Goal: Information Seeking & Learning: Learn about a topic

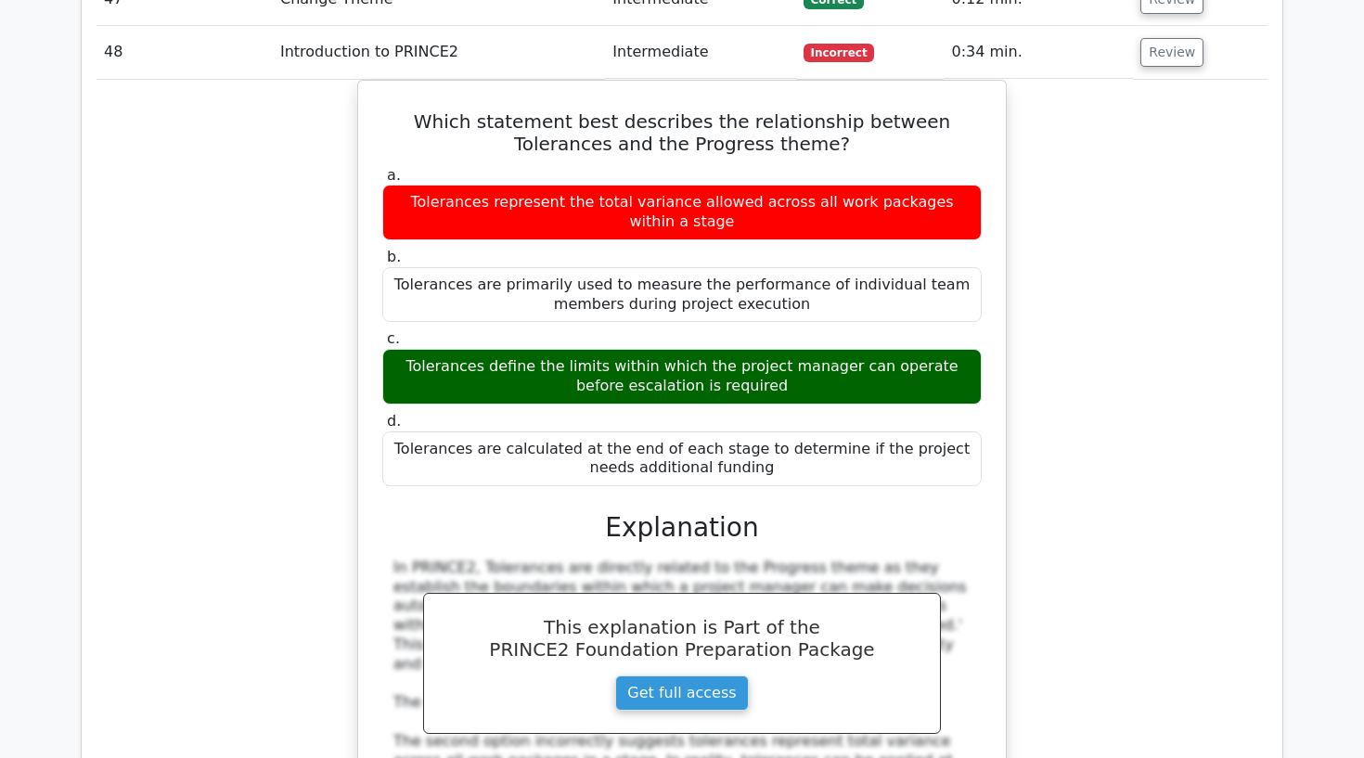
scroll to position [0, 7]
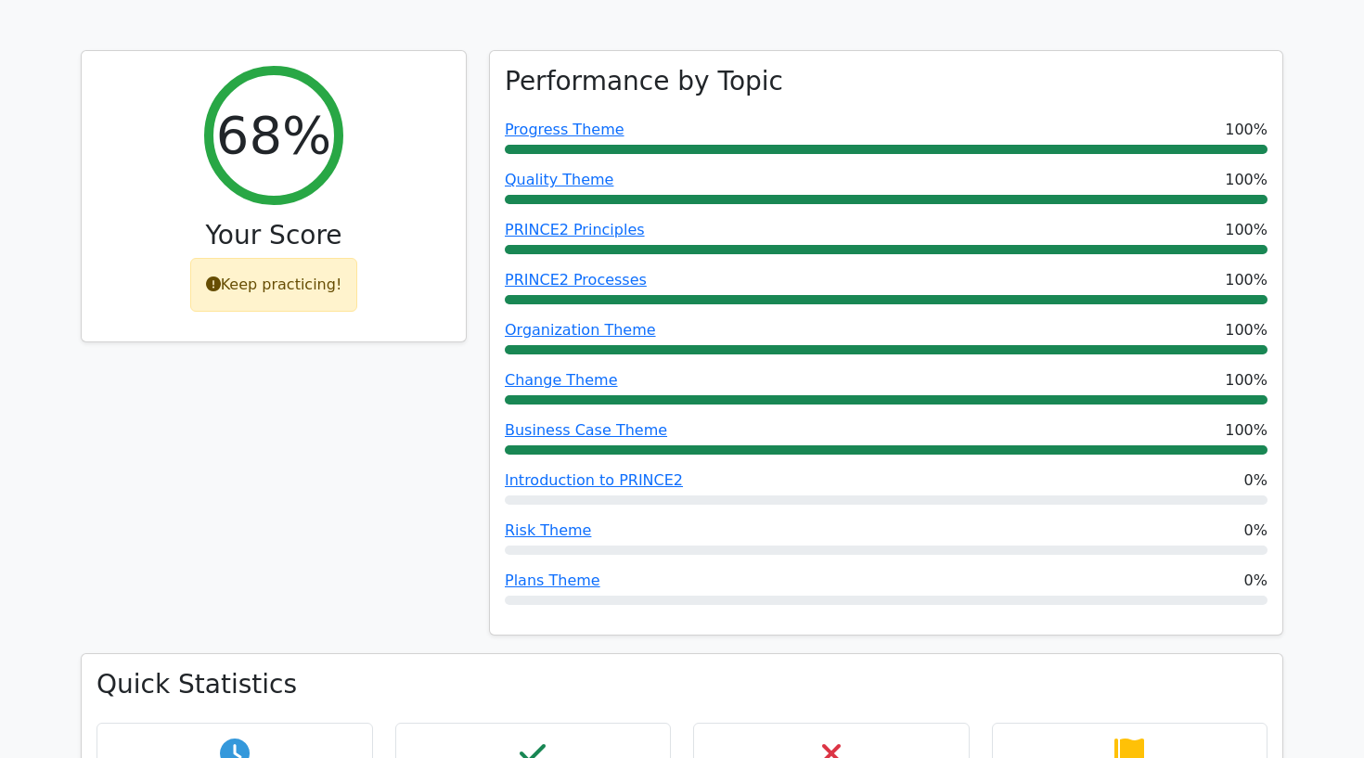
scroll to position [678, 0]
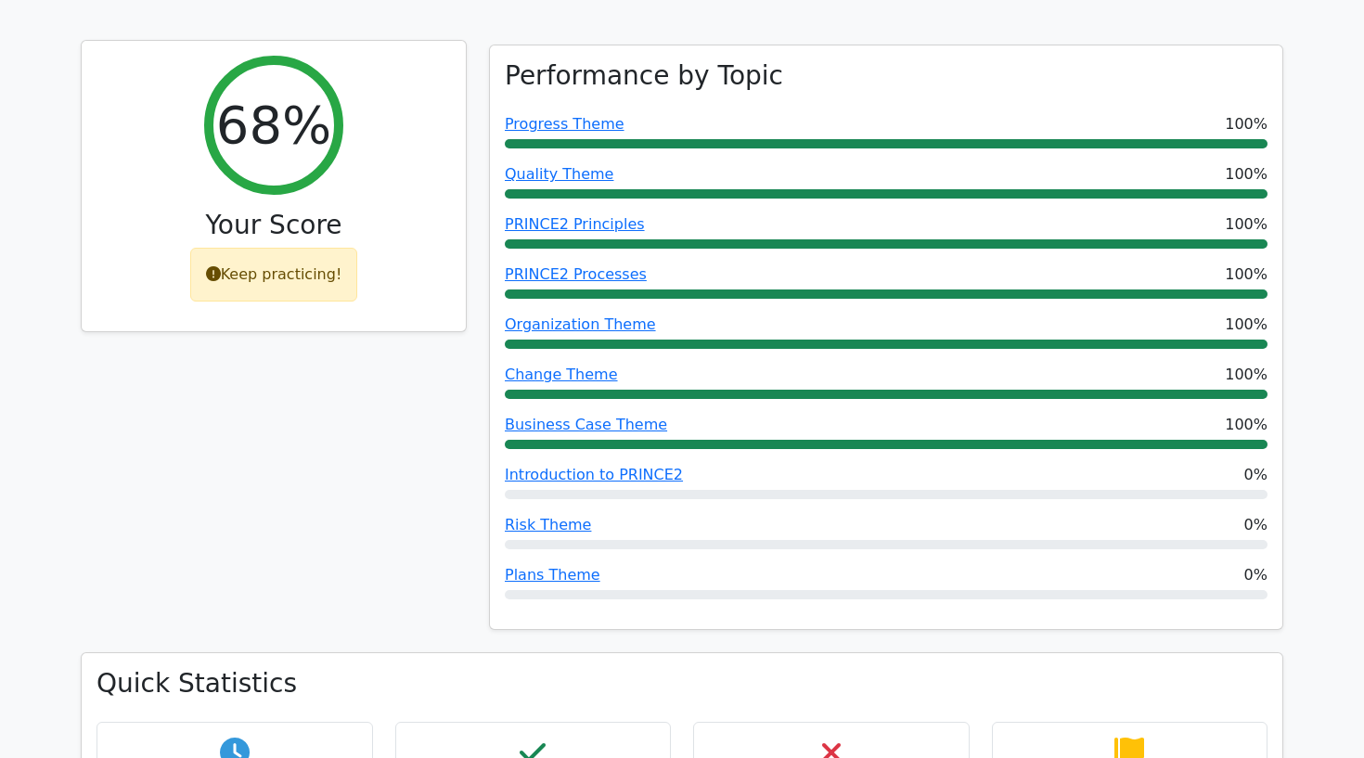
click at [288, 248] on div "Keep practicing!" at bounding box center [274, 275] width 168 height 54
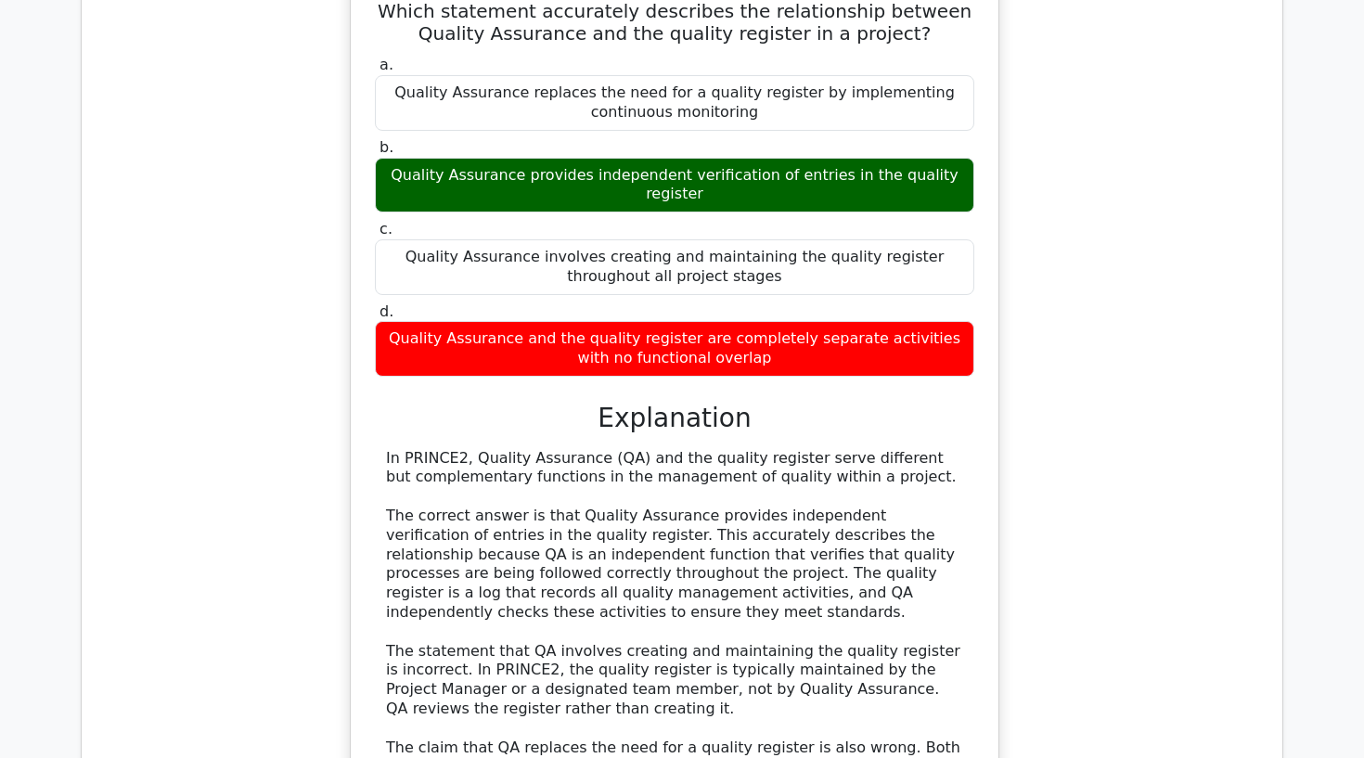
scroll to position [21676, 0]
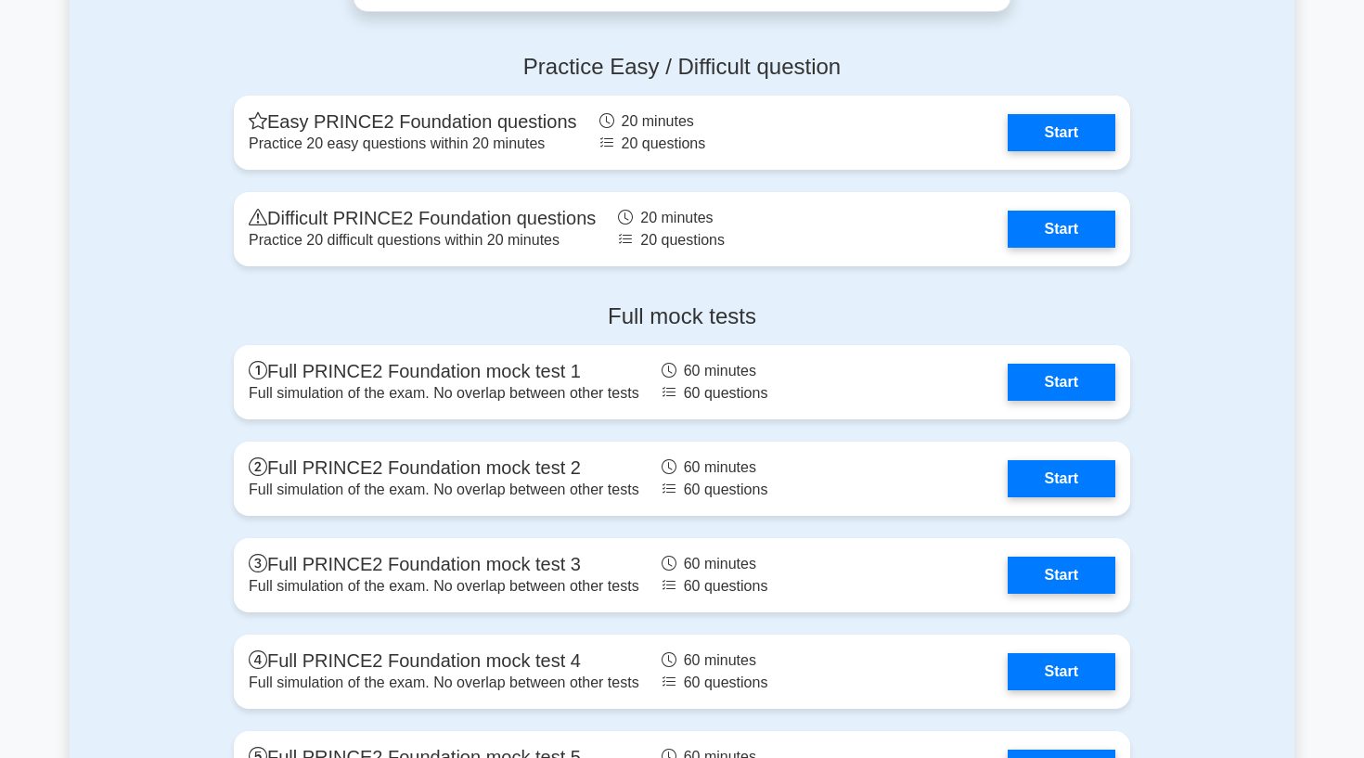
scroll to position [3010, 0]
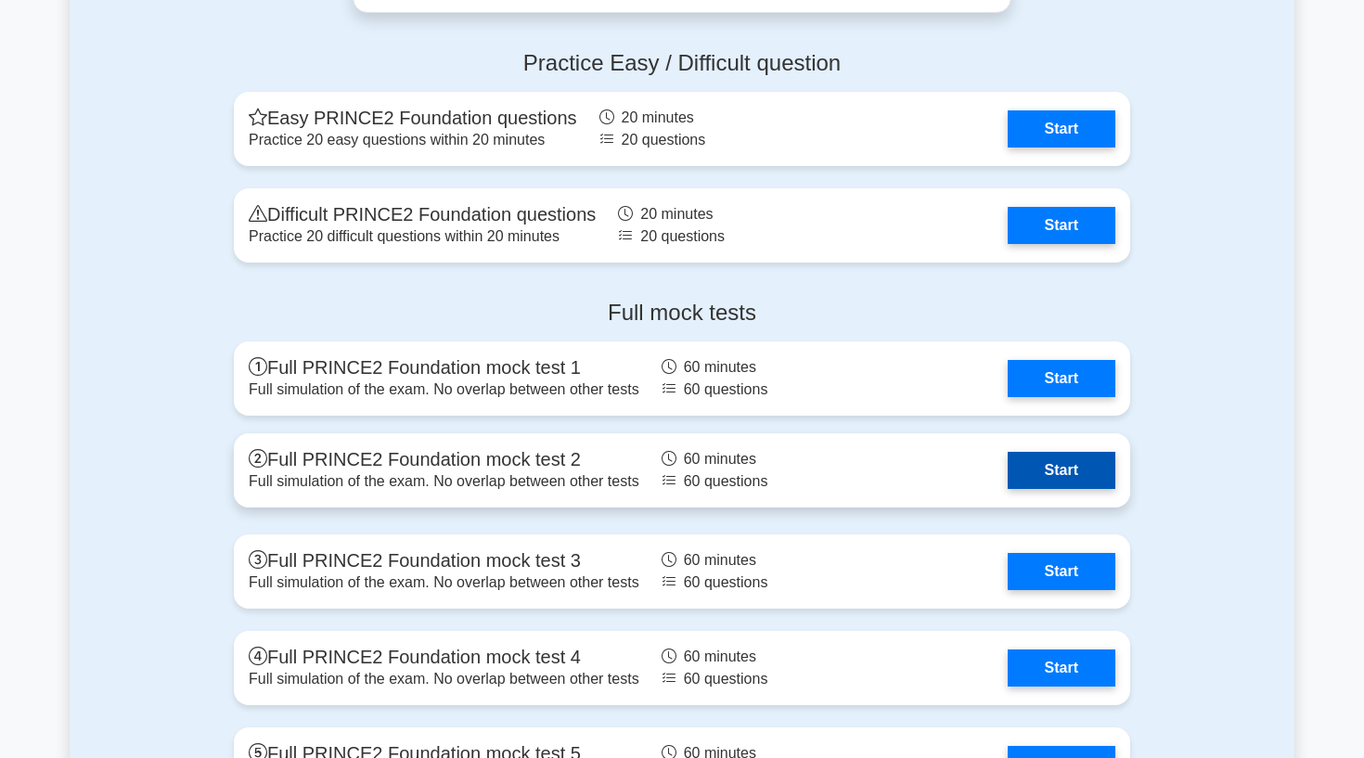
click at [1048, 479] on link "Start" at bounding box center [1062, 470] width 108 height 37
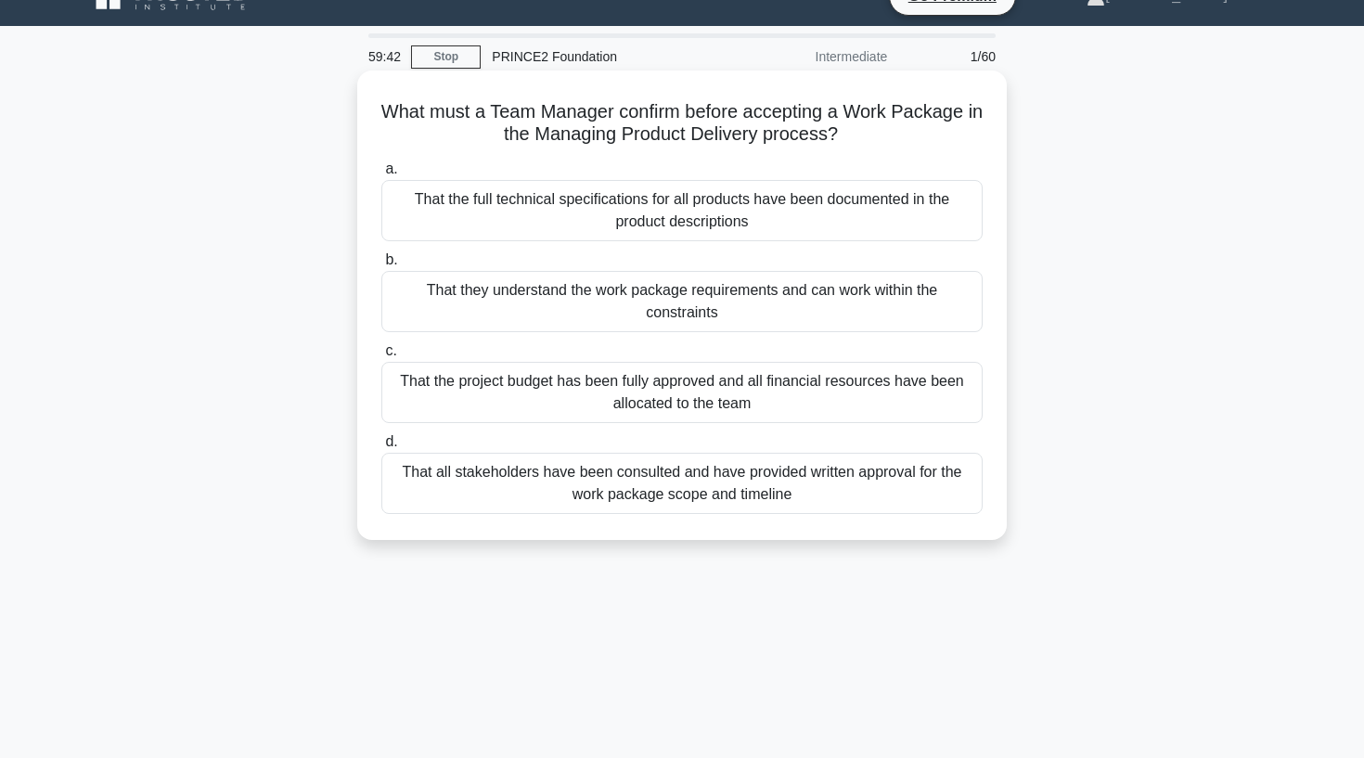
scroll to position [34, 0]
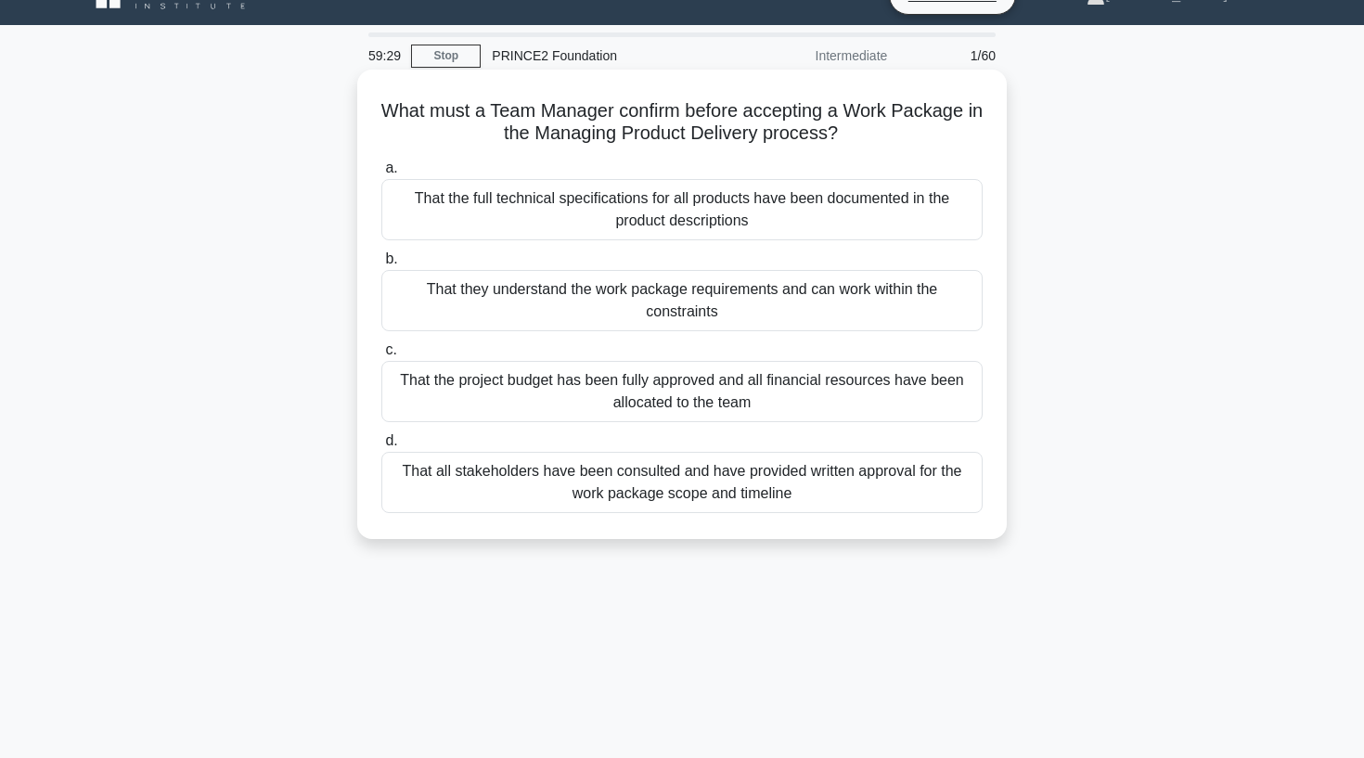
click at [769, 300] on div "That they understand the work package requirements and can work within the cons…" at bounding box center [681, 300] width 601 height 61
click at [381, 265] on input "b. That they understand the work package requirements and can work within the c…" at bounding box center [381, 259] width 0 height 12
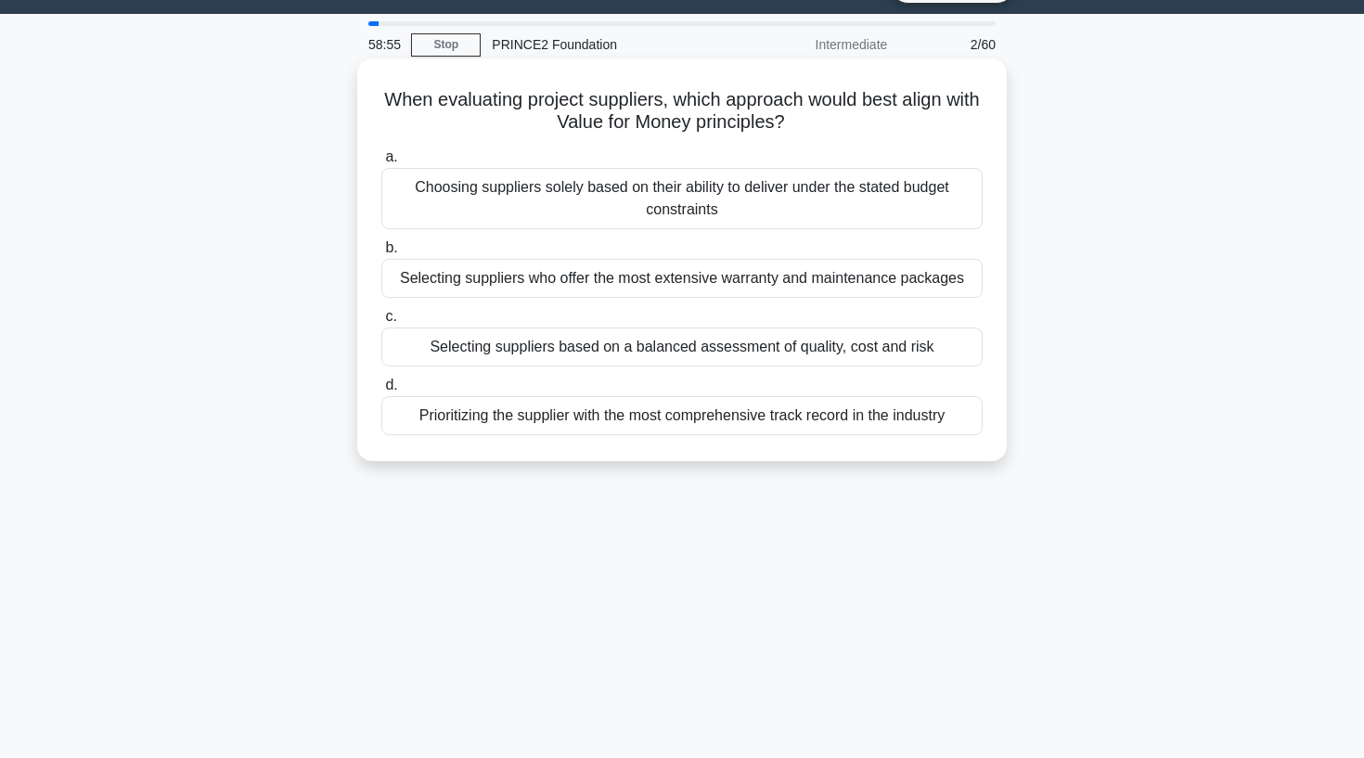
scroll to position [47, 0]
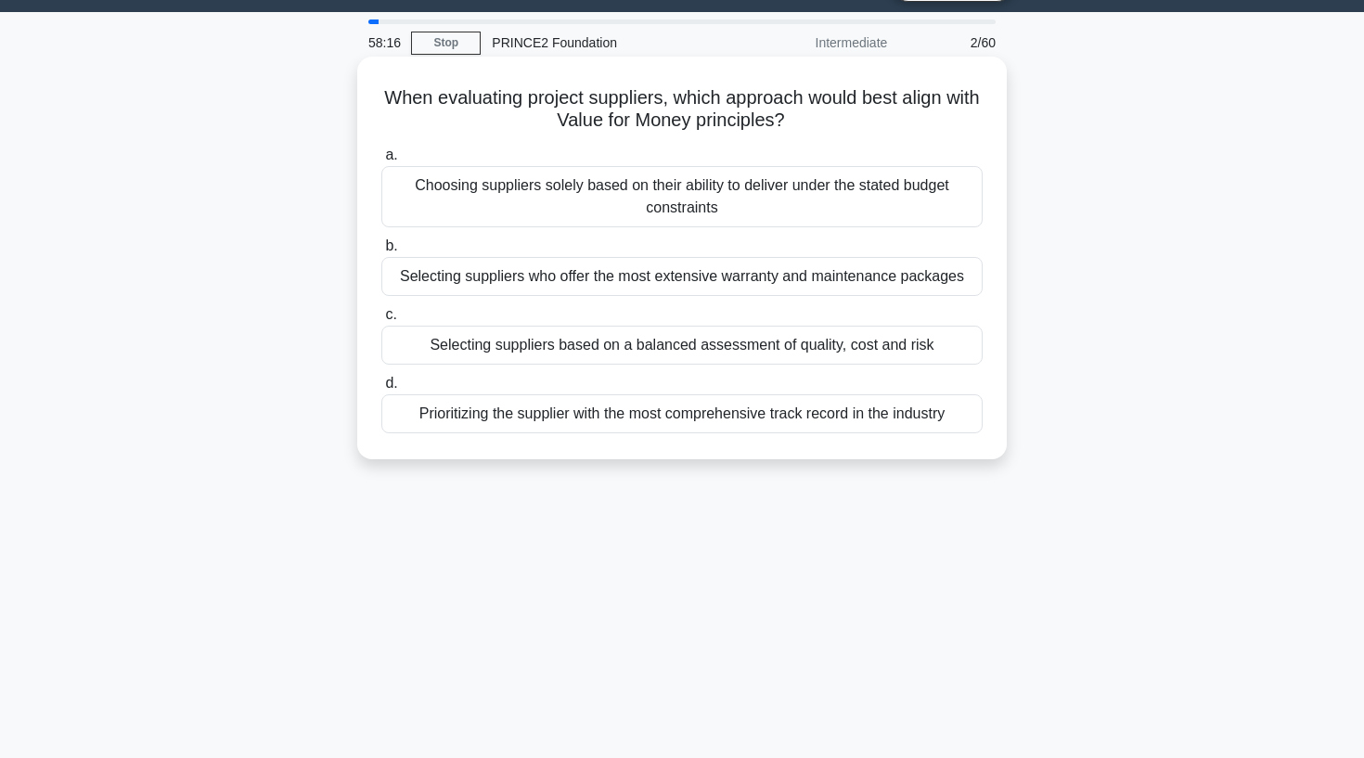
click at [534, 283] on div "Selecting suppliers who offer the most extensive warranty and maintenance packa…" at bounding box center [681, 276] width 601 height 39
click at [381, 252] on input "b. Selecting suppliers who offer the most extensive warranty and maintenance pa…" at bounding box center [381, 246] width 0 height 12
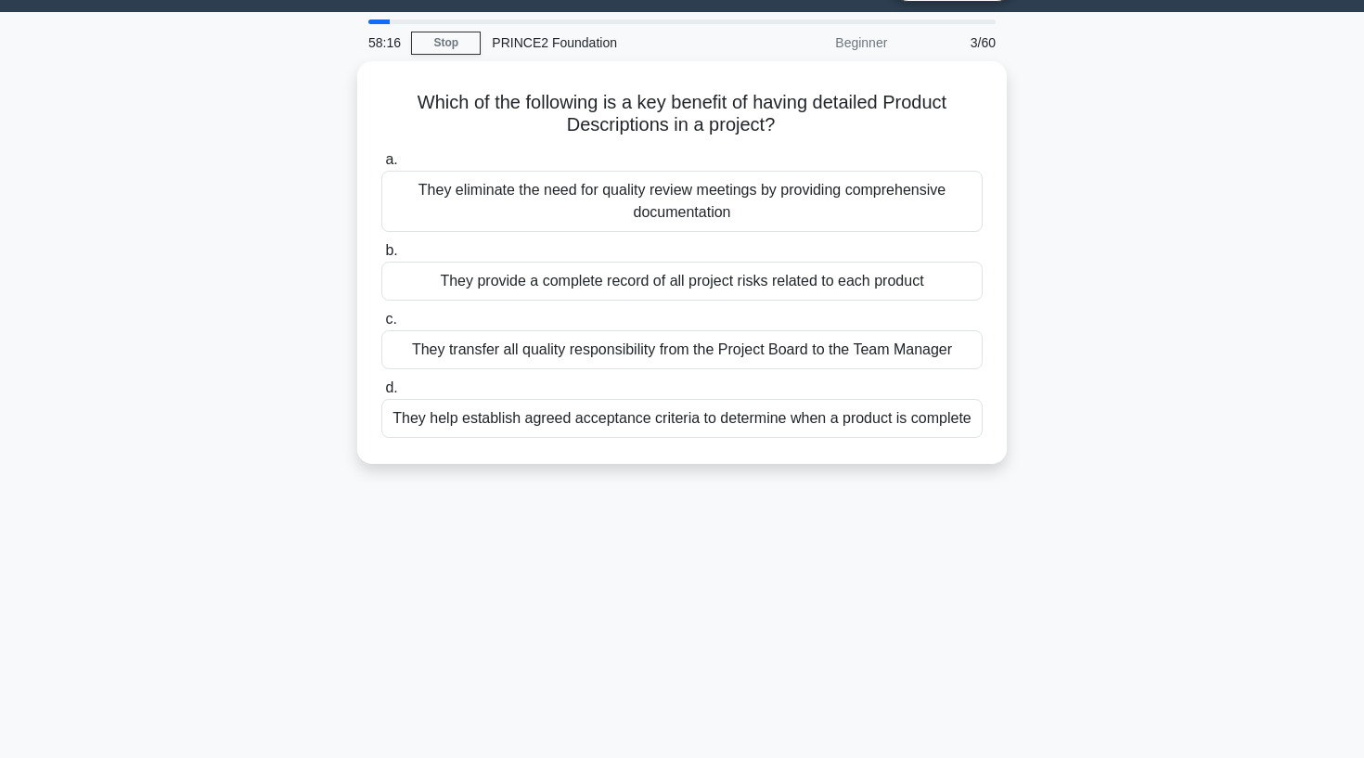
scroll to position [0, 0]
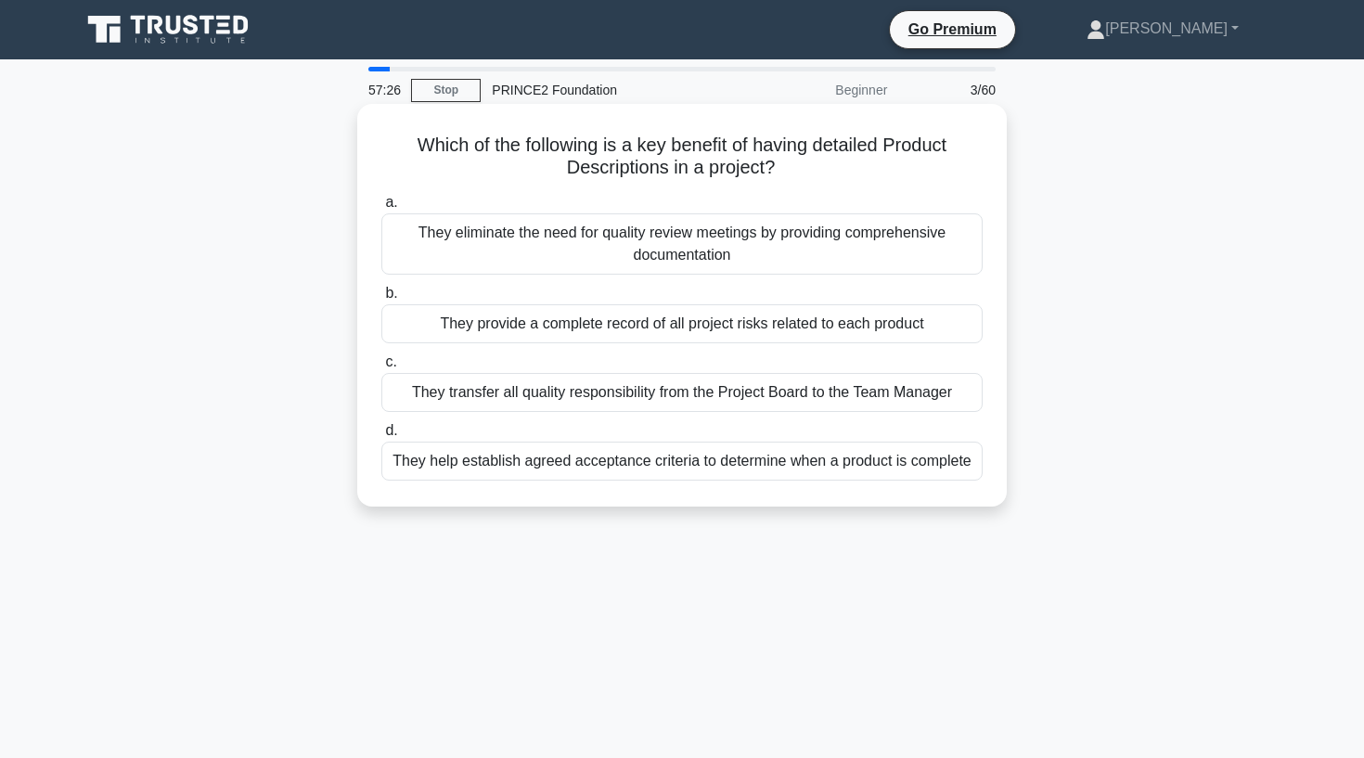
click at [671, 473] on div "They help establish agreed acceptance criteria to determine when a product is c…" at bounding box center [681, 461] width 601 height 39
click at [381, 437] on input "d. They help establish agreed acceptance criteria to determine when a product i…" at bounding box center [381, 431] width 0 height 12
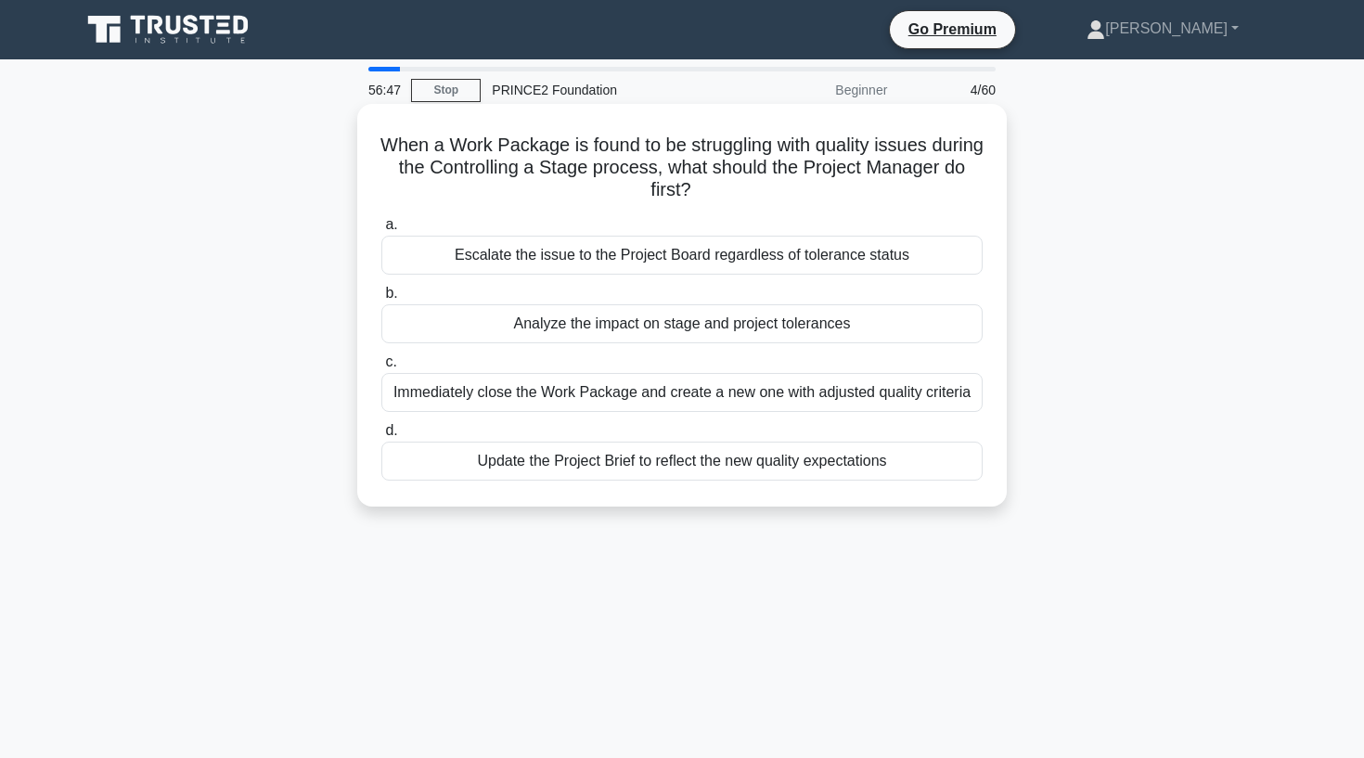
click at [735, 334] on div "Analyze the impact on stage and project tolerances" at bounding box center [681, 323] width 601 height 39
click at [381, 300] on input "b. Analyze the impact on stage and project tolerances" at bounding box center [381, 294] width 0 height 12
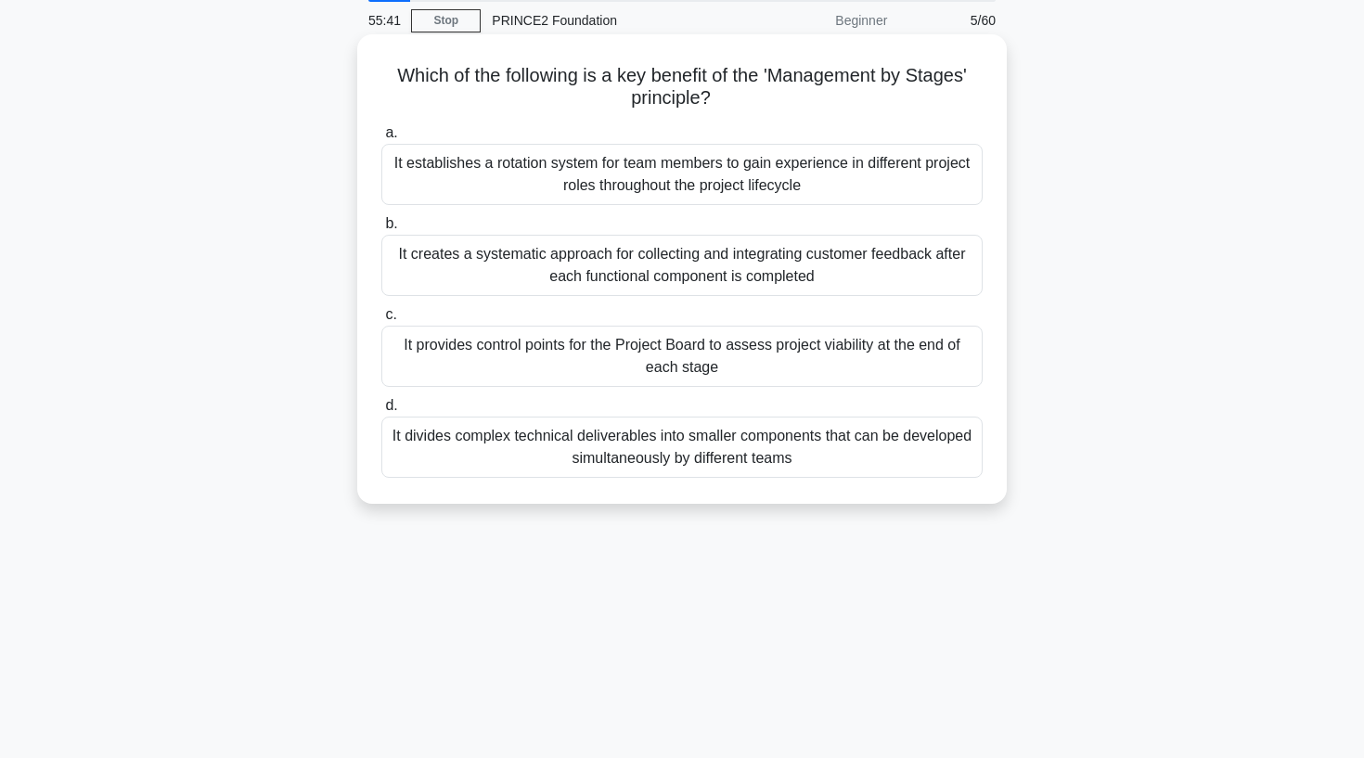
scroll to position [94, 0]
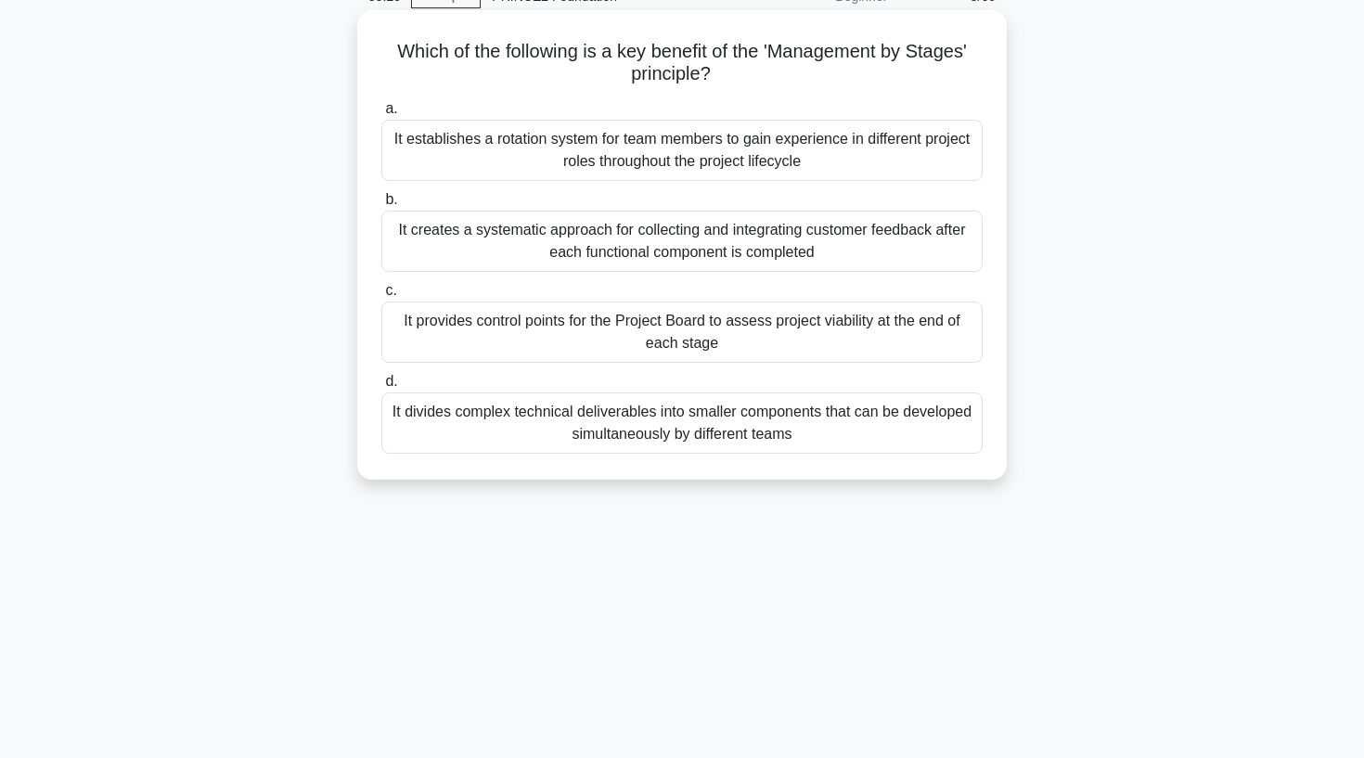
click at [567, 360] on div "It provides control points for the Project Board to assess project viability at…" at bounding box center [681, 332] width 601 height 61
click at [381, 297] on input "c. It provides control points for the Project Board to assess project viability…" at bounding box center [381, 291] width 0 height 12
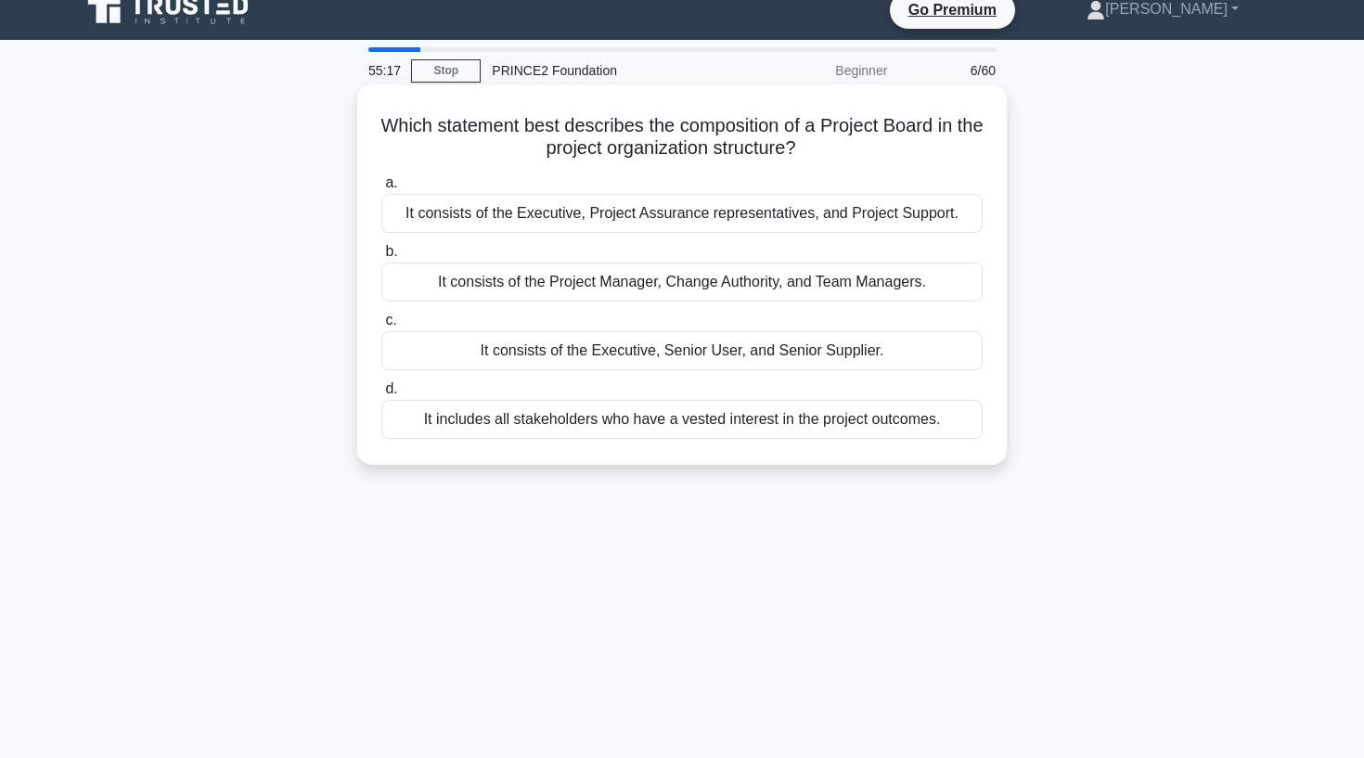
scroll to position [20, 0]
click at [590, 358] on div "It consists of the Executive, Senior User, and Senior Supplier." at bounding box center [681, 349] width 601 height 39
click at [381, 326] on input "c. It consists of the Executive, Senior User, and Senior Supplier." at bounding box center [381, 320] width 0 height 12
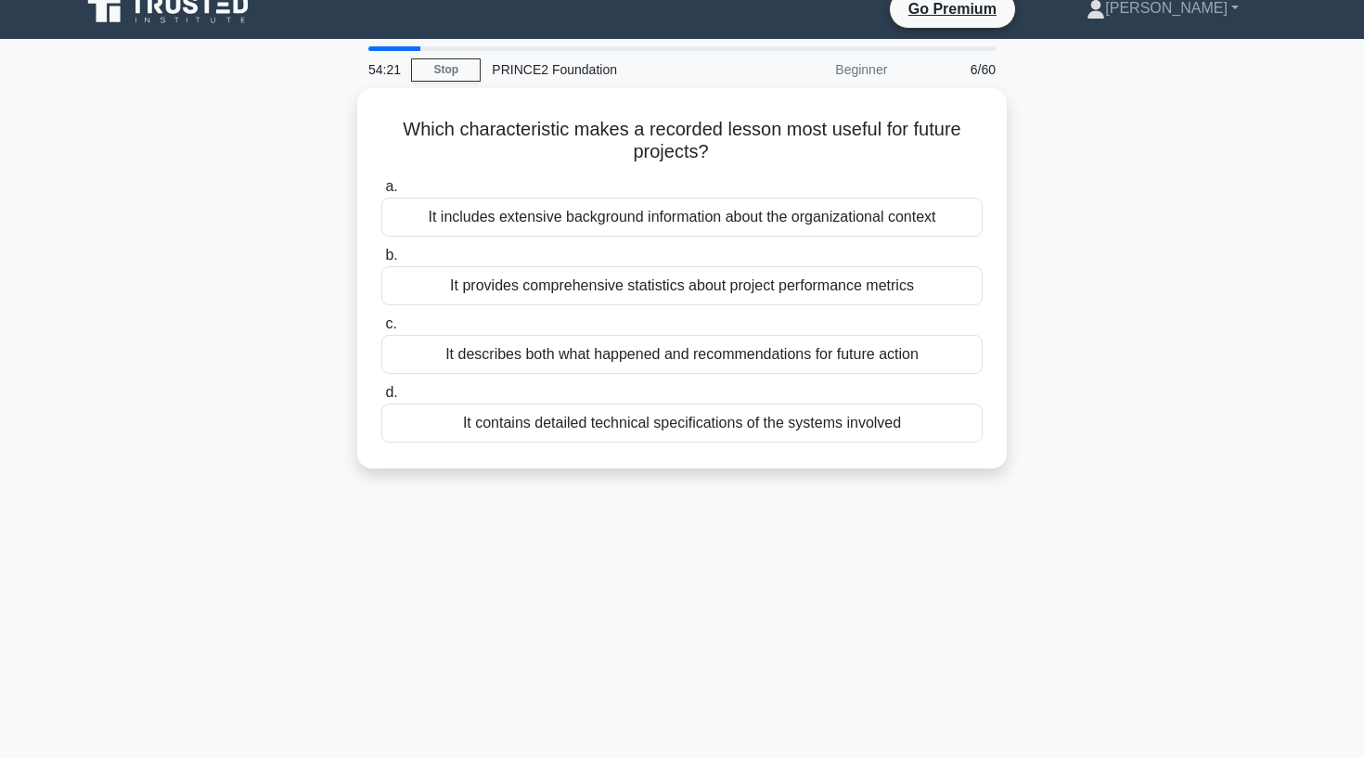
scroll to position [0, 0]
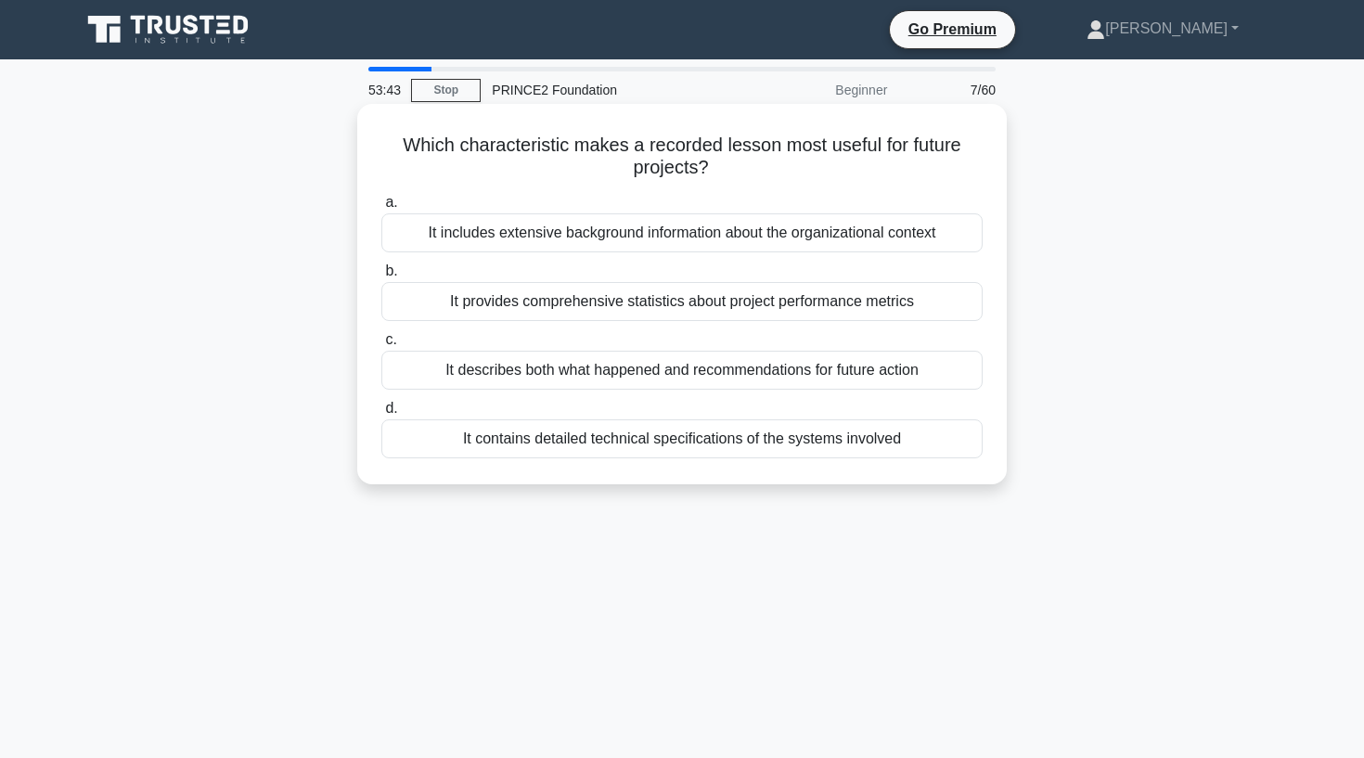
click at [493, 372] on div "It describes both what happened and recommendations for future action" at bounding box center [681, 370] width 601 height 39
click at [381, 346] on input "c. It describes both what happened and recommendations for future action" at bounding box center [381, 340] width 0 height 12
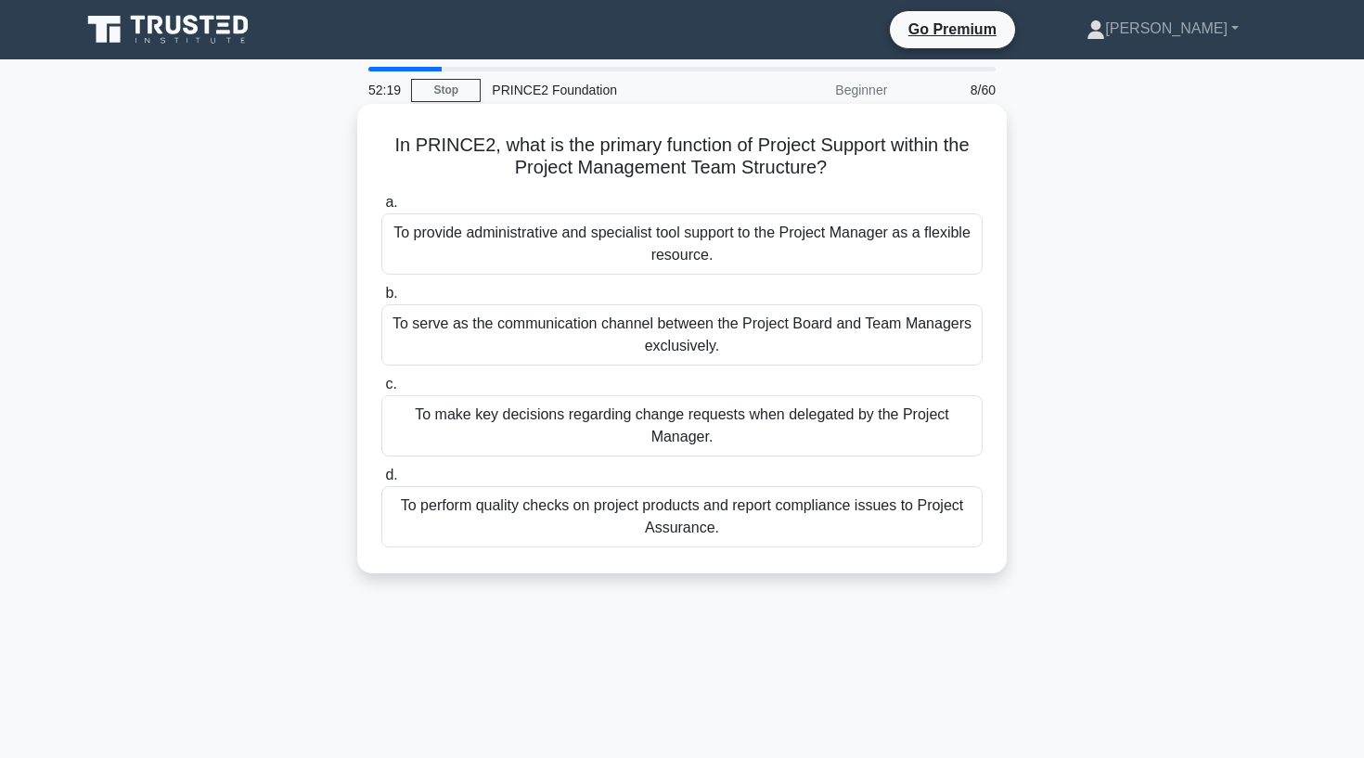
click at [499, 249] on div "To provide administrative and specialist tool support to the Project Manager as…" at bounding box center [681, 243] width 601 height 61
click at [381, 209] on input "a. To provide administrative and specialist tool support to the Project Manager…" at bounding box center [381, 203] width 0 height 12
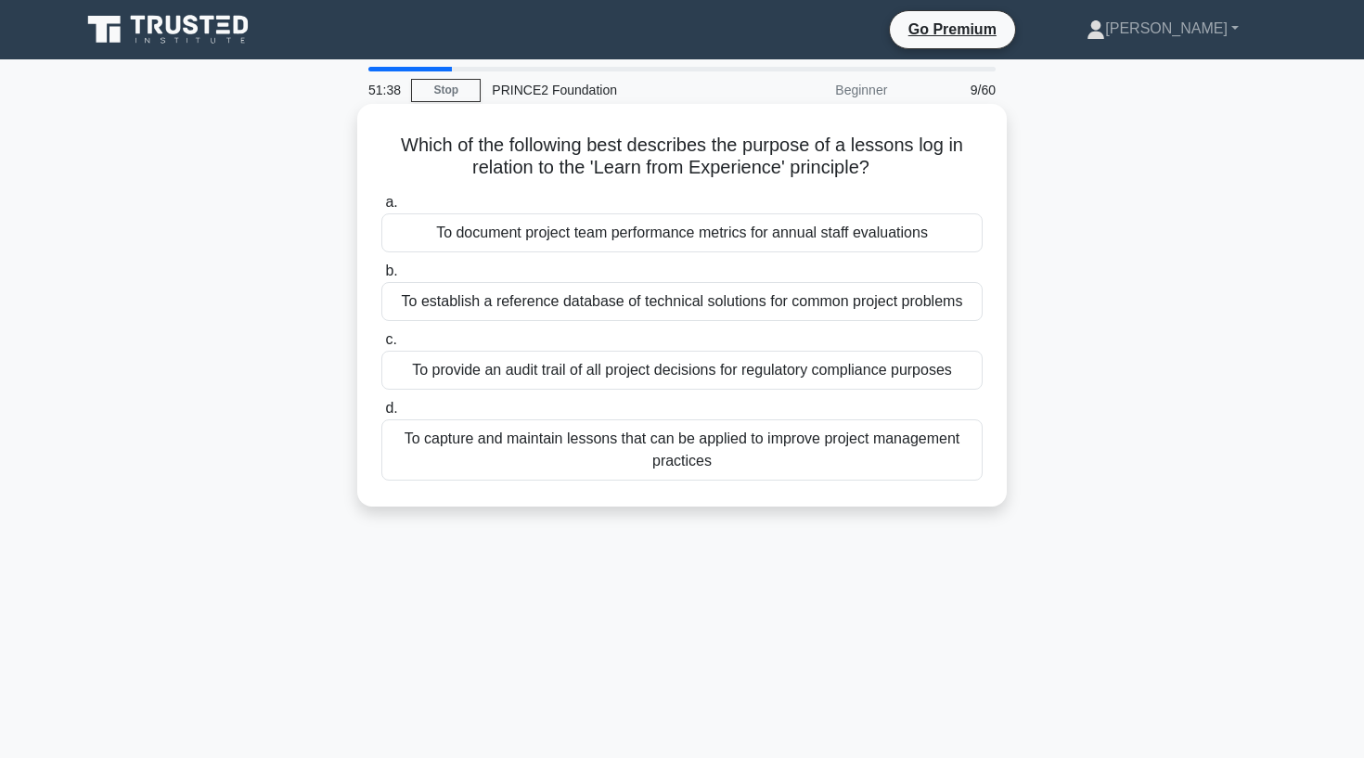
click at [460, 444] on div "To capture and maintain lessons that can be applied to improve project manageme…" at bounding box center [681, 450] width 601 height 61
click at [381, 415] on input "d. To capture and maintain lessons that can be applied to improve project manag…" at bounding box center [381, 409] width 0 height 12
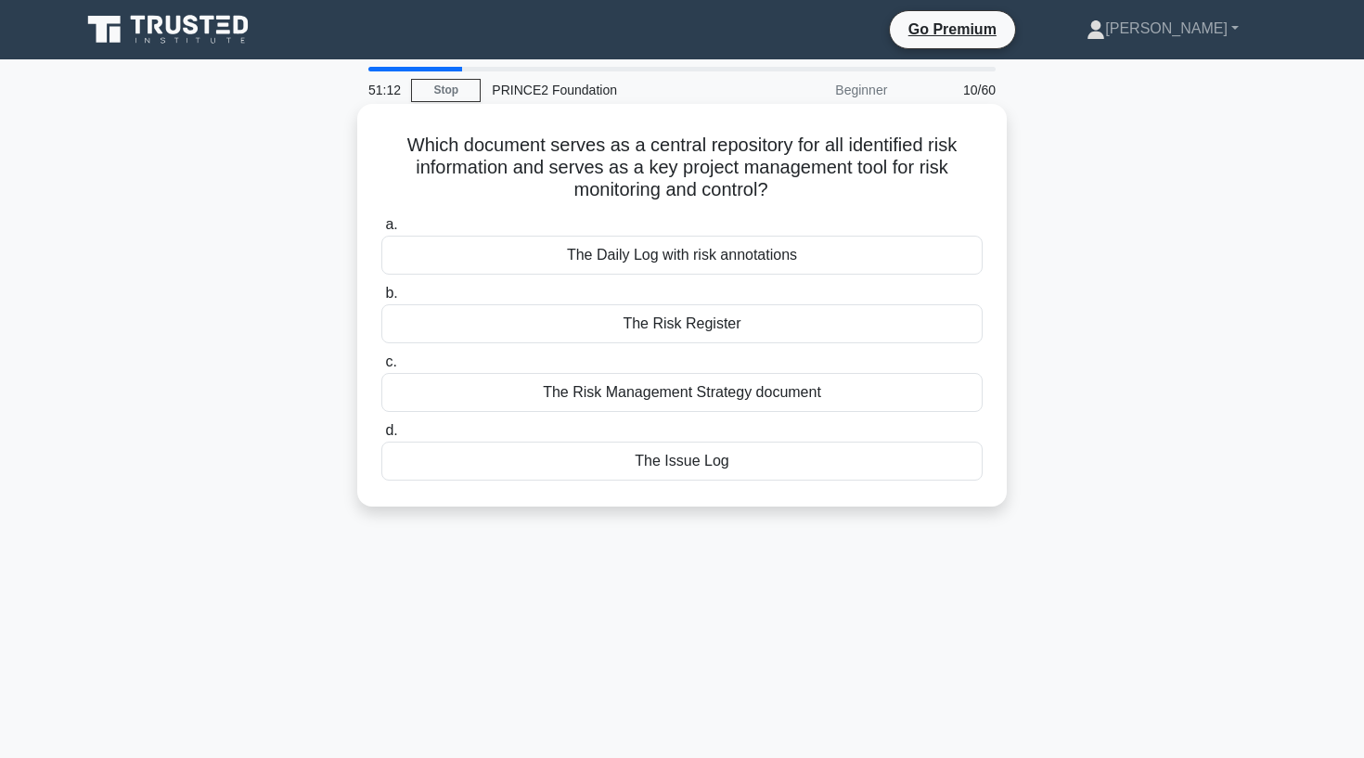
click at [506, 319] on div "The Risk Register" at bounding box center [681, 323] width 601 height 39
click at [381, 300] on input "b. The Risk Register" at bounding box center [381, 294] width 0 height 12
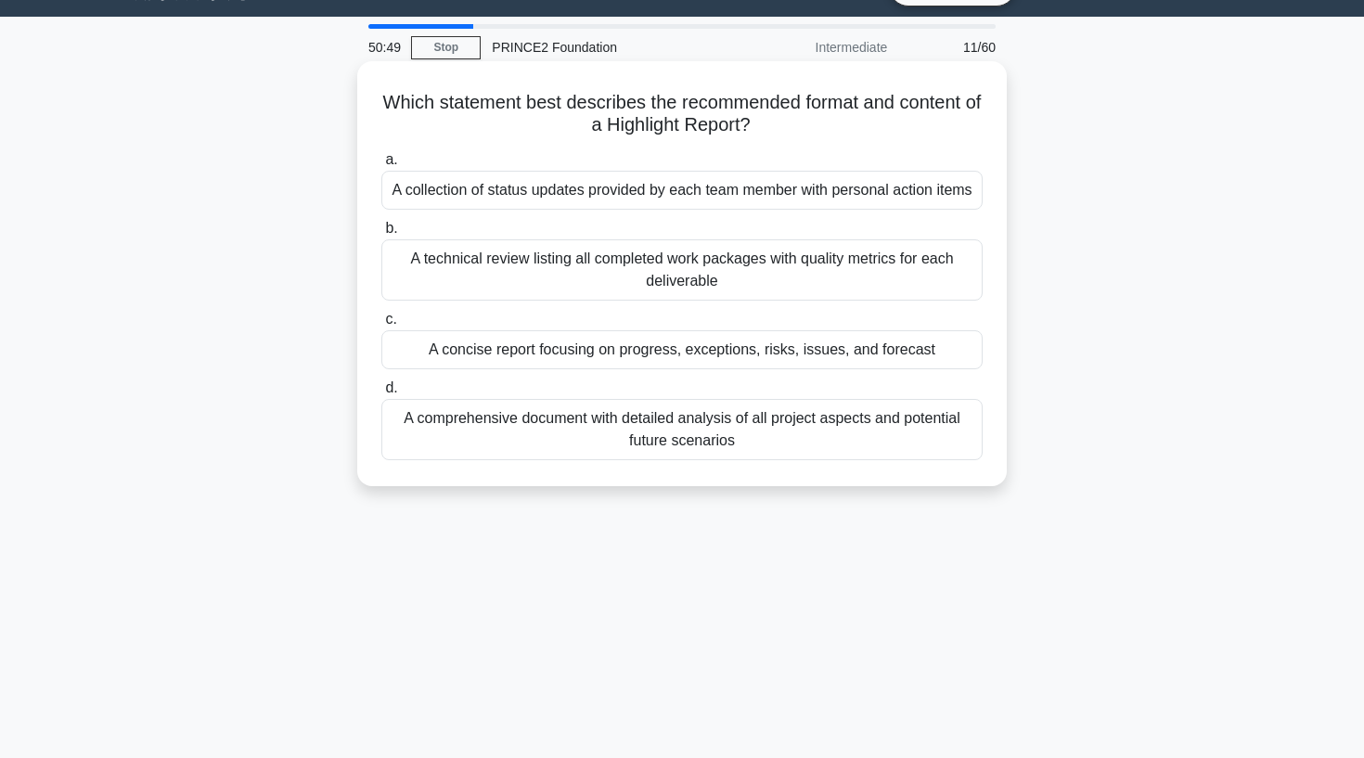
scroll to position [44, 0]
click at [422, 352] on div "A concise report focusing on progress, exceptions, risks, issues, and forecast" at bounding box center [681, 348] width 601 height 39
click at [381, 325] on input "c. A concise report focusing on progress, exceptions, risks, issues, and foreca…" at bounding box center [381, 319] width 0 height 12
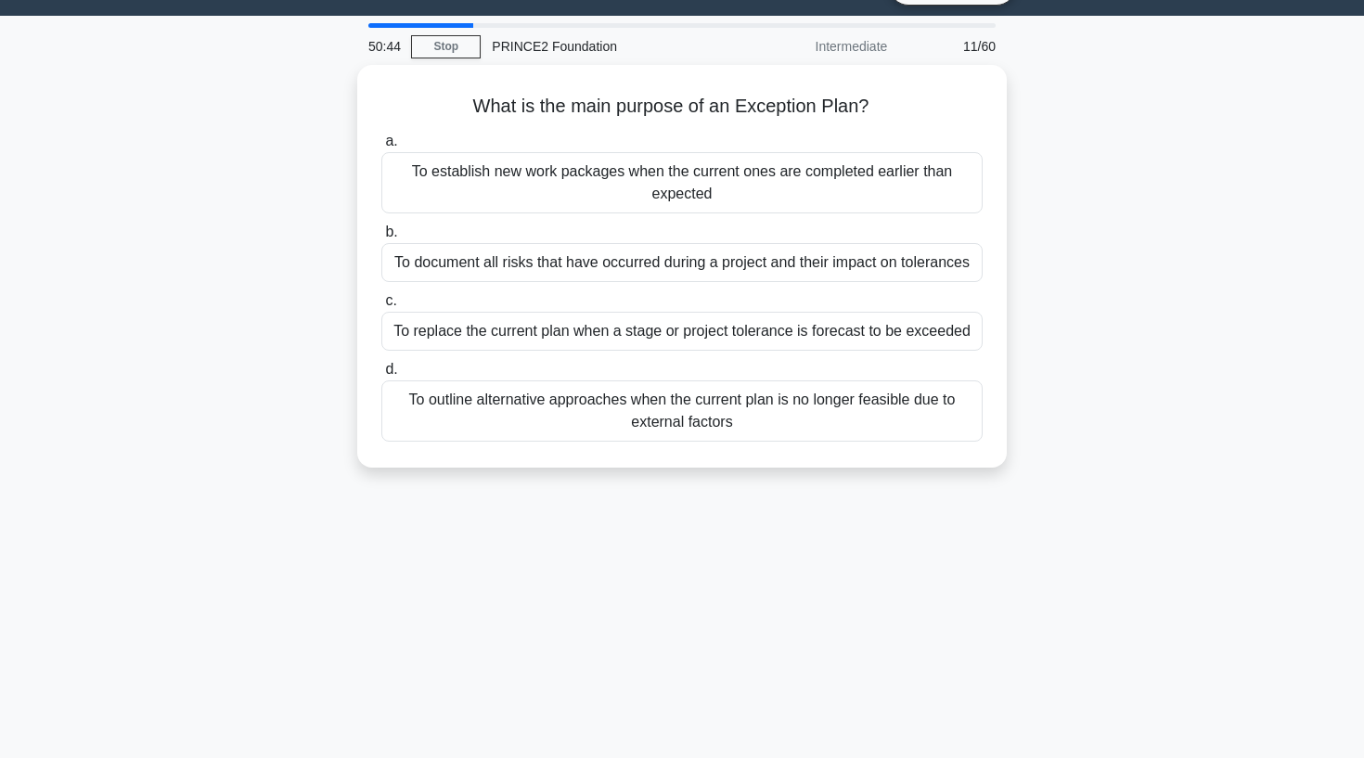
scroll to position [0, 0]
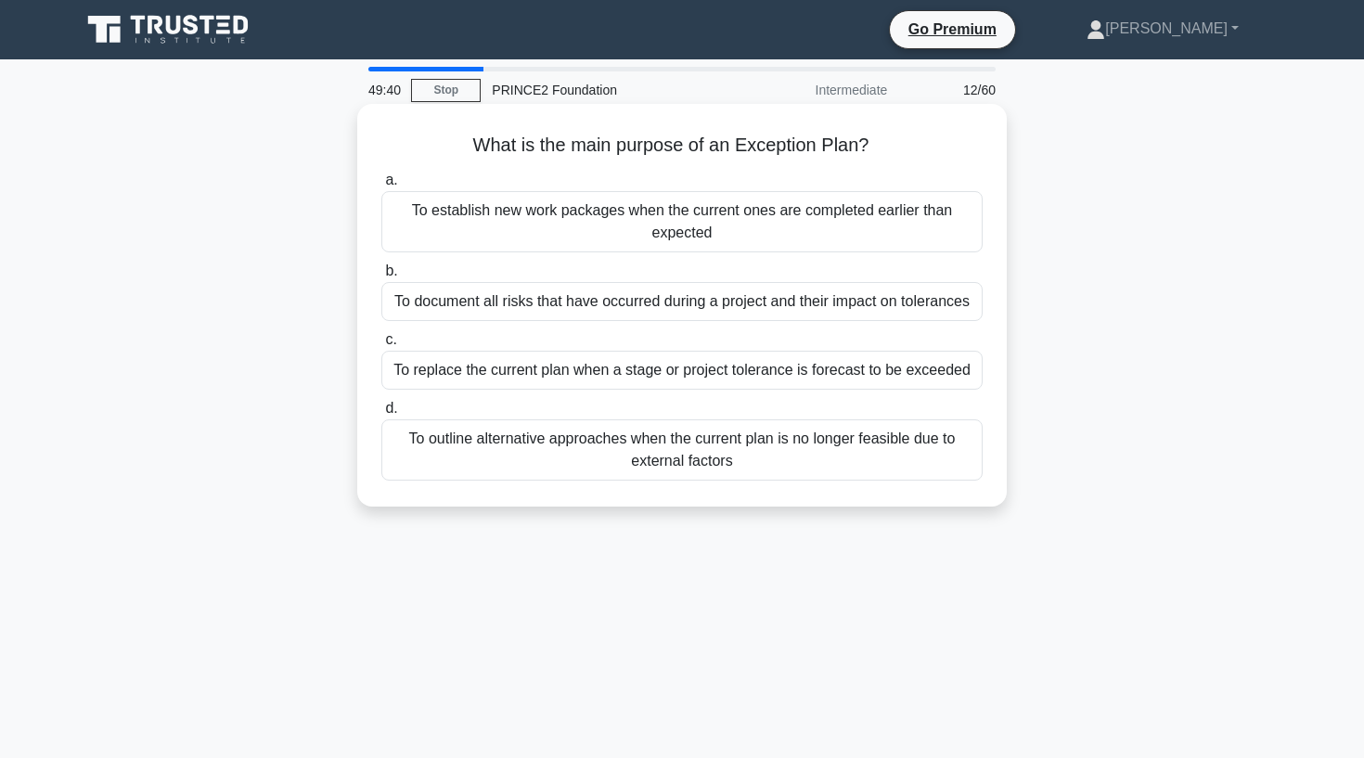
click at [471, 380] on div "To replace the current plan when a stage or project tolerance is forecast to be…" at bounding box center [681, 370] width 601 height 39
click at [381, 346] on input "c. To replace the current plan when a stage or project tolerance is forecast to…" at bounding box center [381, 340] width 0 height 12
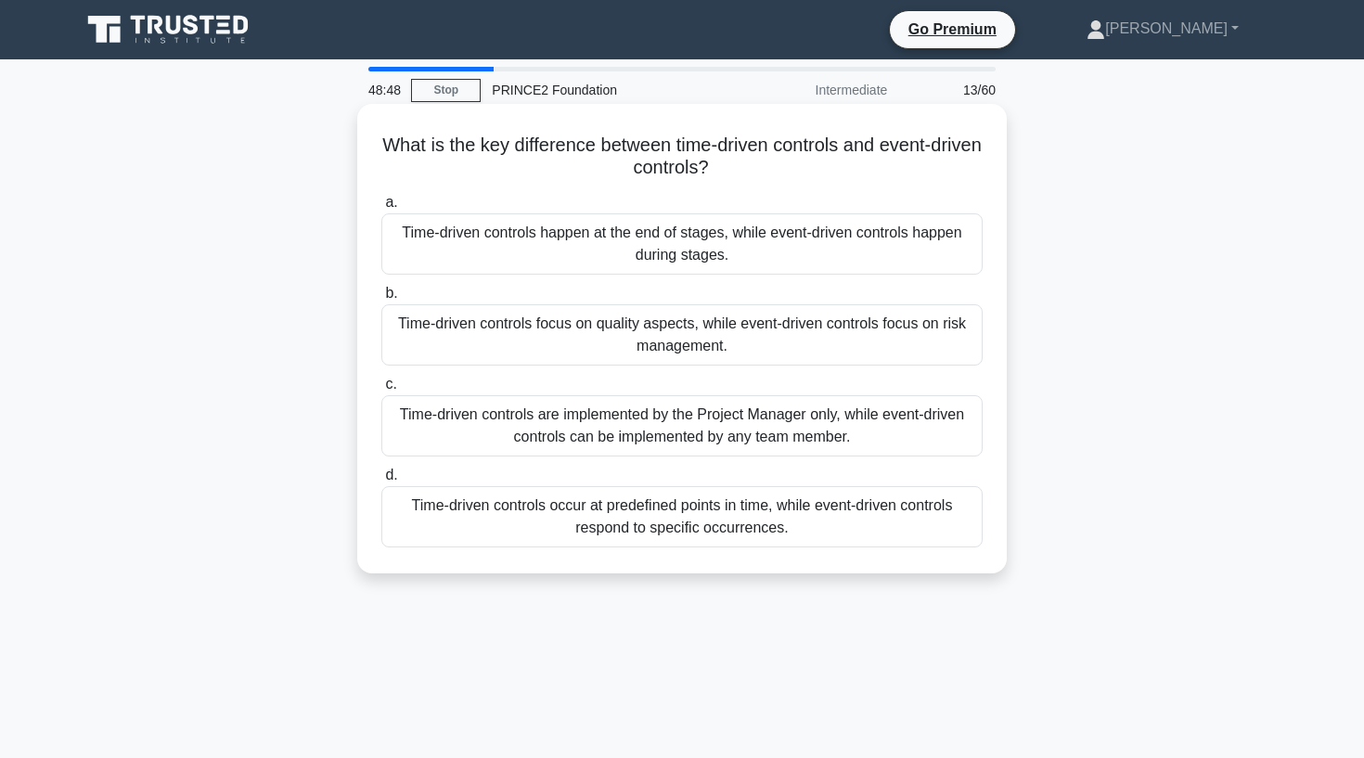
click at [445, 528] on div "Time-driven controls occur at predefined points in time, while event-driven con…" at bounding box center [681, 516] width 601 height 61
click at [381, 482] on input "d. Time-driven controls occur at predefined points in time, while event-driven …" at bounding box center [381, 476] width 0 height 12
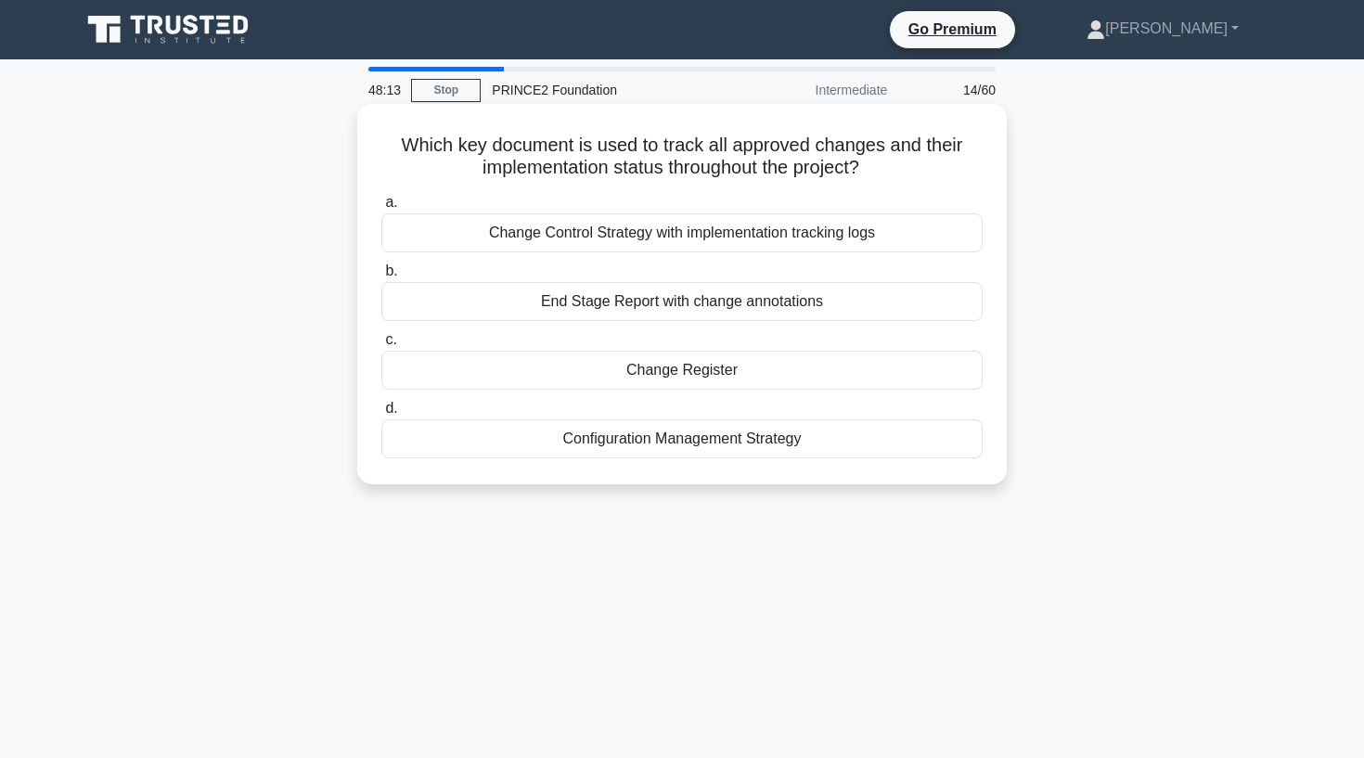
click at [618, 369] on div "Change Register" at bounding box center [681, 370] width 601 height 39
click at [381, 346] on input "c. Change Register" at bounding box center [381, 340] width 0 height 12
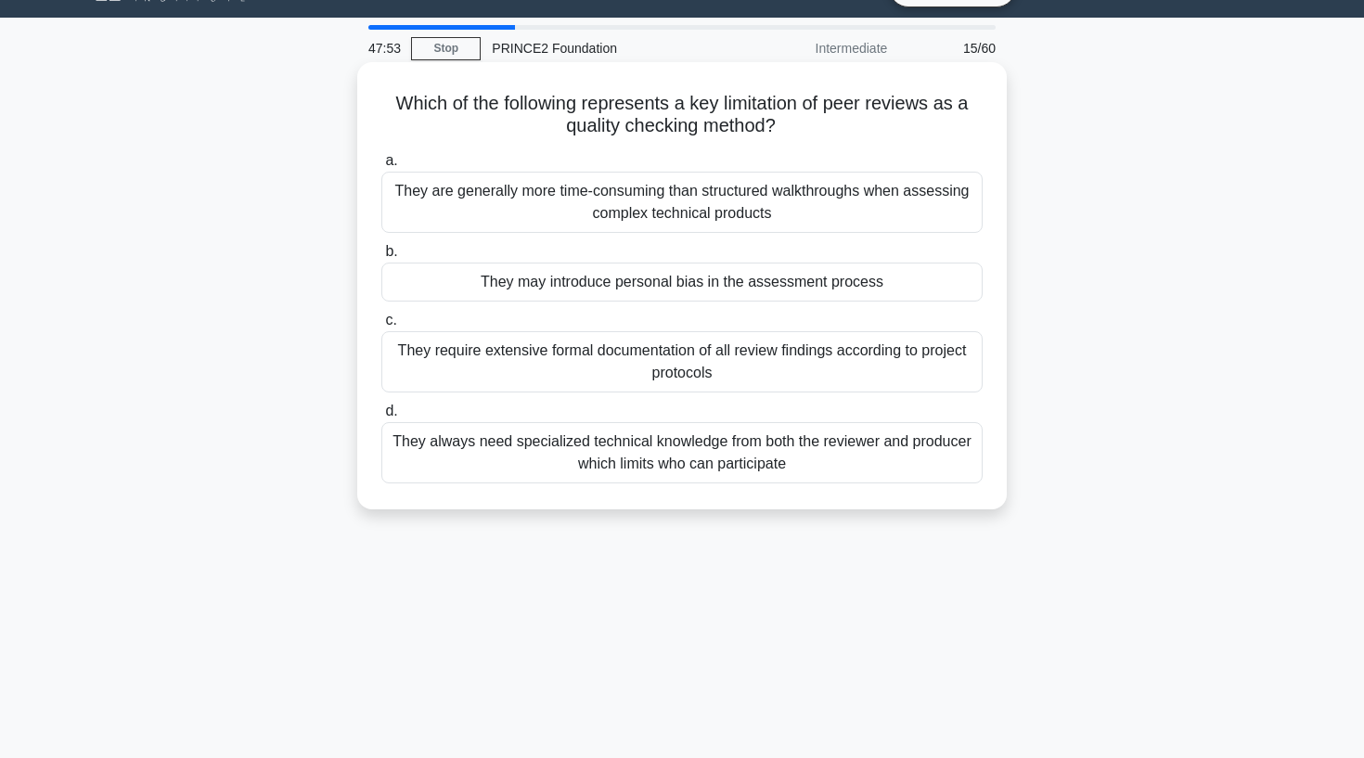
scroll to position [42, 0]
click at [534, 264] on div "They may introduce personal bias in the assessment process" at bounding box center [681, 282] width 601 height 39
click at [381, 258] on input "b. They may introduce personal bias in the assessment process" at bounding box center [381, 252] width 0 height 12
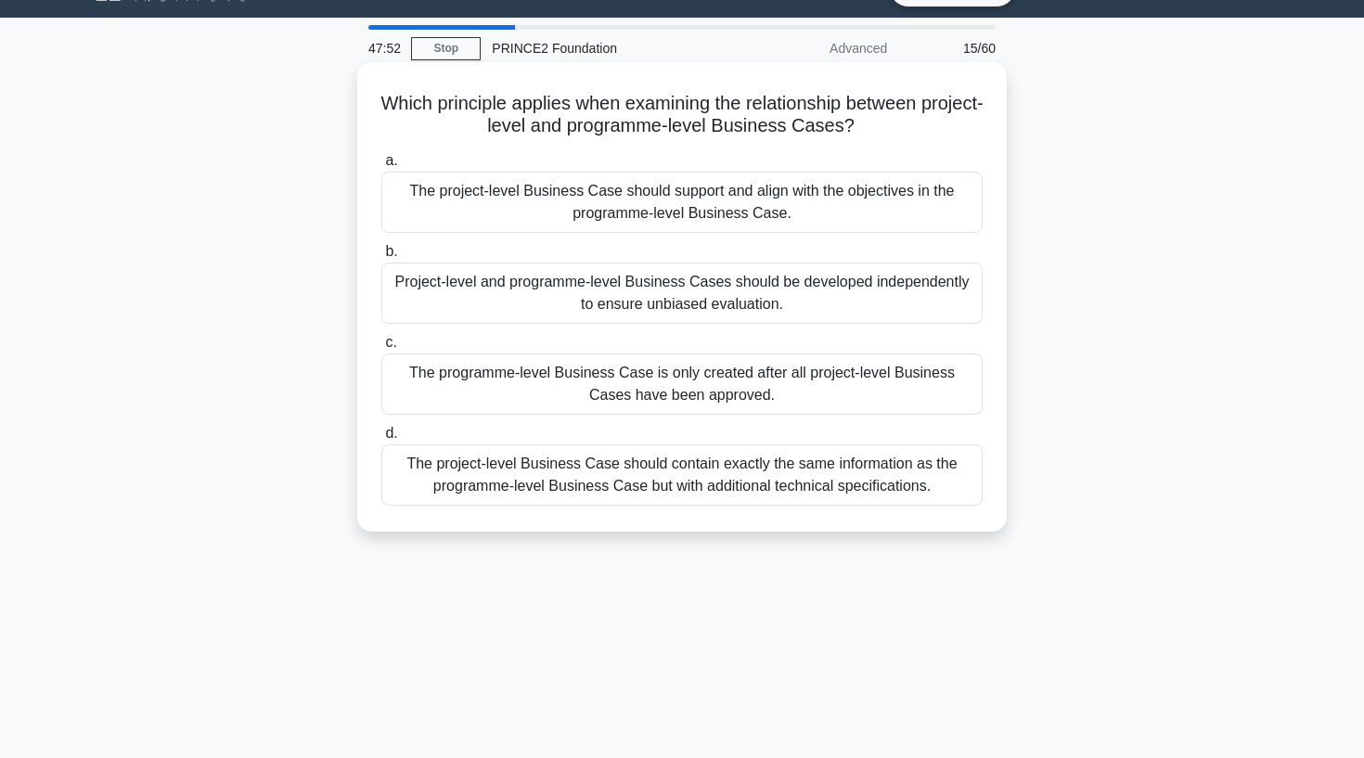
scroll to position [0, 0]
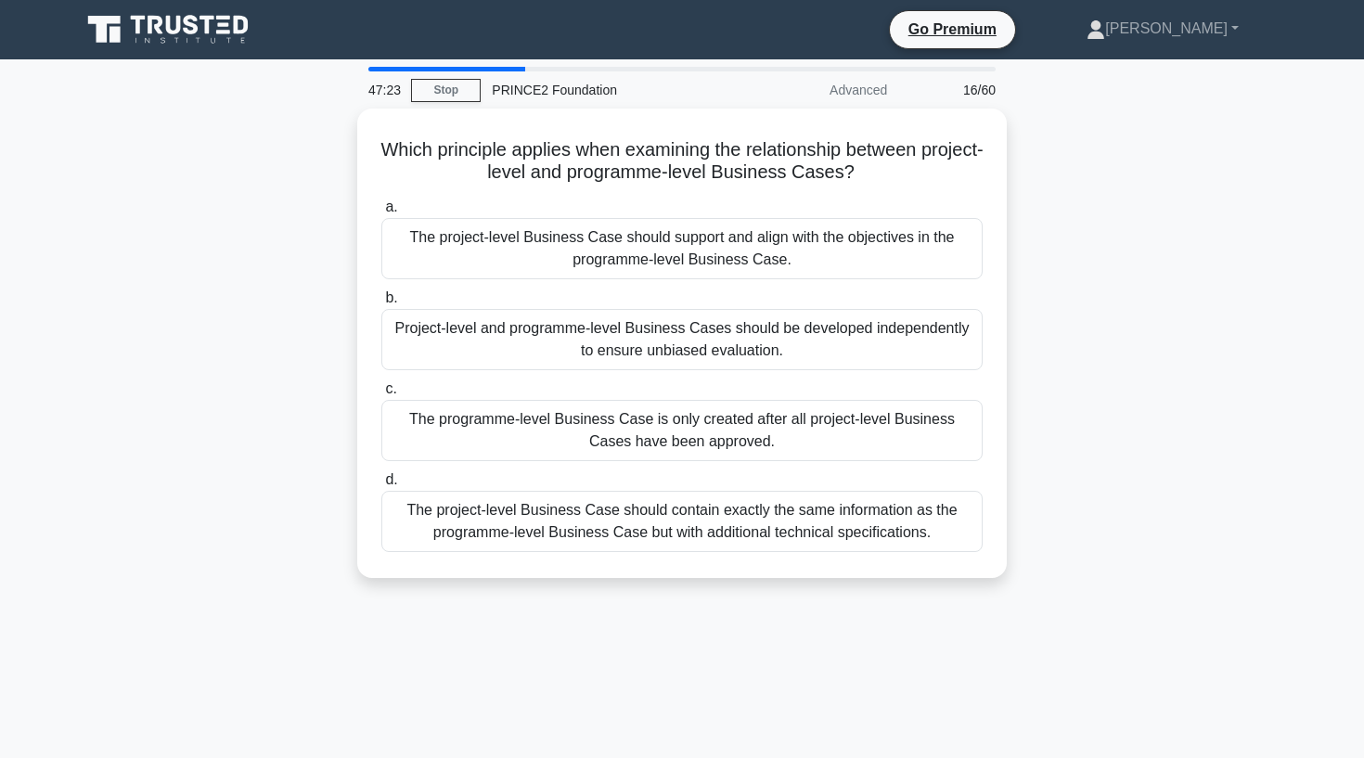
click at [503, 66] on main "47:23 Stop PRINCE2 Foundation Advanced 16/60 Which principle applies when exami…" at bounding box center [682, 530] width 1364 height 943
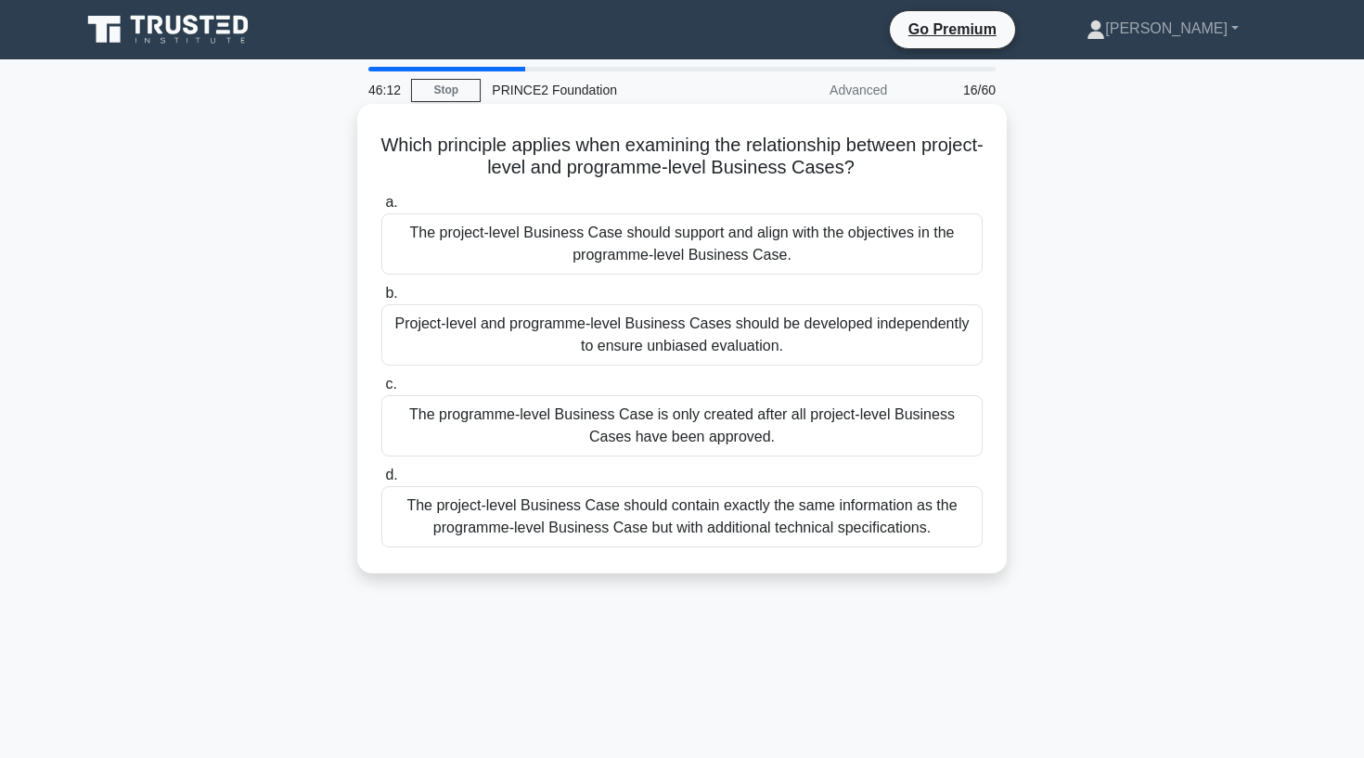
click at [506, 430] on div "The programme-level Business Case is only created after all project-level Busin…" at bounding box center [681, 425] width 601 height 61
click at [381, 391] on input "c. The programme-level Business Case is only created after all project-level Bu…" at bounding box center [381, 385] width 0 height 12
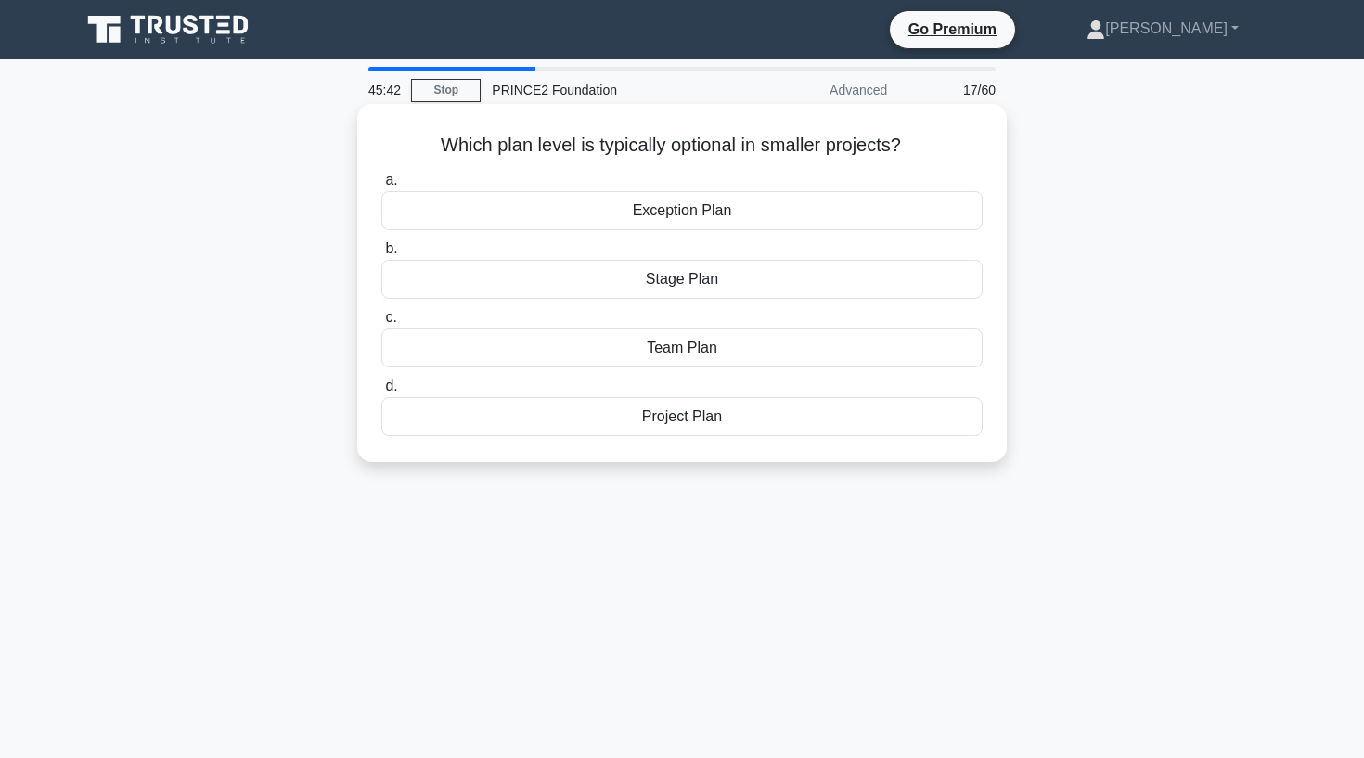
click at [650, 290] on div "Stage Plan" at bounding box center [681, 279] width 601 height 39
click at [381, 255] on input "b. Stage Plan" at bounding box center [381, 249] width 0 height 12
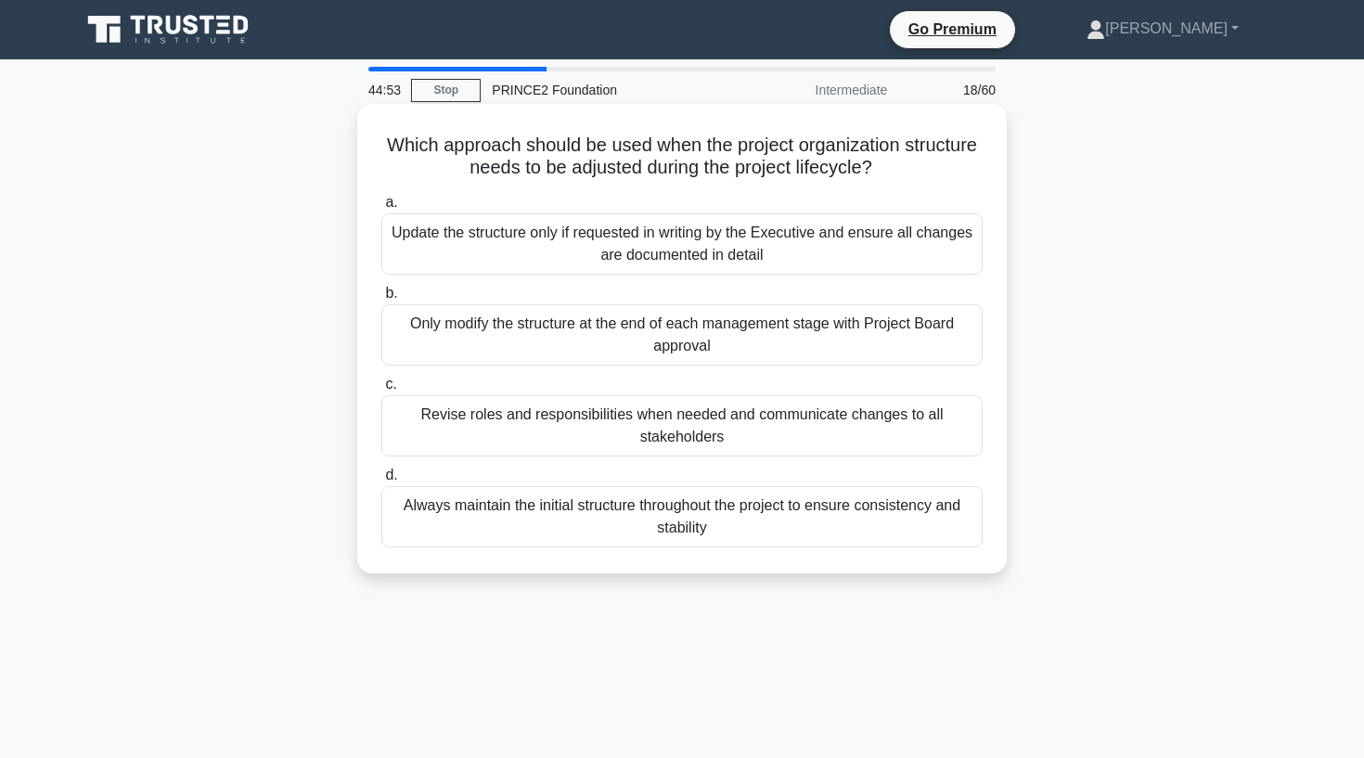
click at [497, 435] on div "Revise roles and responsibilities when needed and communicate changes to all st…" at bounding box center [681, 425] width 601 height 61
click at [381, 391] on input "c. Revise roles and responsibilities when needed and communicate changes to all…" at bounding box center [381, 385] width 0 height 12
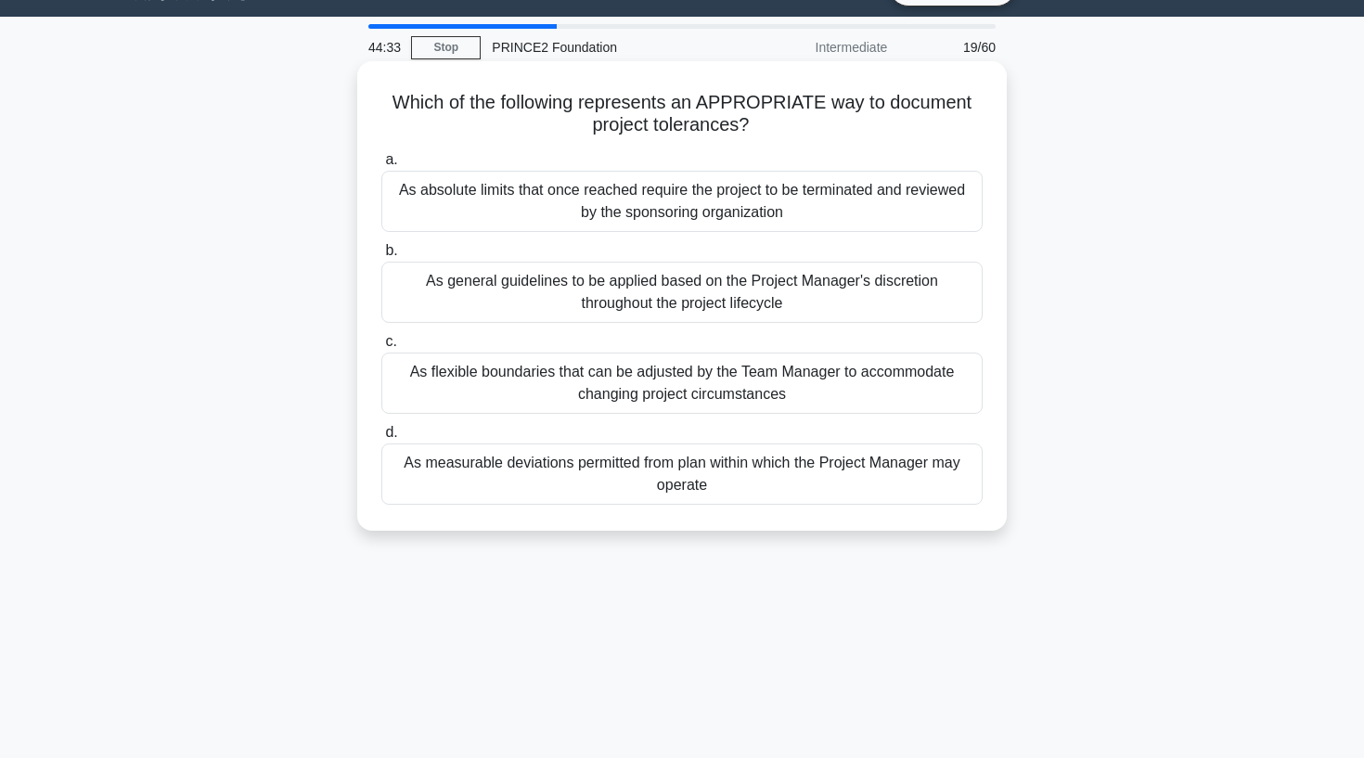
scroll to position [45, 0]
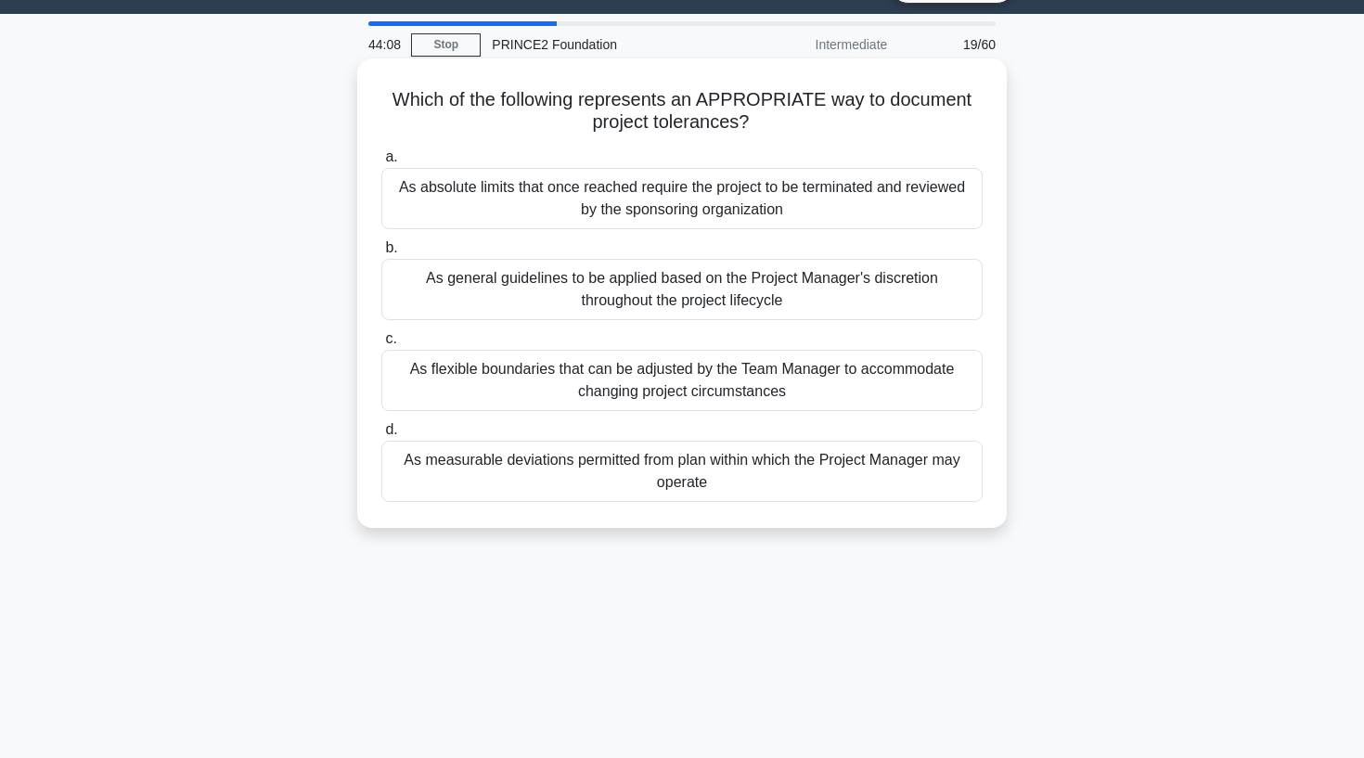
click at [561, 473] on div "As measurable deviations permitted from plan within which the Project Manager m…" at bounding box center [681, 471] width 601 height 61
click at [381, 436] on input "d. As measurable deviations permitted from plan within which the Project Manage…" at bounding box center [381, 430] width 0 height 12
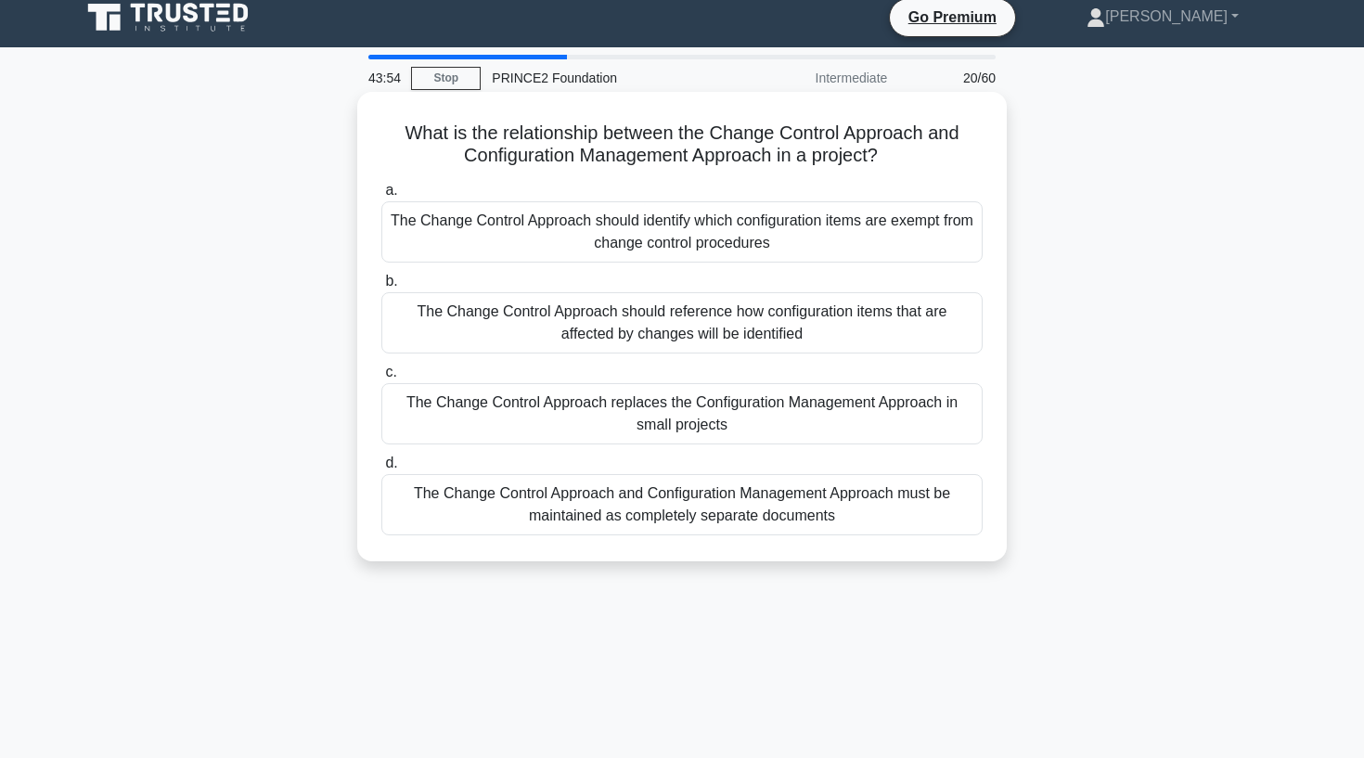
scroll to position [21, 0]
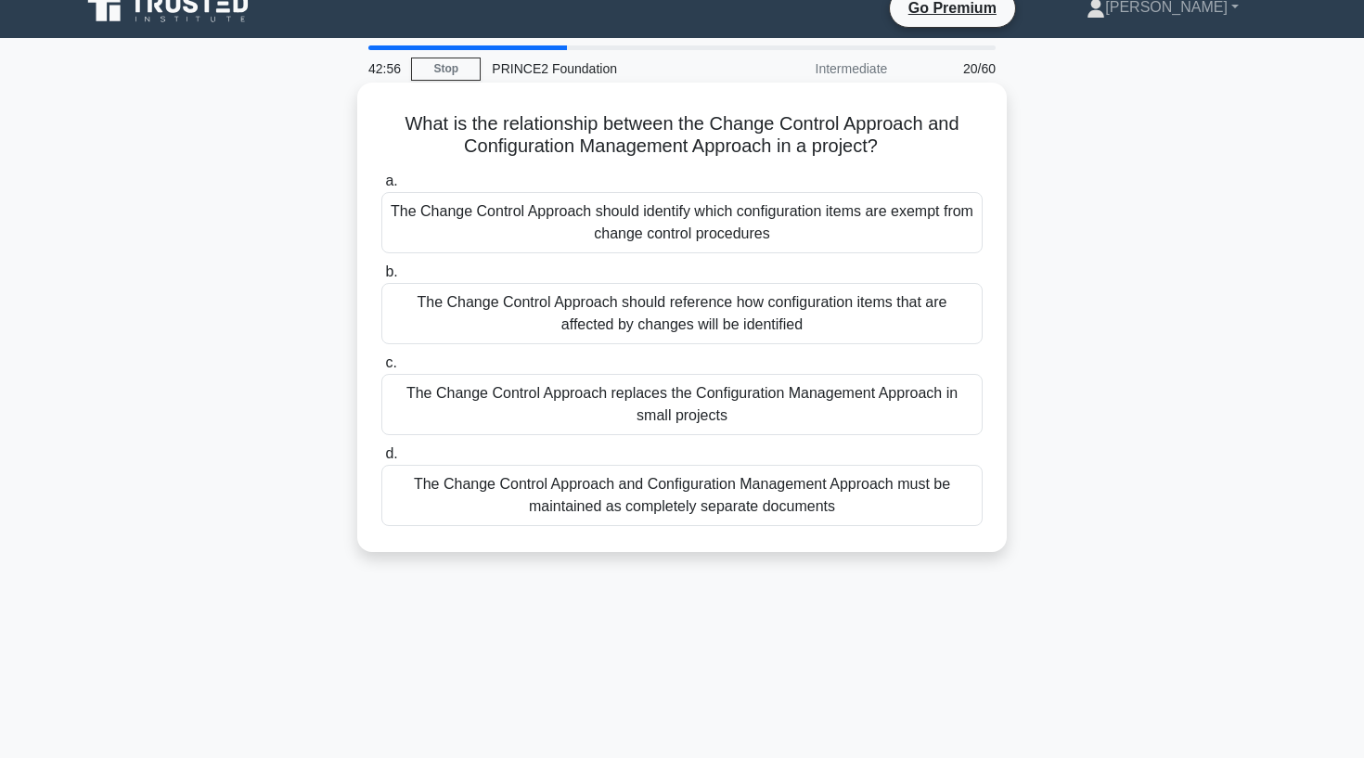
click at [536, 236] on div "The Change Control Approach should identify which configuration items are exemp…" at bounding box center [681, 222] width 601 height 61
click at [381, 187] on input "a. The Change Control Approach should identify which configuration items are ex…" at bounding box center [381, 181] width 0 height 12
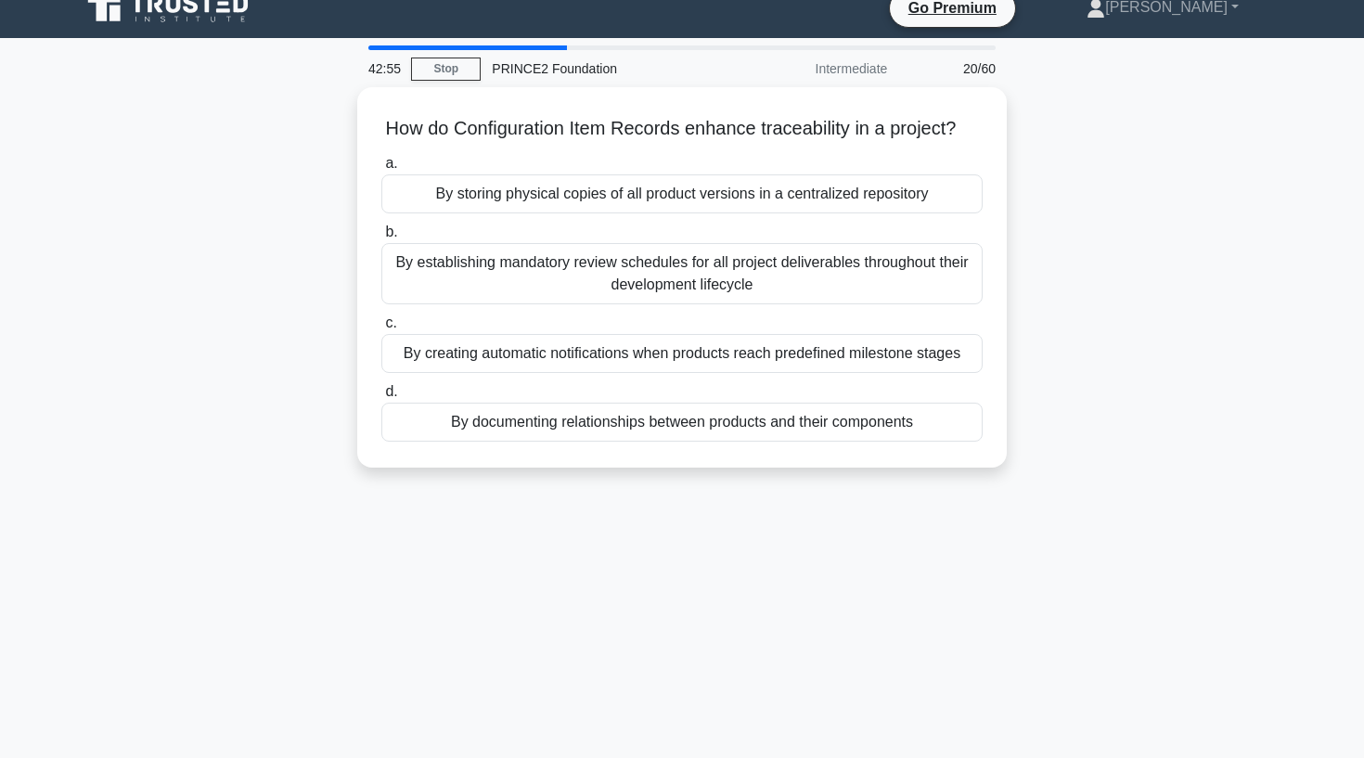
scroll to position [0, 0]
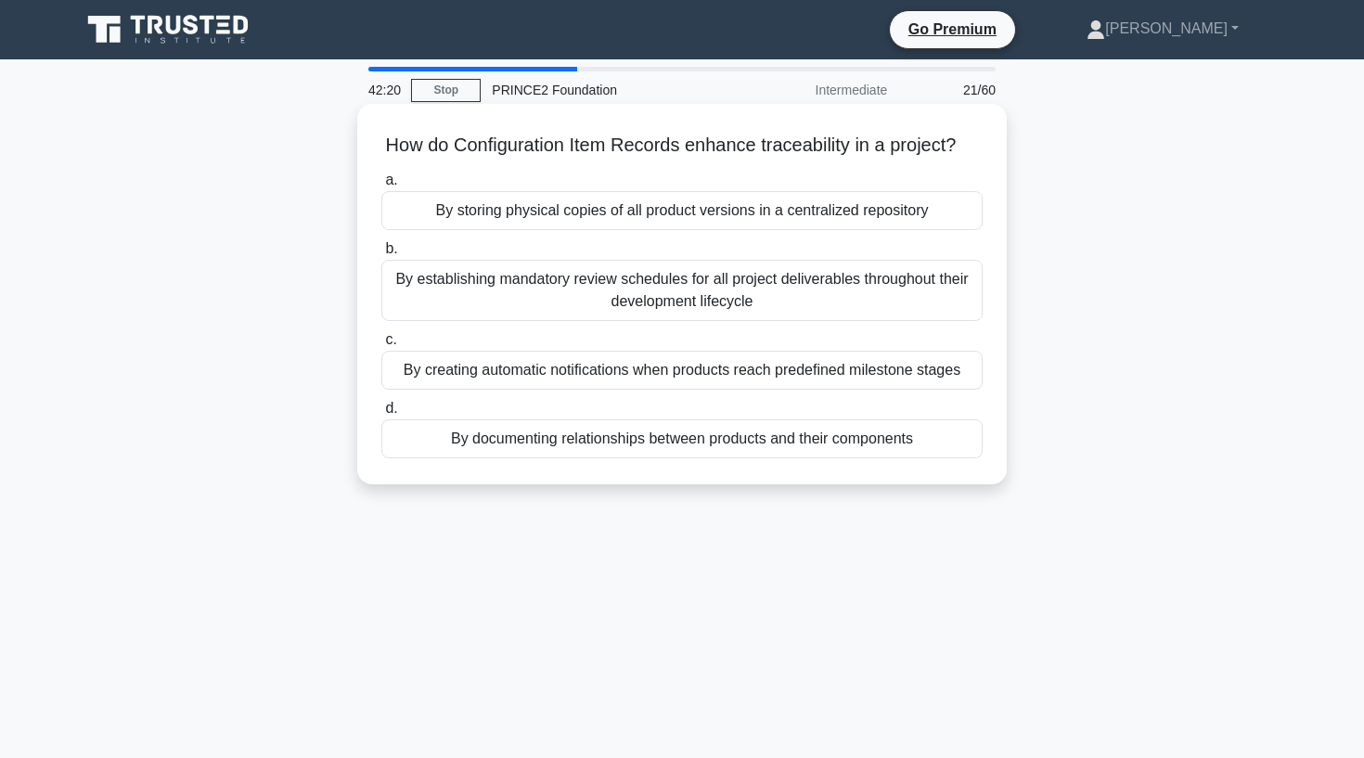
click at [520, 293] on div "By establishing mandatory review schedules for all project deliverables through…" at bounding box center [681, 290] width 601 height 61
click at [381, 255] on input "b. By establishing mandatory review schedules for all project deliverables thro…" at bounding box center [381, 249] width 0 height 12
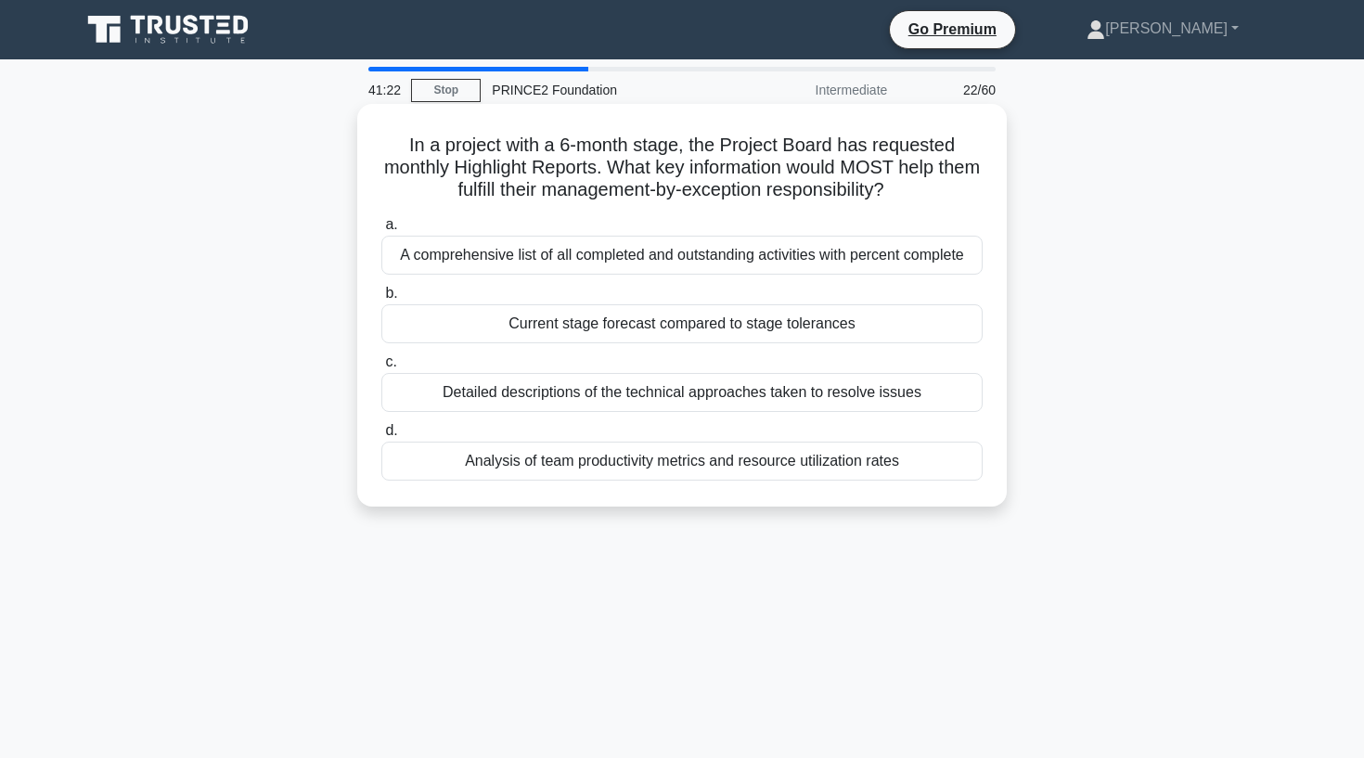
click at [506, 260] on div "A comprehensive list of all completed and outstanding activities with percent c…" at bounding box center [681, 255] width 601 height 39
click at [381, 231] on input "a. A comprehensive list of all completed and outstanding activities with percen…" at bounding box center [381, 225] width 0 height 12
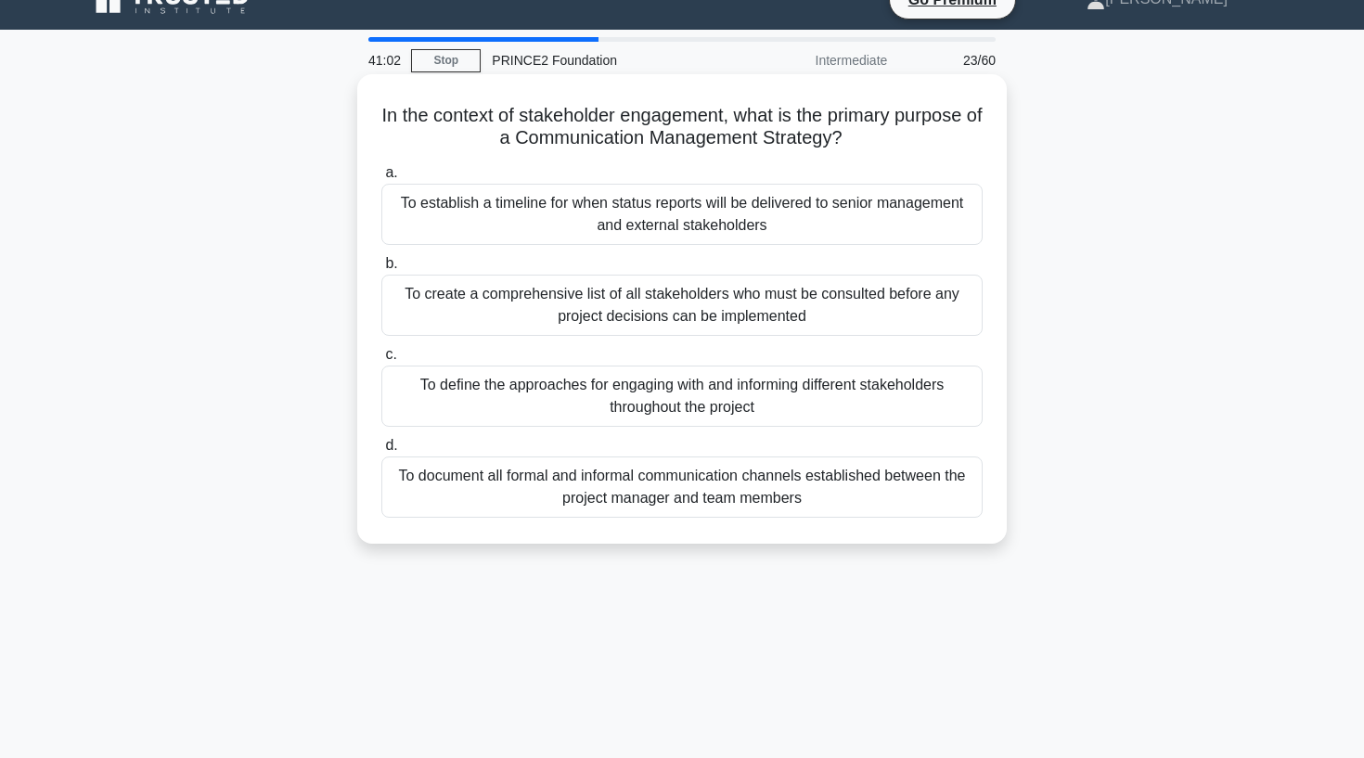
scroll to position [30, 0]
click at [457, 409] on div "To define the approaches for engaging with and informing different stakeholders…" at bounding box center [681, 396] width 601 height 61
click at [381, 361] on input "c. To define the approaches for engaging with and informing different stakehold…" at bounding box center [381, 355] width 0 height 12
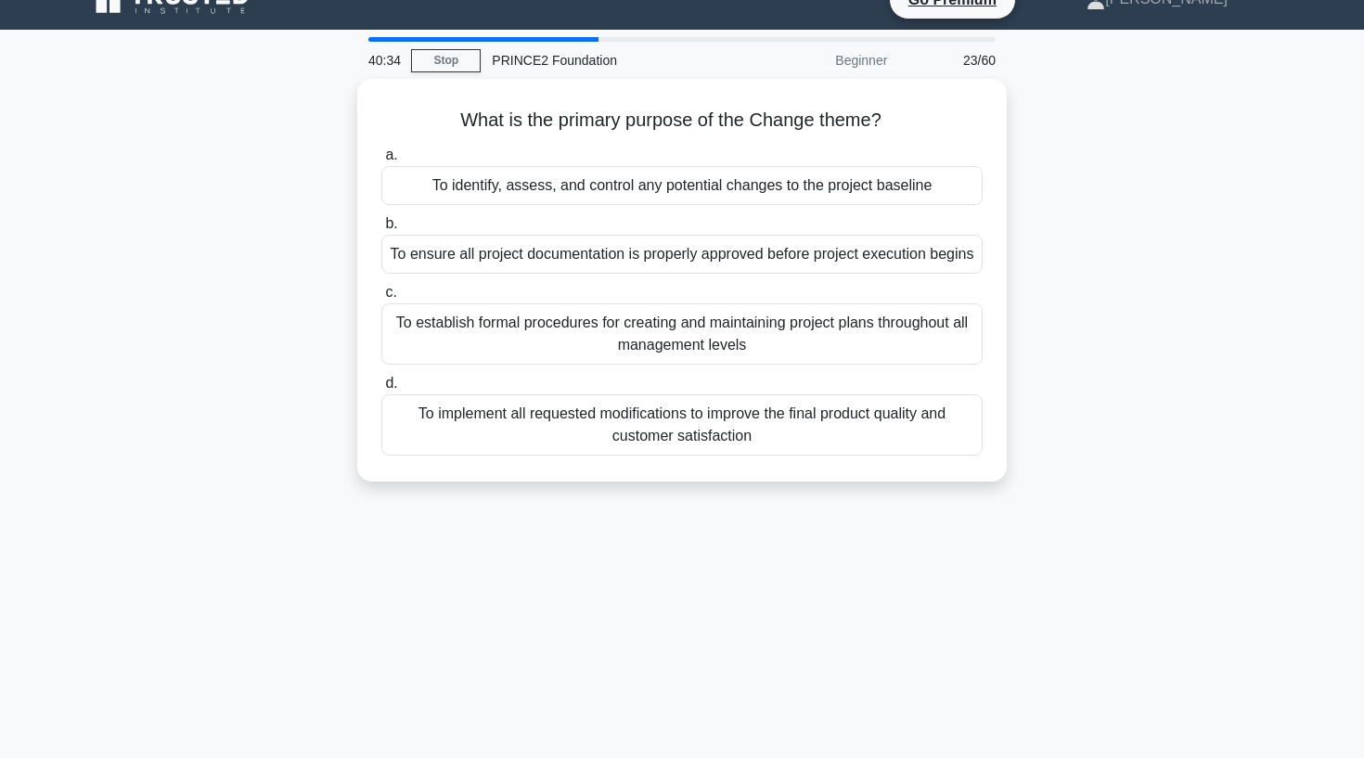
scroll to position [0, 0]
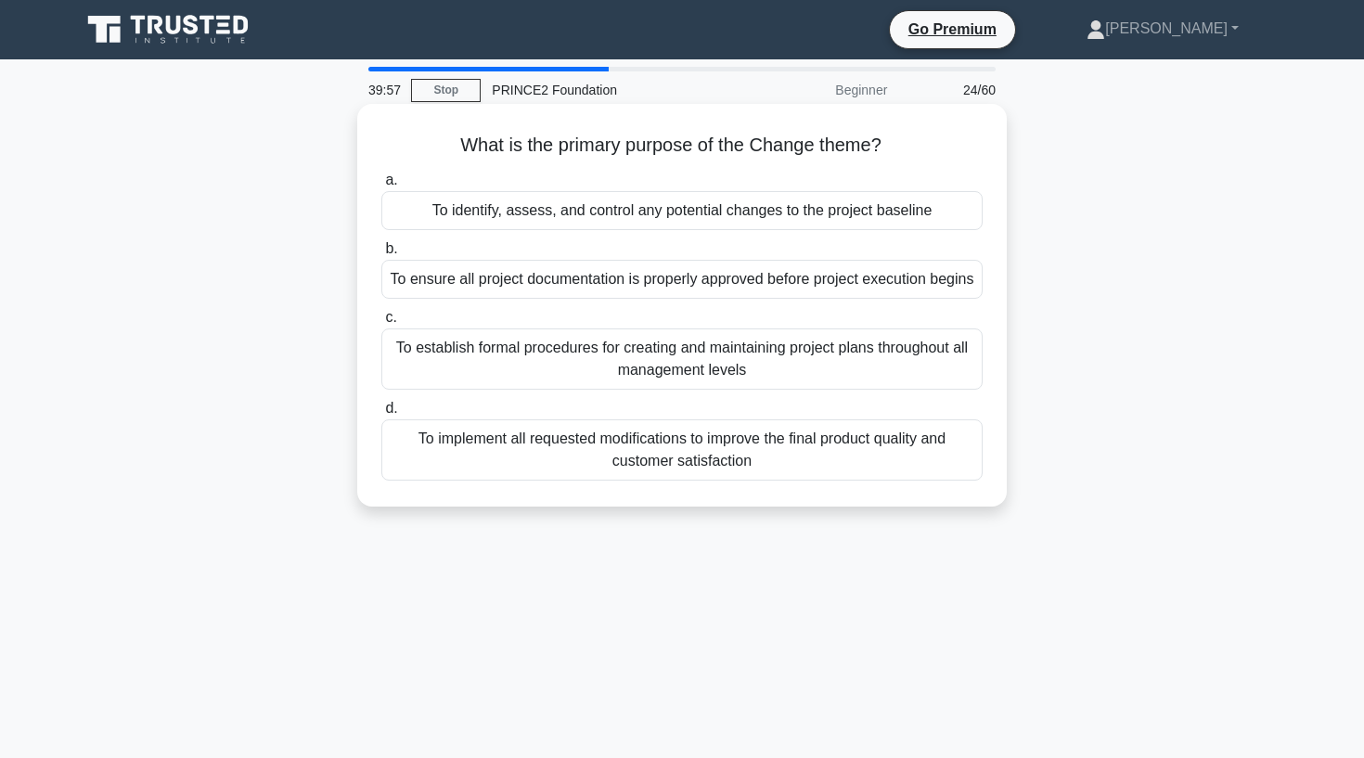
click at [532, 212] on div "To identify, assess, and control any potential changes to the project baseline" at bounding box center [681, 210] width 601 height 39
click at [381, 187] on input "a. To identify, assess, and control any potential changes to the project baseli…" at bounding box center [381, 180] width 0 height 12
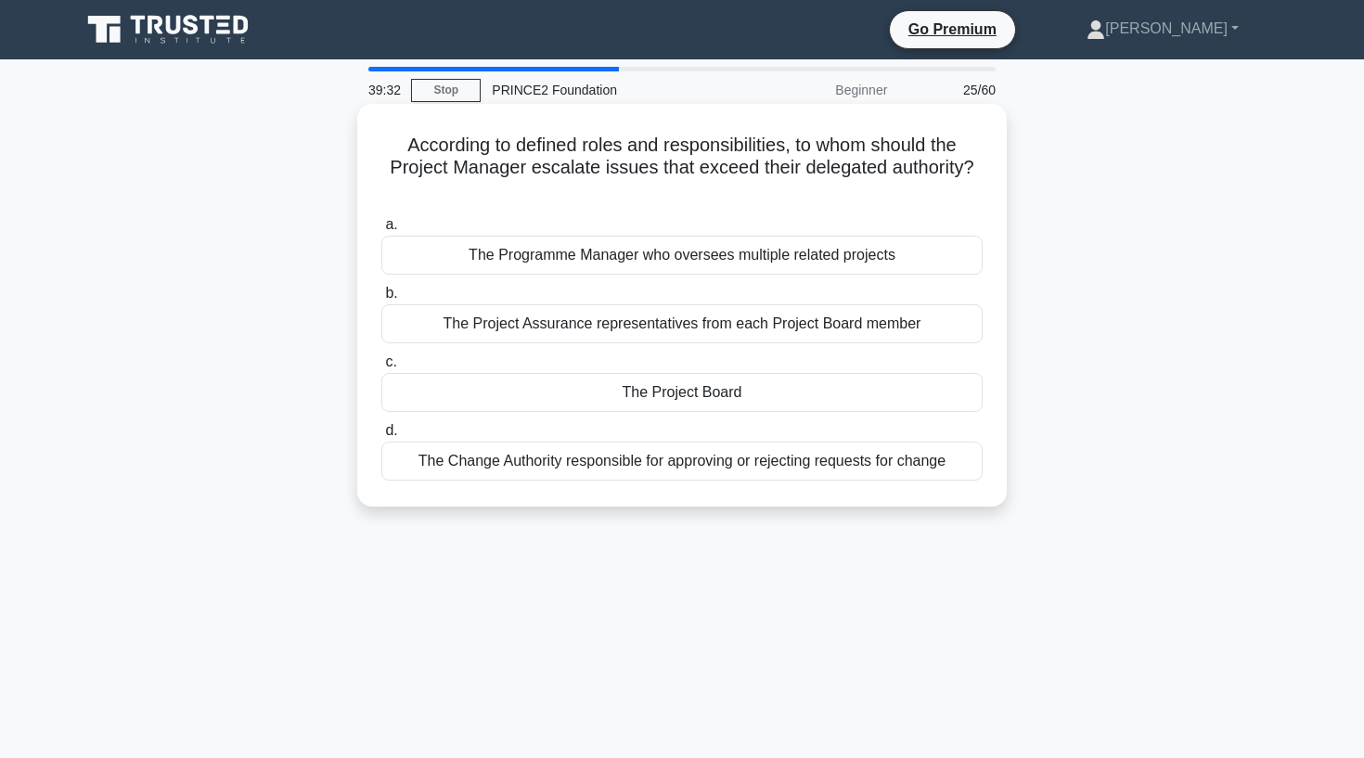
click at [546, 397] on div "The Project Board" at bounding box center [681, 392] width 601 height 39
click at [381, 368] on input "c. The Project Board" at bounding box center [381, 362] width 0 height 12
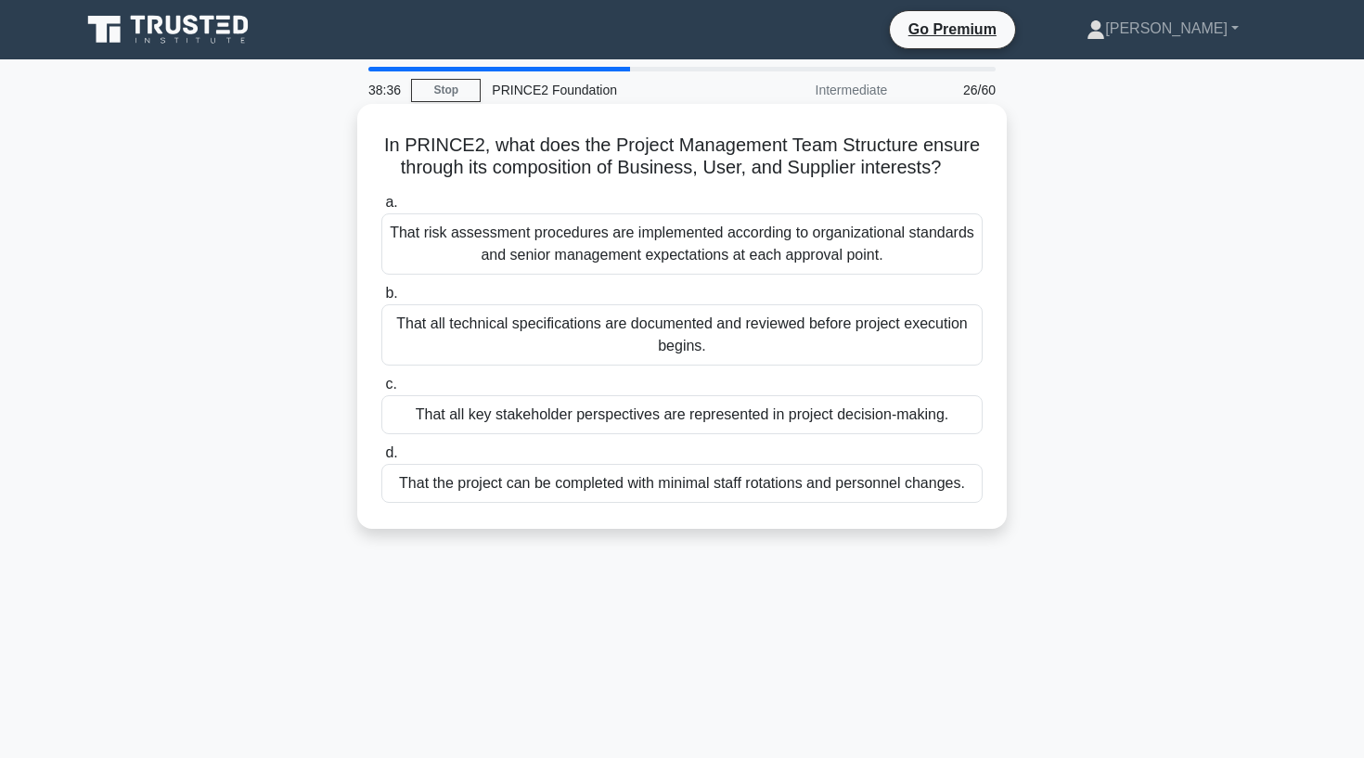
click at [517, 420] on div "That all key stakeholder perspectives are represented in project decision-makin…" at bounding box center [681, 414] width 601 height 39
click at [381, 391] on input "c. That all key stakeholder perspectives are represented in project decision-ma…" at bounding box center [381, 385] width 0 height 12
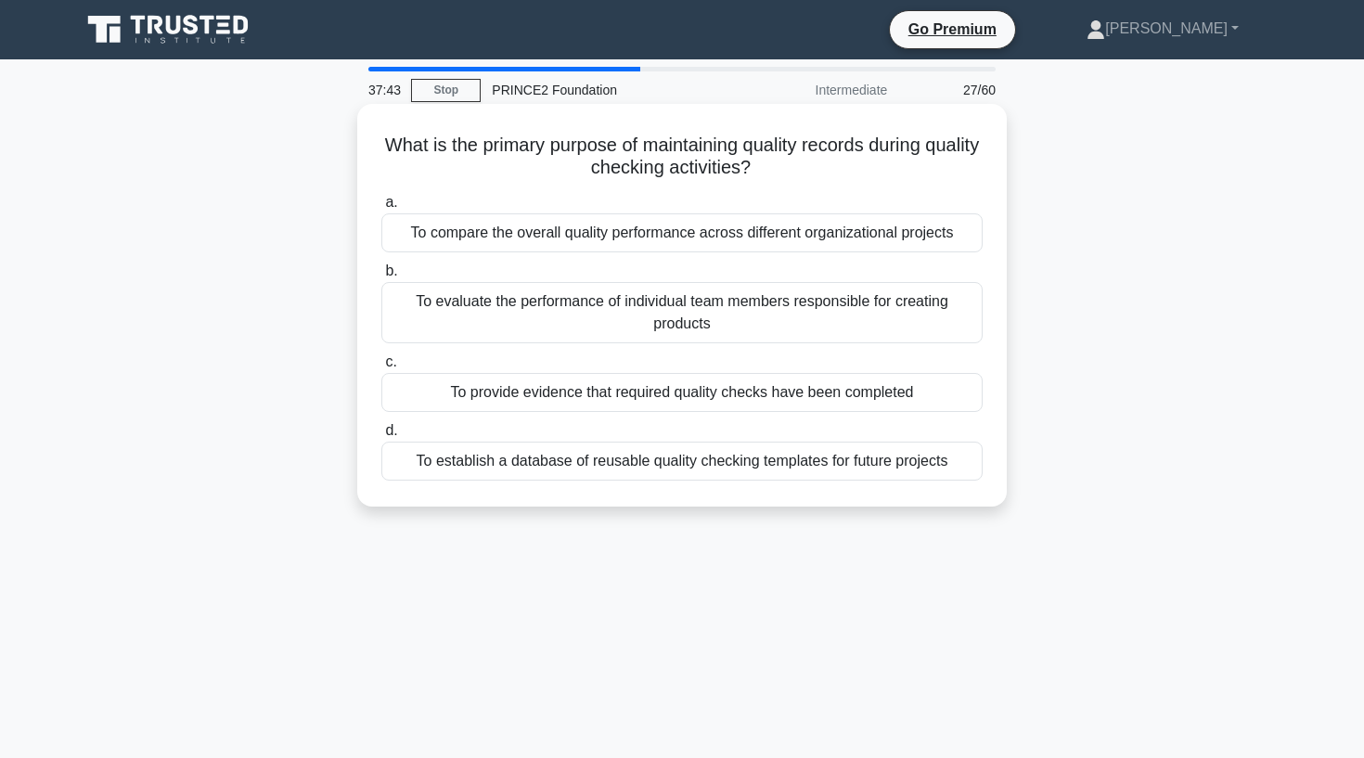
click at [516, 403] on div "To provide evidence that required quality checks have been completed" at bounding box center [681, 392] width 601 height 39
click at [381, 368] on input "c. To provide evidence that required quality checks have been completed" at bounding box center [381, 362] width 0 height 12
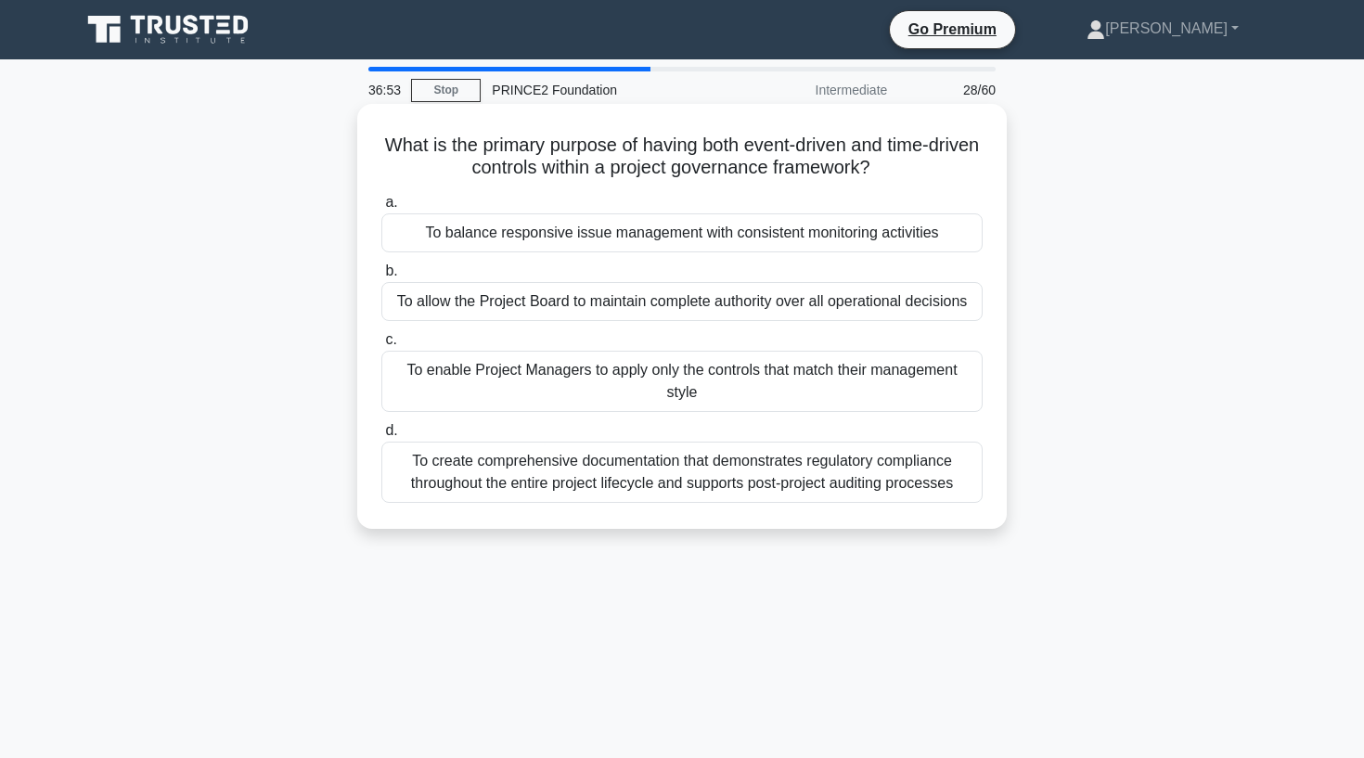
click at [605, 297] on div "To allow the Project Board to maintain complete authority over all operational …" at bounding box center [681, 301] width 601 height 39
click at [381, 278] on input "b. To allow the Project Board to maintain complete authority over all operation…" at bounding box center [381, 271] width 0 height 12
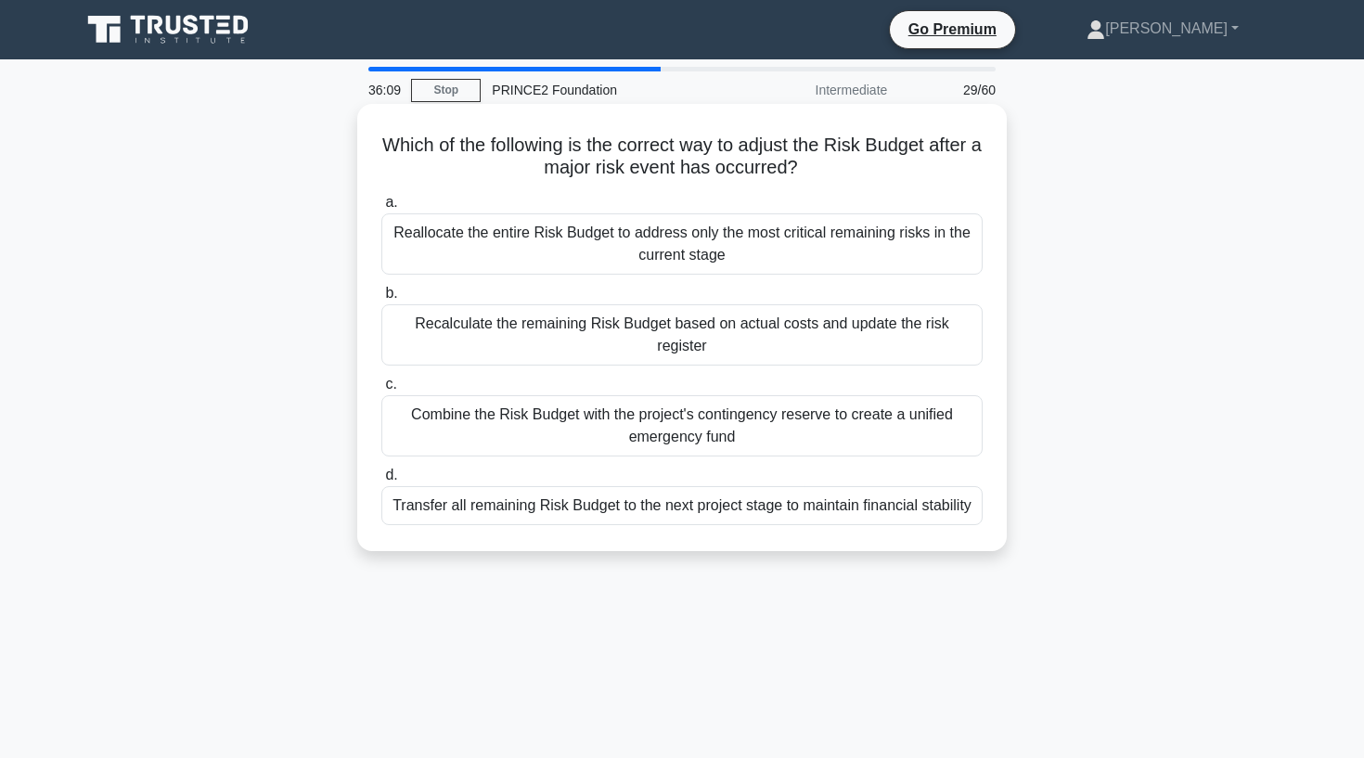
click at [533, 331] on div "Recalculate the remaining Risk Budget based on actual costs and update the risk…" at bounding box center [681, 334] width 601 height 61
click at [381, 300] on input "b. Recalculate the remaining Risk Budget based on actual costs and update the r…" at bounding box center [381, 294] width 0 height 12
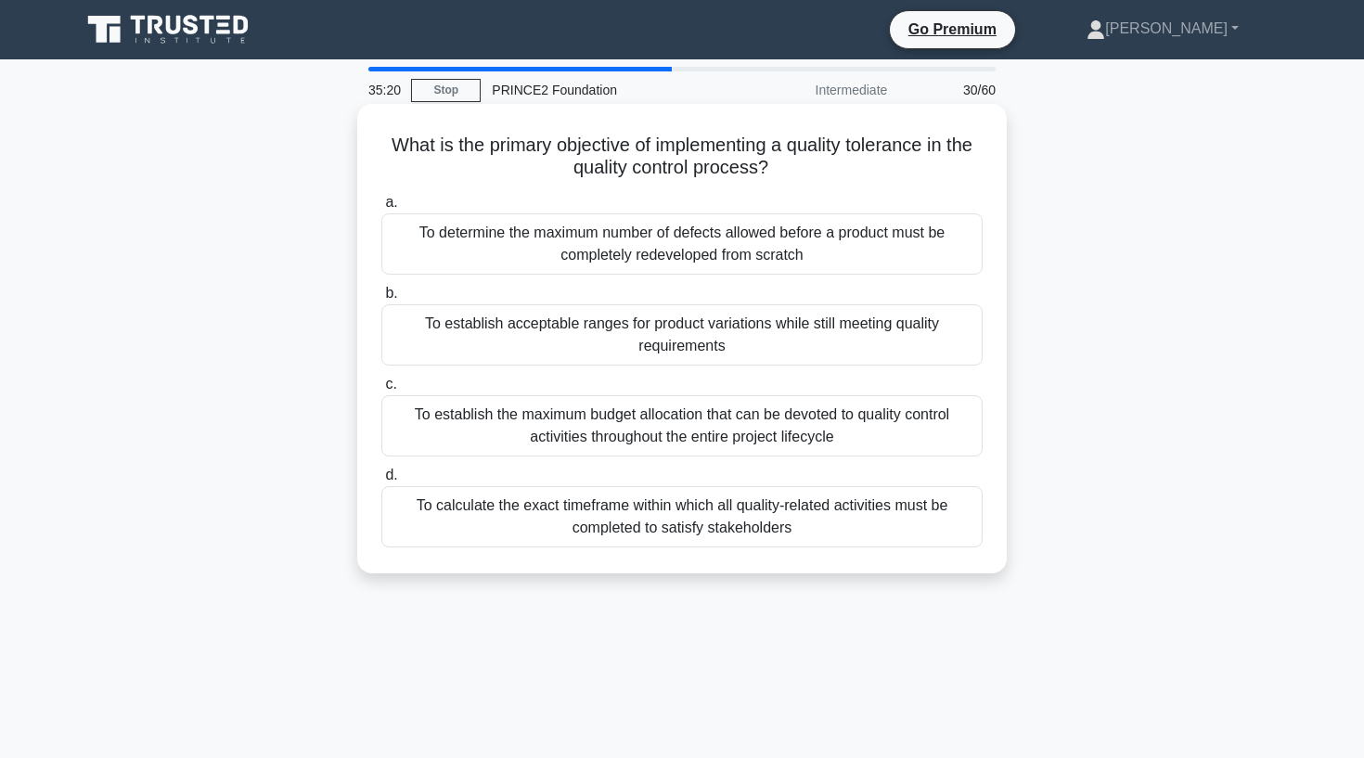
click at [799, 351] on div "To establish acceptable ranges for product variations while still meeting quali…" at bounding box center [681, 334] width 601 height 61
click at [381, 300] on input "b. To establish acceptable ranges for product variations while still meeting qu…" at bounding box center [381, 294] width 0 height 12
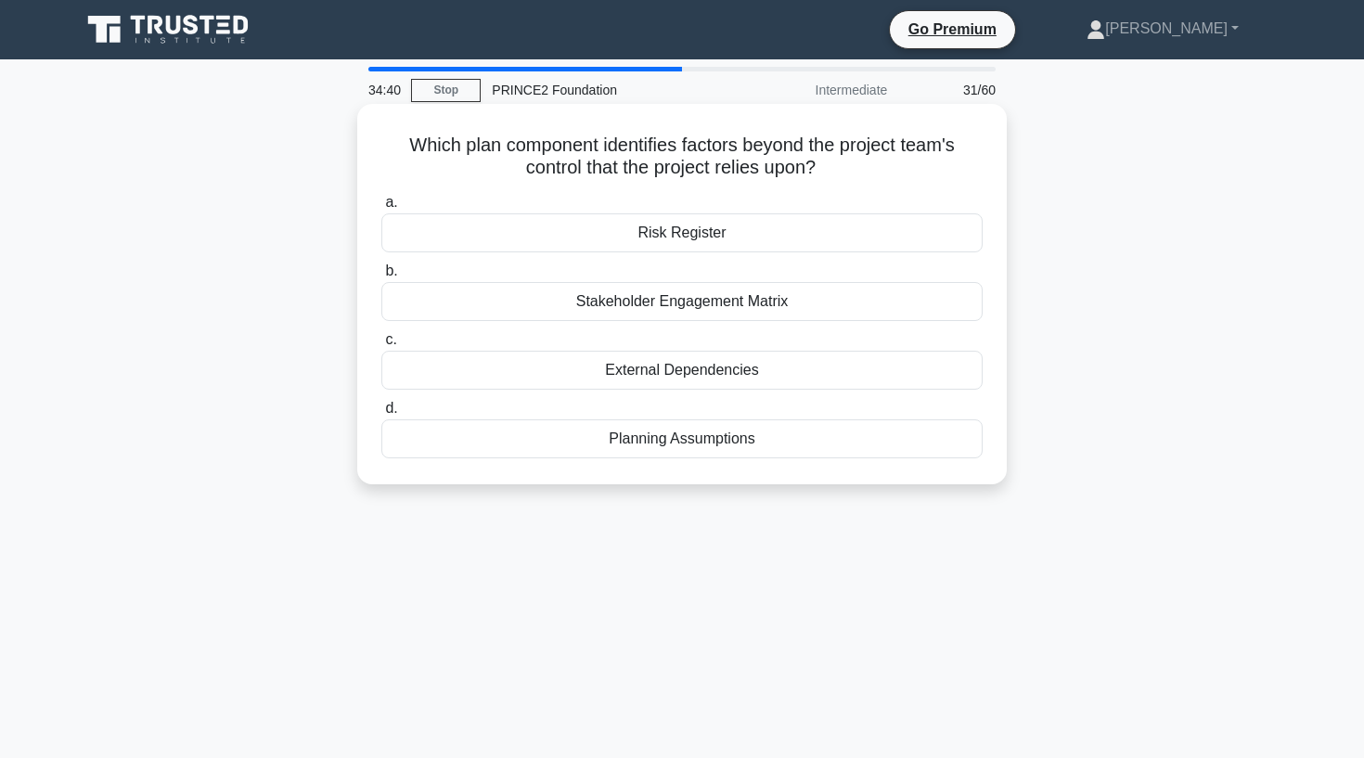
click at [671, 439] on div "Planning Assumptions" at bounding box center [681, 439] width 601 height 39
click at [381, 415] on input "d. Planning Assumptions" at bounding box center [381, 409] width 0 height 12
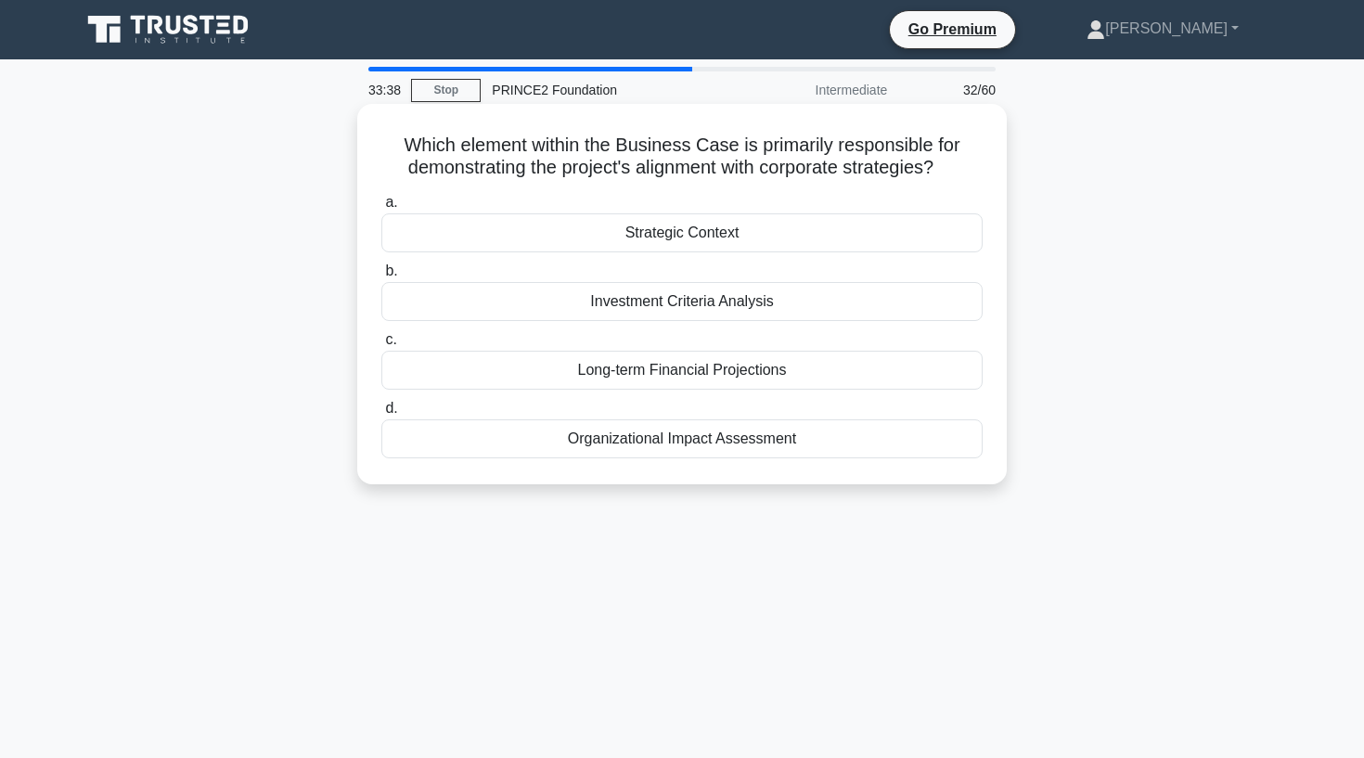
click at [677, 241] on div "Strategic Context" at bounding box center [681, 232] width 601 height 39
click at [381, 209] on input "a. Strategic Context" at bounding box center [381, 203] width 0 height 12
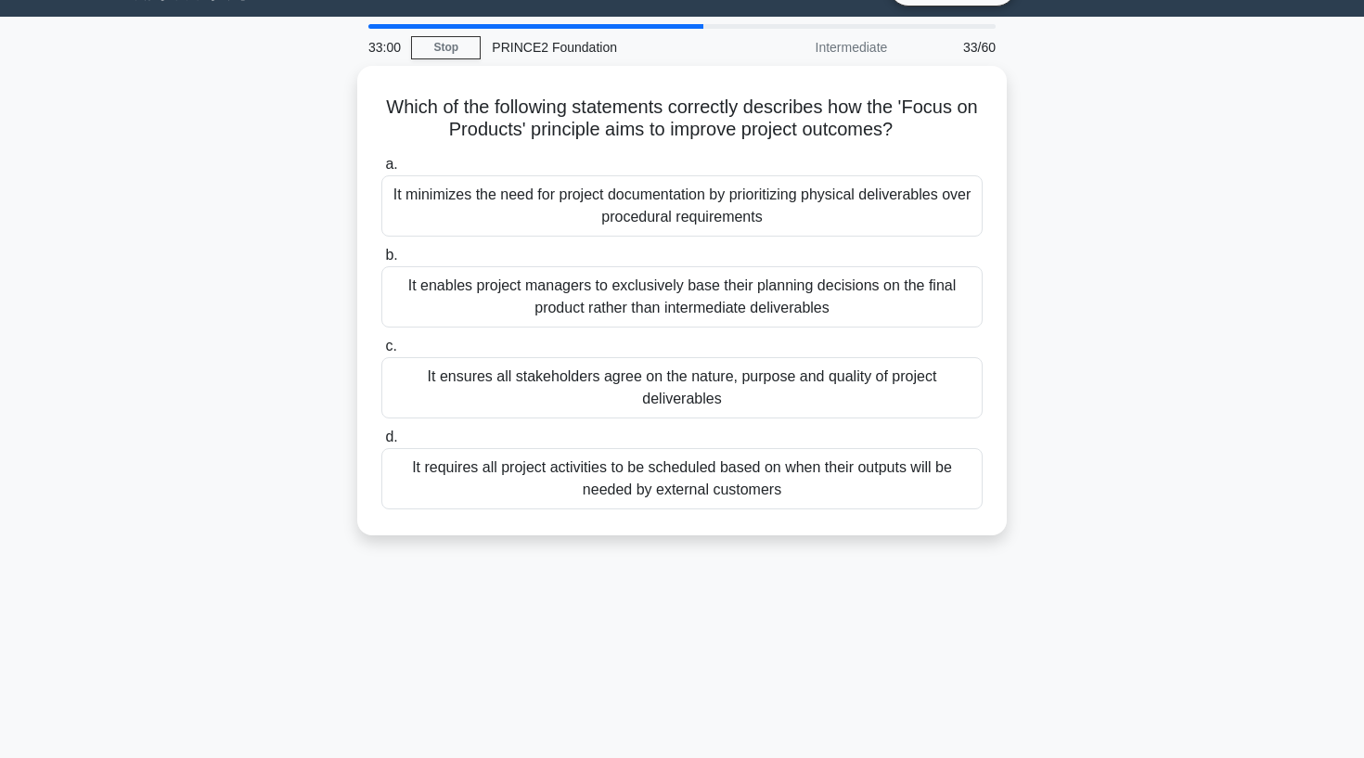
scroll to position [45, 0]
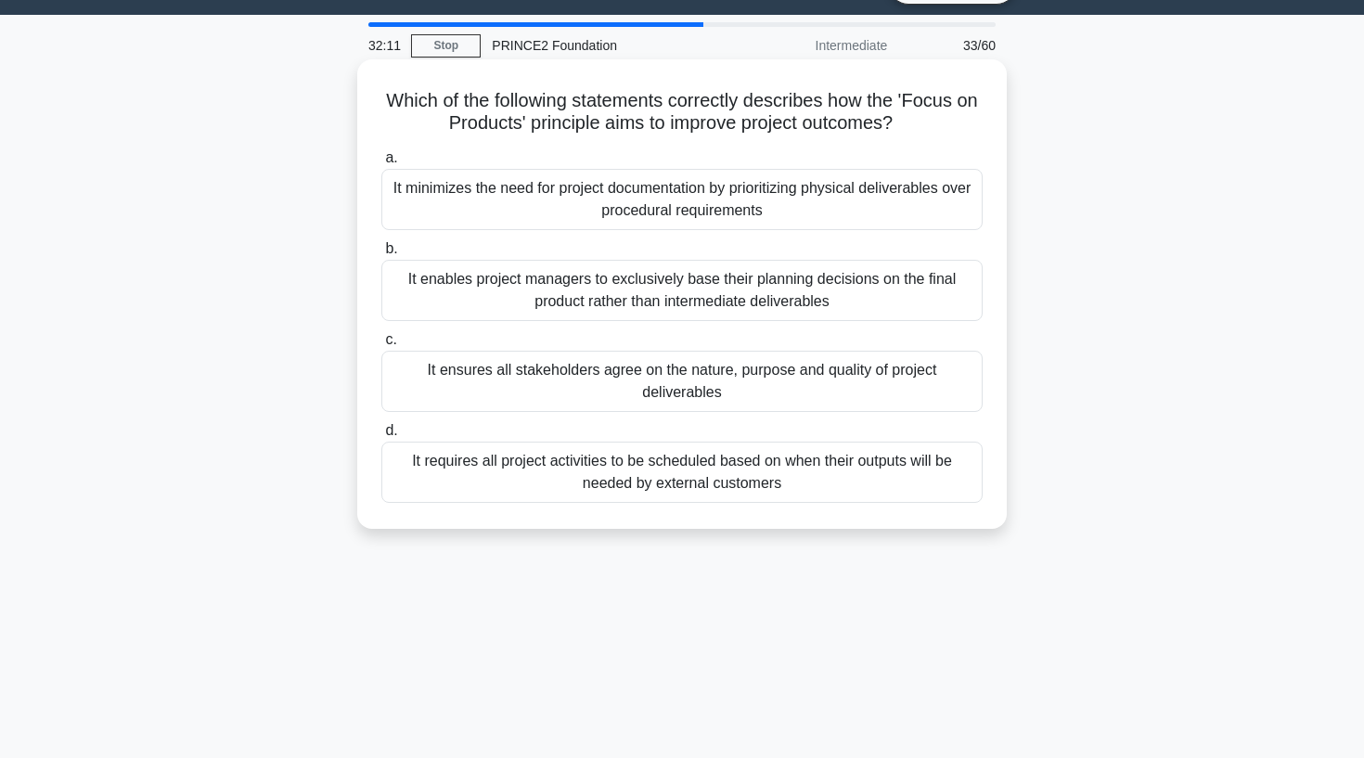
click at [509, 291] on div "It enables project managers to exclusively base their planning decisions on the…" at bounding box center [681, 290] width 601 height 61
click at [381, 255] on input "b. It enables project managers to exclusively base their planning decisions on …" at bounding box center [381, 249] width 0 height 12
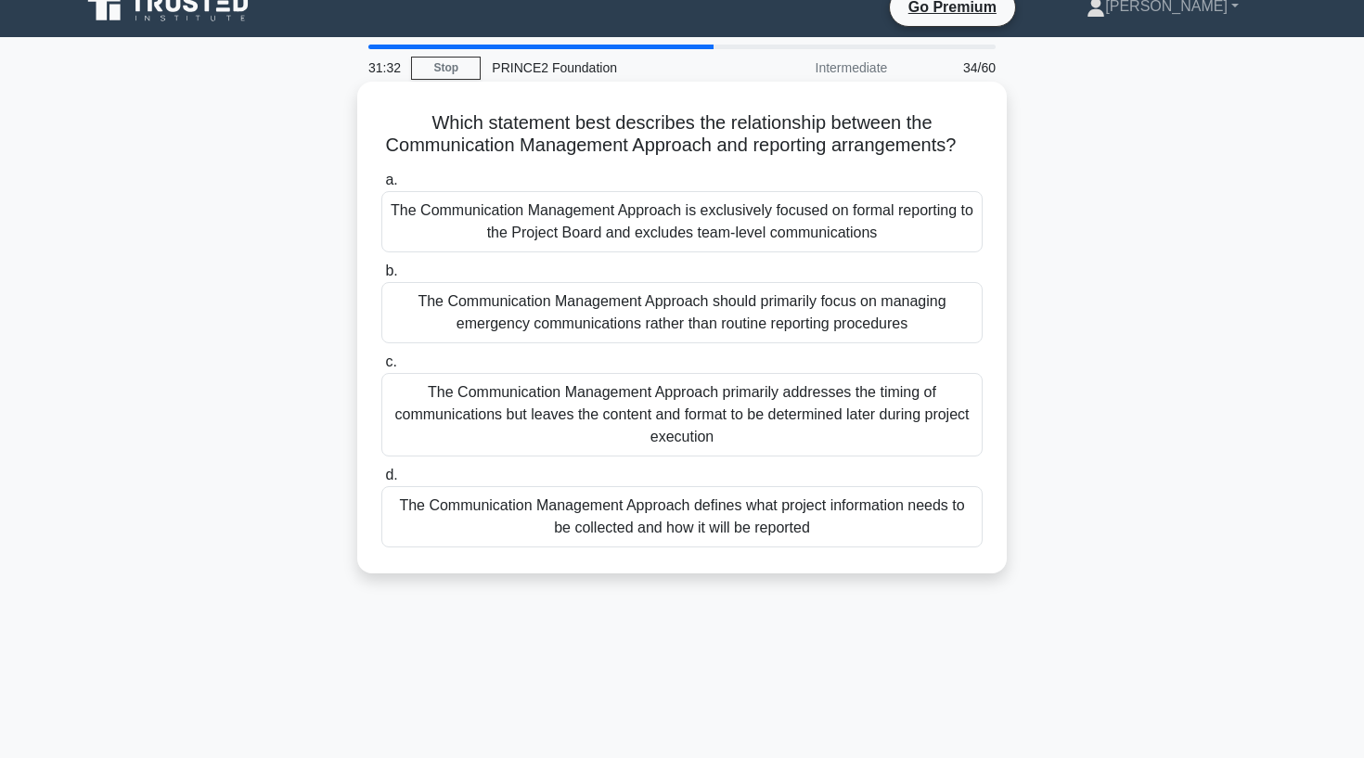
scroll to position [21, 0]
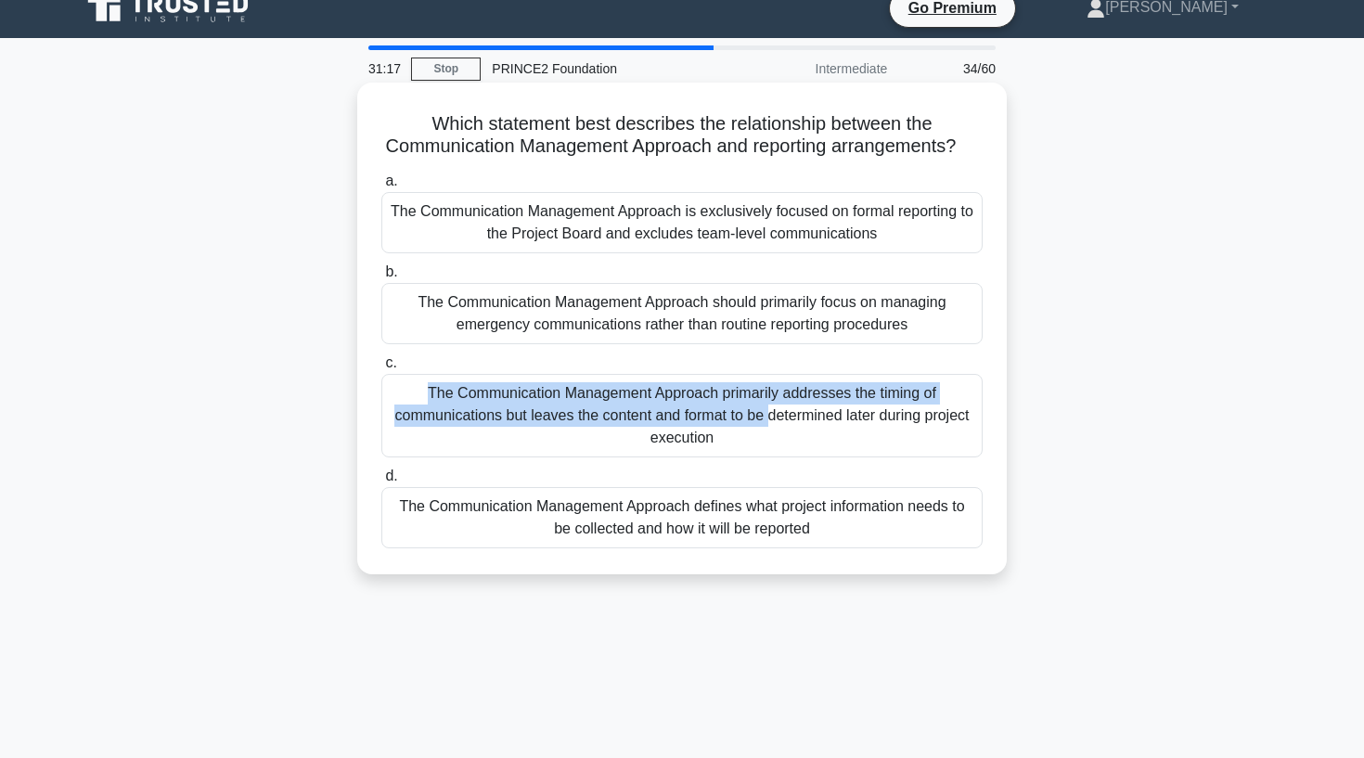
drag, startPoint x: 551, startPoint y: 394, endPoint x: 428, endPoint y: 205, distance: 226.0
click at [512, 333] on div "a. The Communication Management Approach is exclusively focused on formal repor…" at bounding box center [682, 359] width 624 height 386
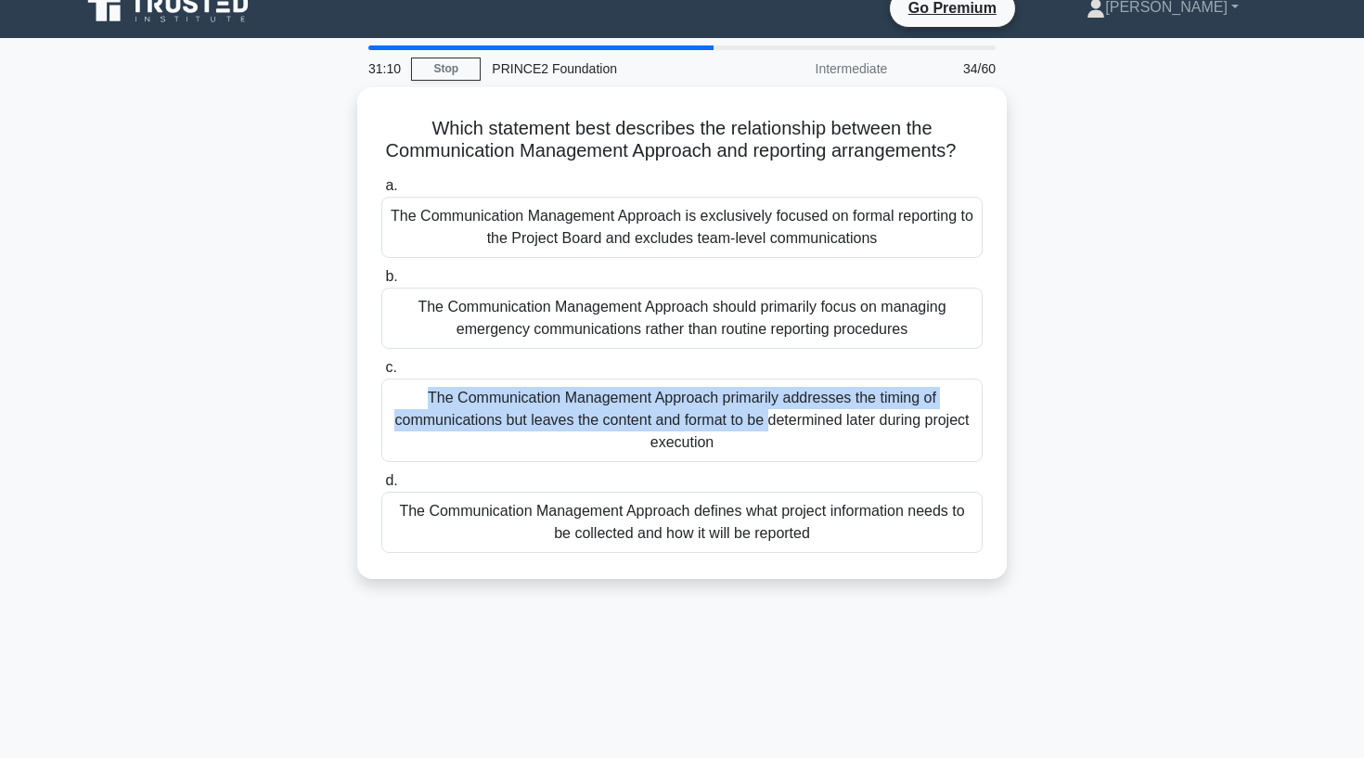
click at [1197, 325] on div "Which statement best describes the relationship between the Communication Manag…" at bounding box center [682, 344] width 1225 height 514
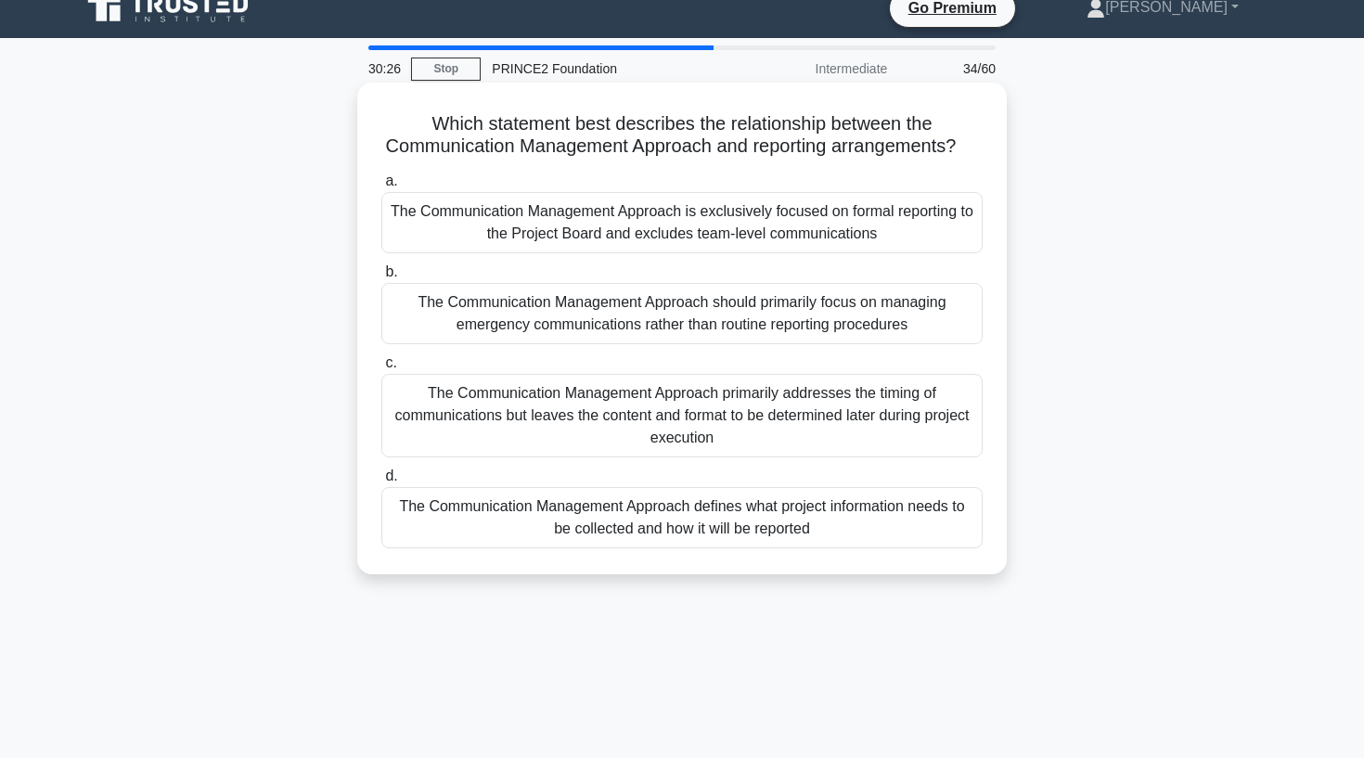
click at [873, 520] on div "The Communication Management Approach defines what project information needs to…" at bounding box center [681, 517] width 601 height 61
click at [381, 483] on input "d. The Communication Management Approach defines what project information needs…" at bounding box center [381, 477] width 0 height 12
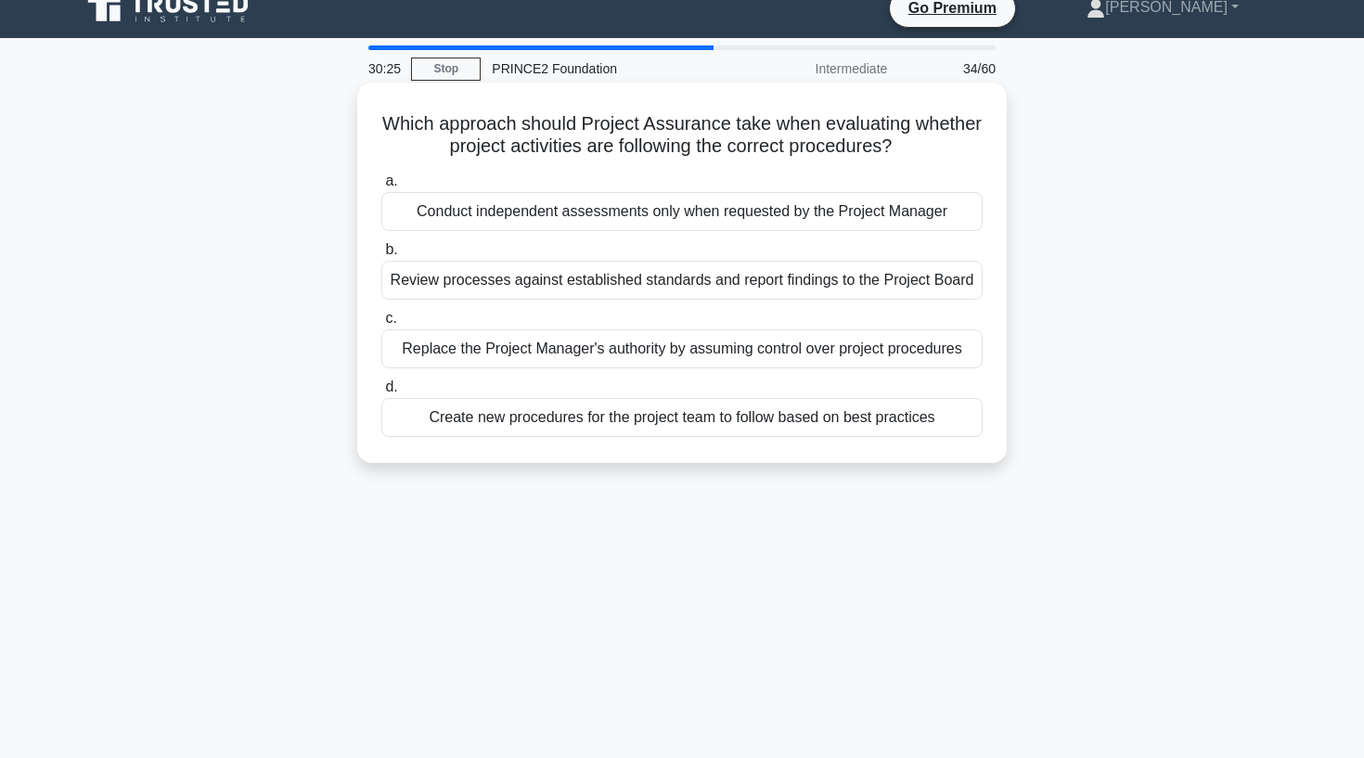
scroll to position [0, 0]
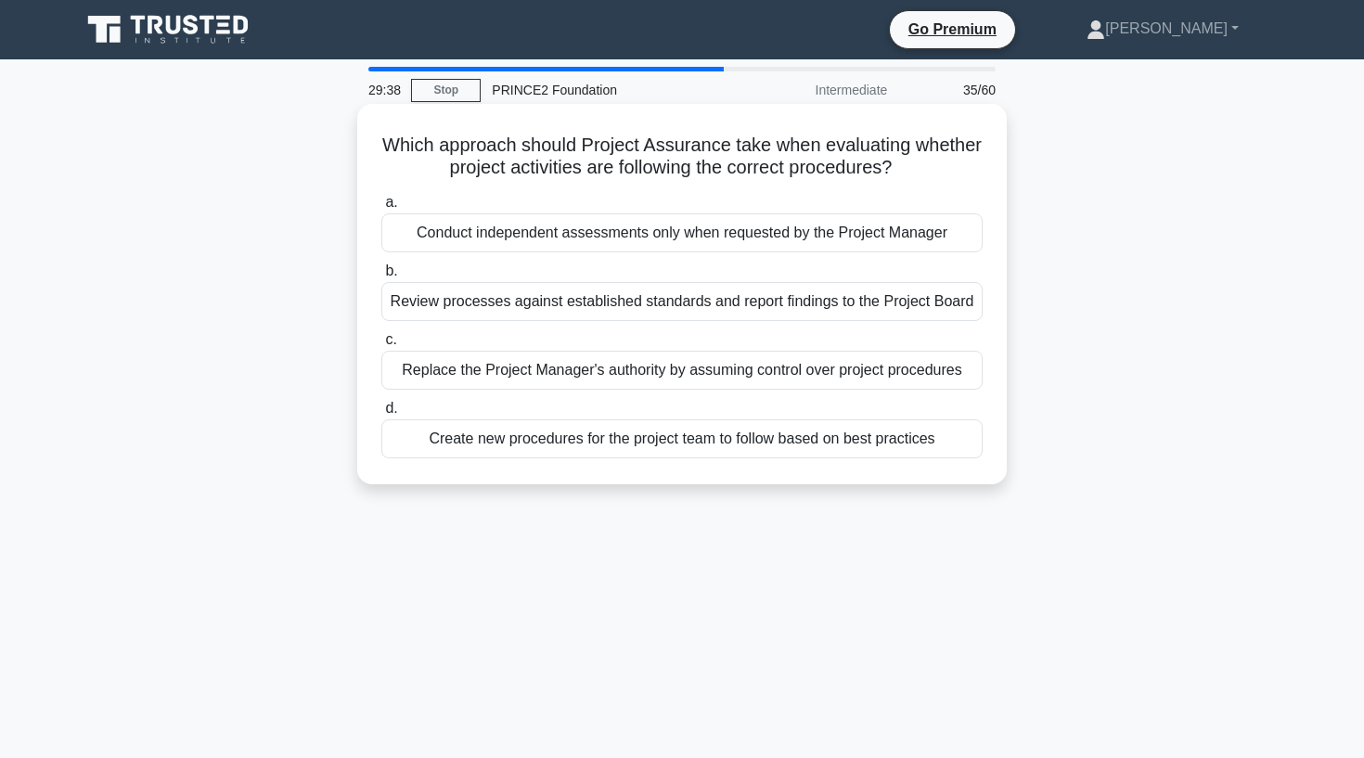
click at [596, 311] on div "Review processes against established standards and report findings to the Proje…" at bounding box center [681, 301] width 601 height 39
click at [381, 278] on input "b. Review processes against established standards and report findings to the Pr…" at bounding box center [381, 271] width 0 height 12
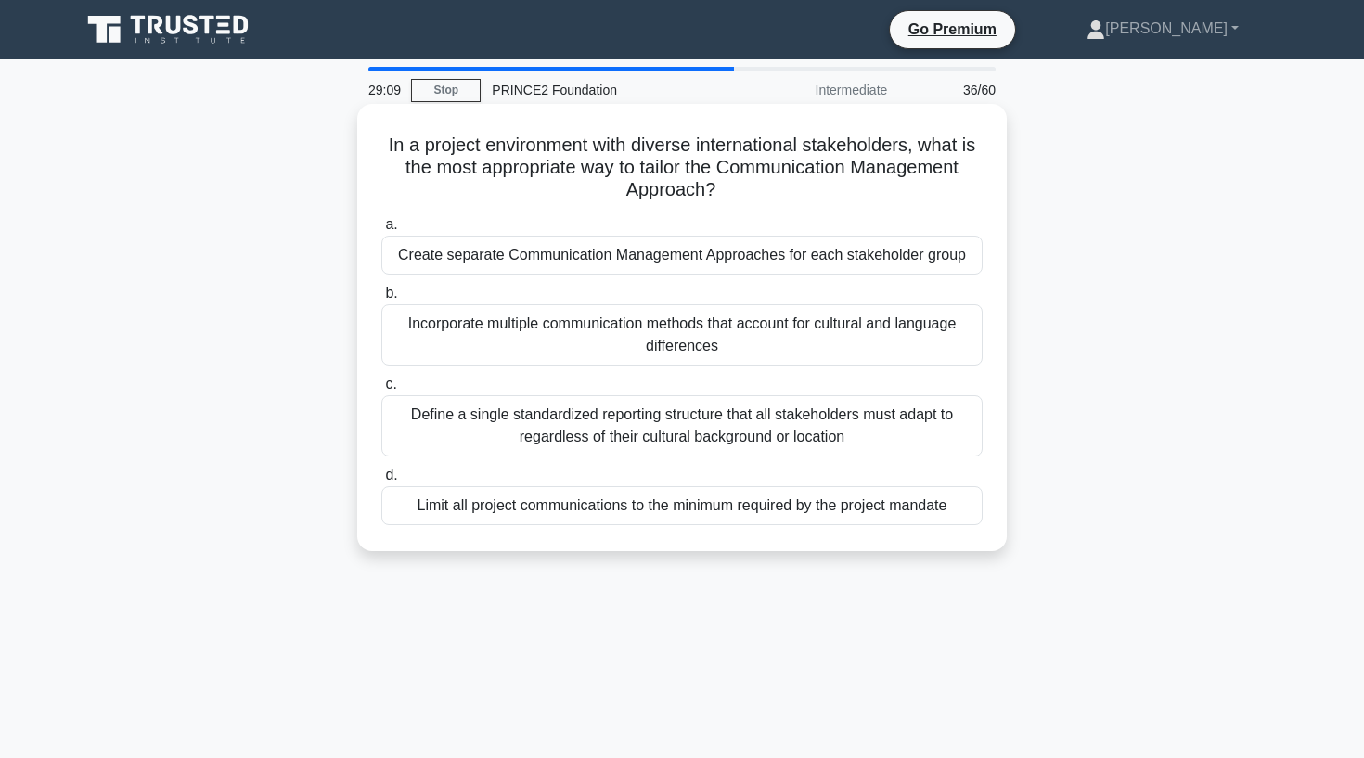
click at [601, 349] on div "Incorporate multiple communication methods that account for cultural and langua…" at bounding box center [681, 334] width 601 height 61
click at [381, 300] on input "b. Incorporate multiple communication methods that account for cultural and lan…" at bounding box center [381, 294] width 0 height 12
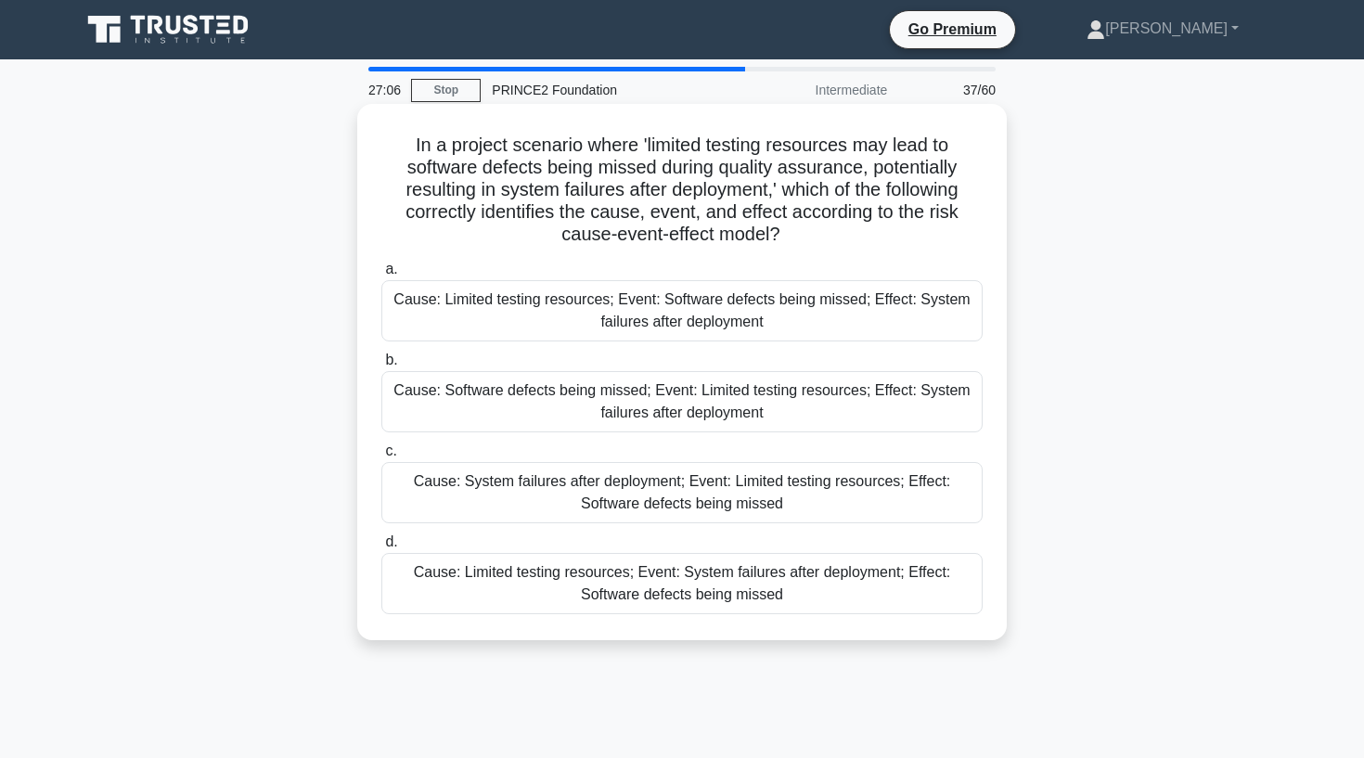
click at [549, 315] on div "Cause: Limited testing resources; Event: Software defects being missed; Effect:…" at bounding box center [681, 310] width 601 height 61
click at [381, 276] on input "a. Cause: Limited testing resources; Event: Software defects being missed; Effe…" at bounding box center [381, 270] width 0 height 12
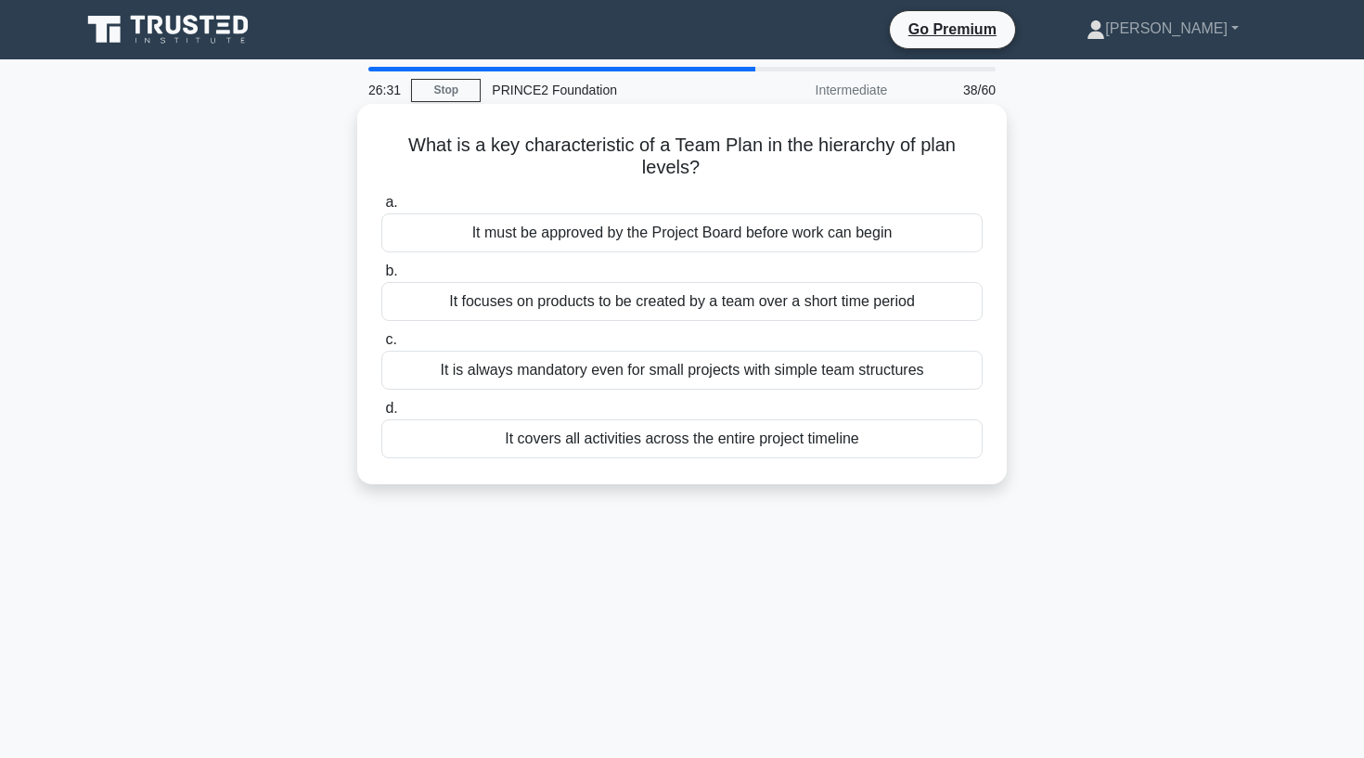
click at [660, 373] on div "It is always mandatory even for small projects with simple team structures" at bounding box center [681, 370] width 601 height 39
click at [381, 346] on input "c. It is always mandatory even for small projects with simple team structures" at bounding box center [381, 340] width 0 height 12
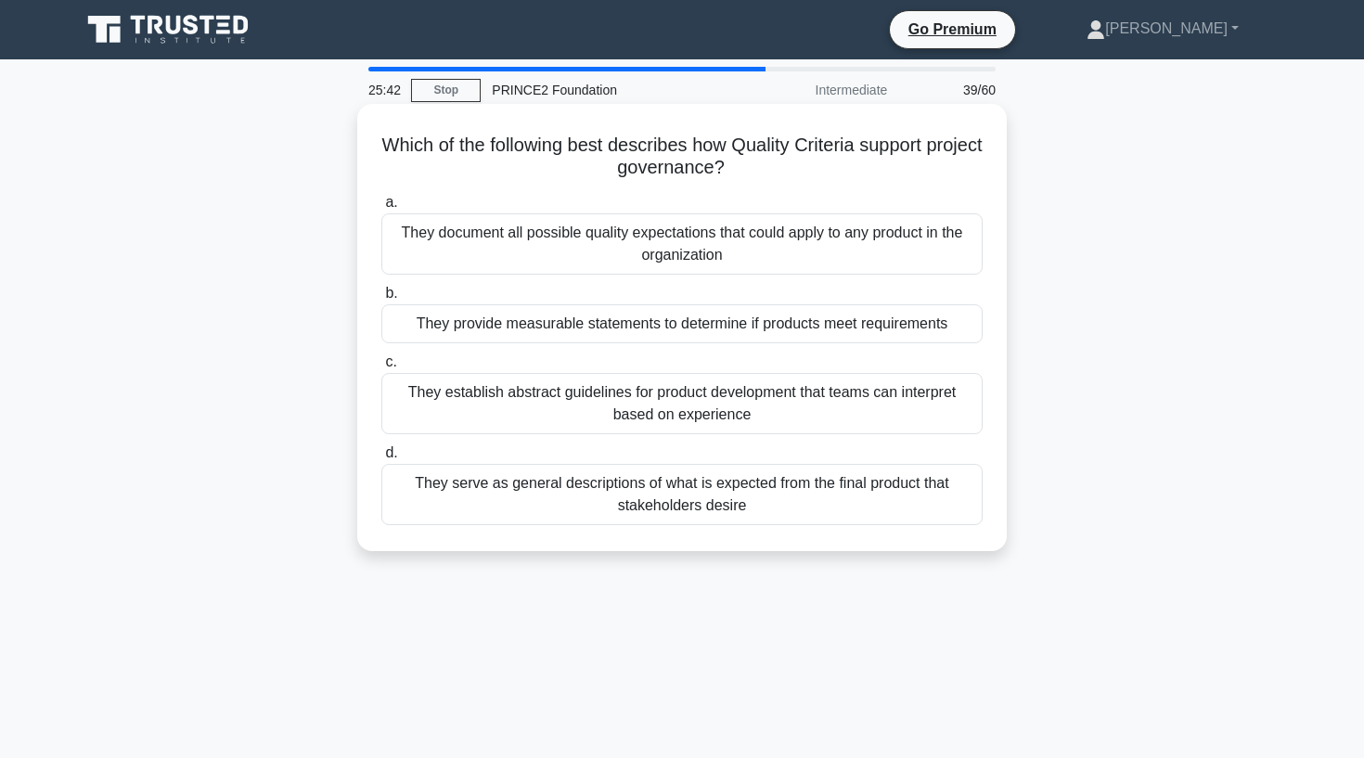
click at [573, 329] on div "They provide measurable statements to determine if products meet requirements" at bounding box center [681, 323] width 601 height 39
click at [381, 300] on input "b. They provide measurable statements to determine if products meet requirements" at bounding box center [381, 294] width 0 height 12
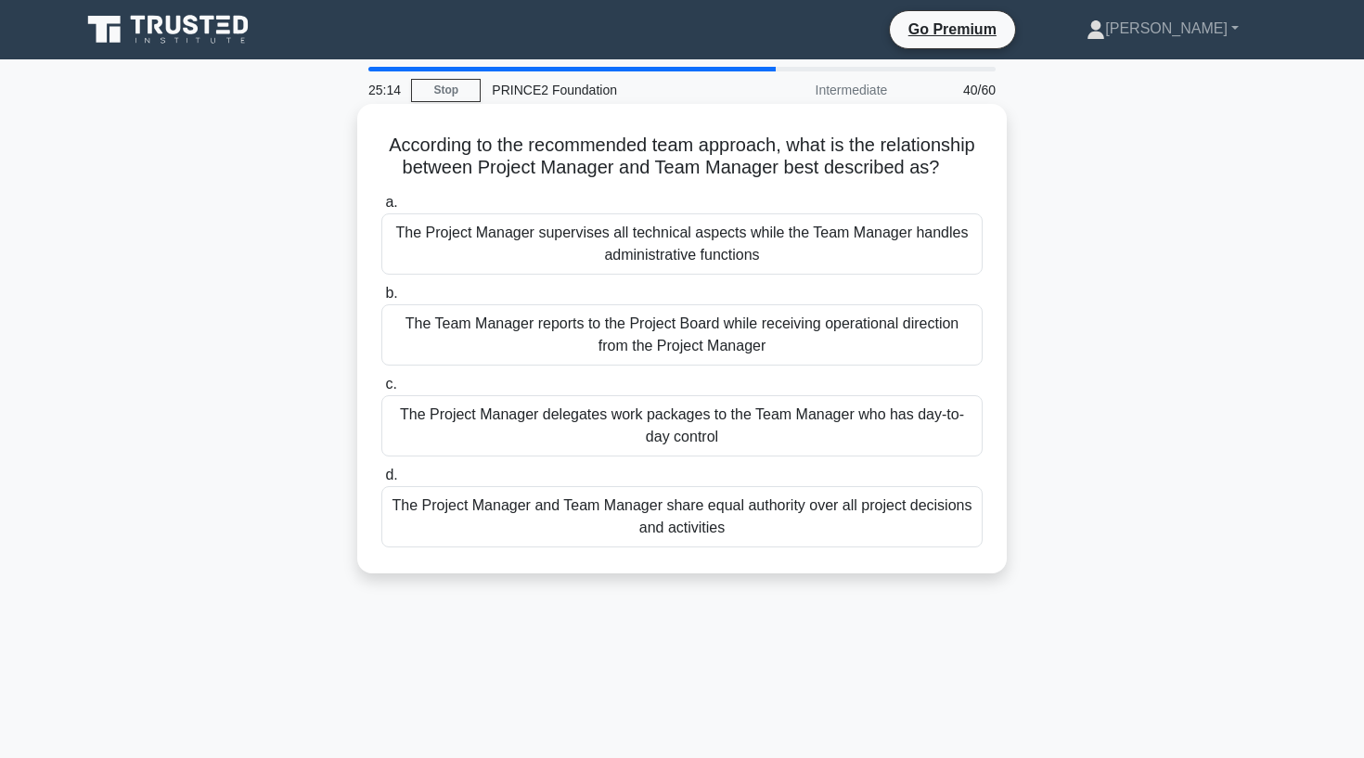
click at [590, 435] on div "The Project Manager delegates work packages to the Team Manager who has day-to-…" at bounding box center [681, 425] width 601 height 61
click at [381, 391] on input "c. The Project Manager delegates work packages to the Team Manager who has day-…" at bounding box center [381, 385] width 0 height 12
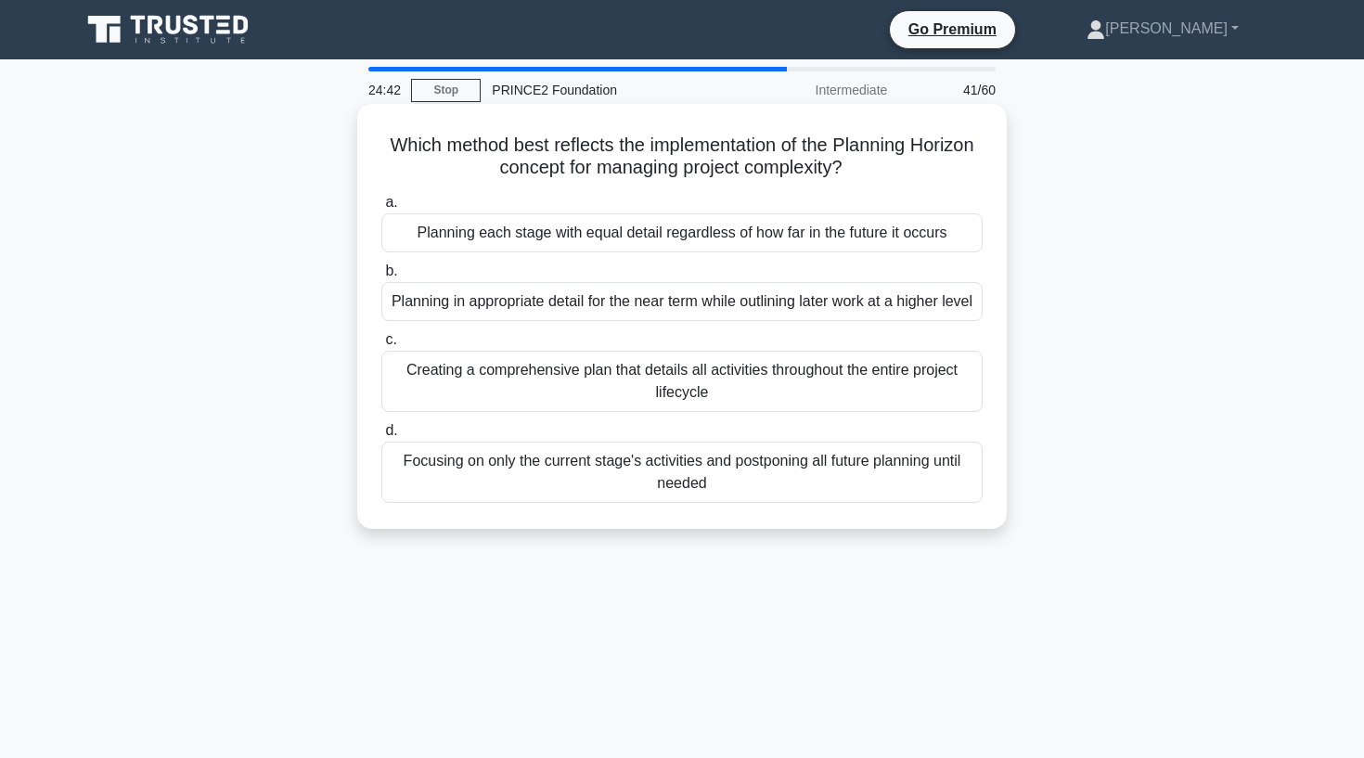
click at [717, 412] on div "Creating a comprehensive plan that details all activities throughout the entire…" at bounding box center [681, 381] width 601 height 61
click at [381, 346] on input "c. Creating a comprehensive plan that details all activities throughout the ent…" at bounding box center [381, 340] width 0 height 12
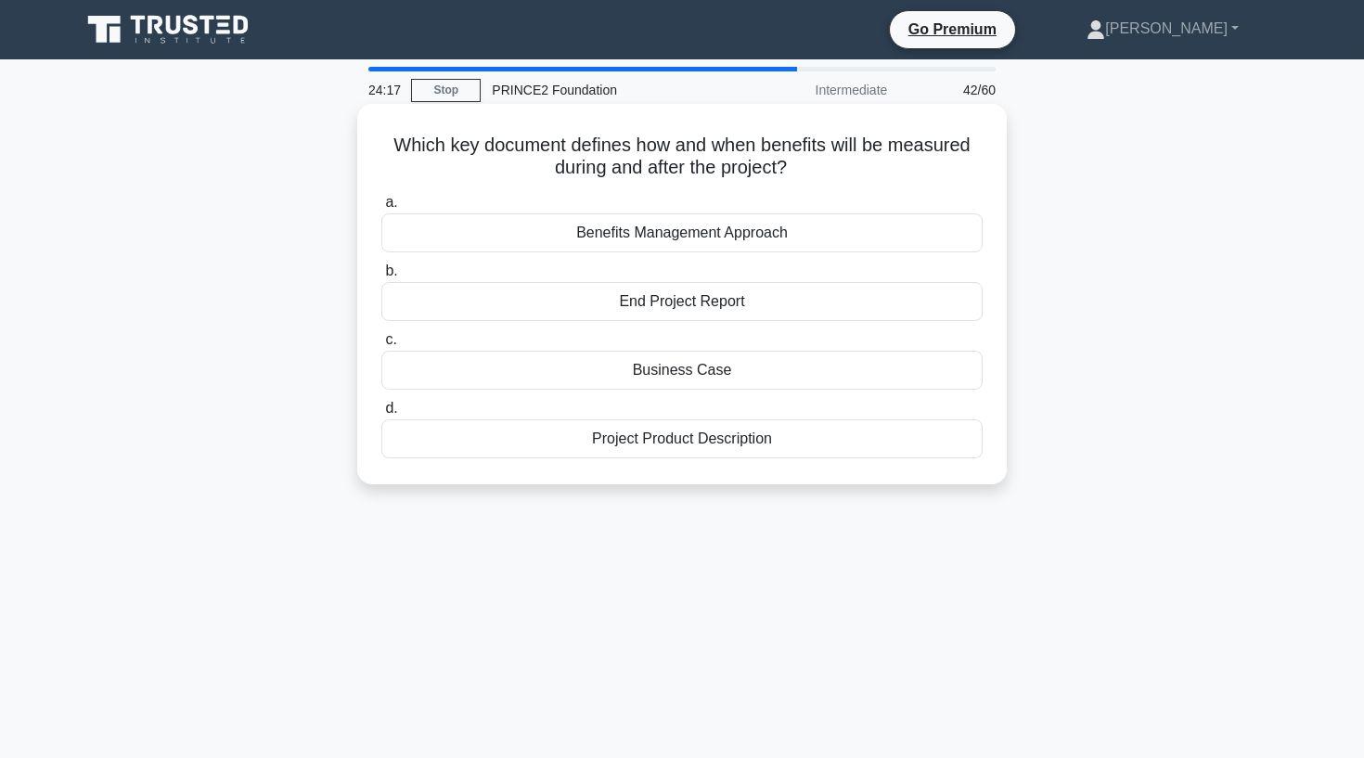
click at [728, 232] on div "Benefits Management Approach" at bounding box center [681, 232] width 601 height 39
click at [381, 209] on input "a. Benefits Management Approach" at bounding box center [381, 203] width 0 height 12
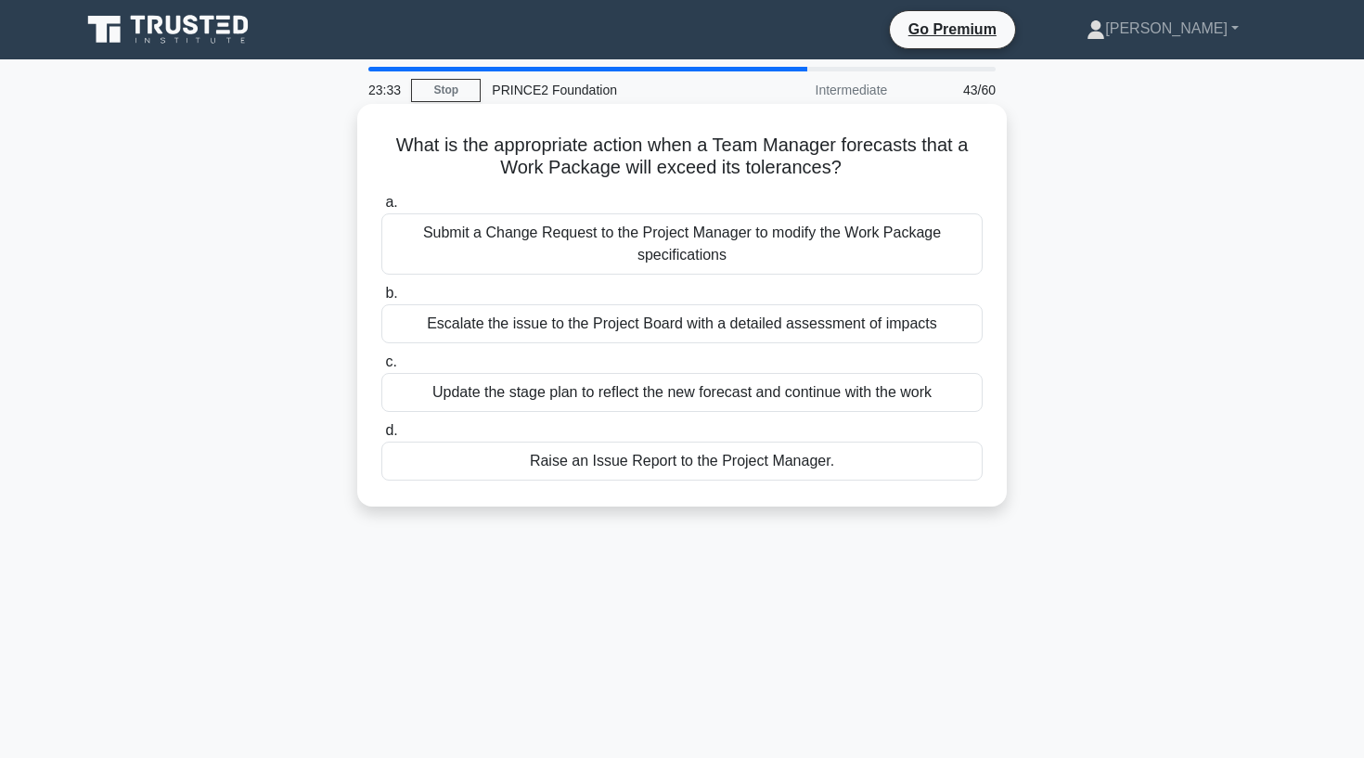
click at [607, 229] on div "Submit a Change Request to the Project Manager to modify the Work Package speci…" at bounding box center [681, 243] width 601 height 61
click at [381, 209] on input "a. Submit a Change Request to the Project Manager to modify the Work Package sp…" at bounding box center [381, 203] width 0 height 12
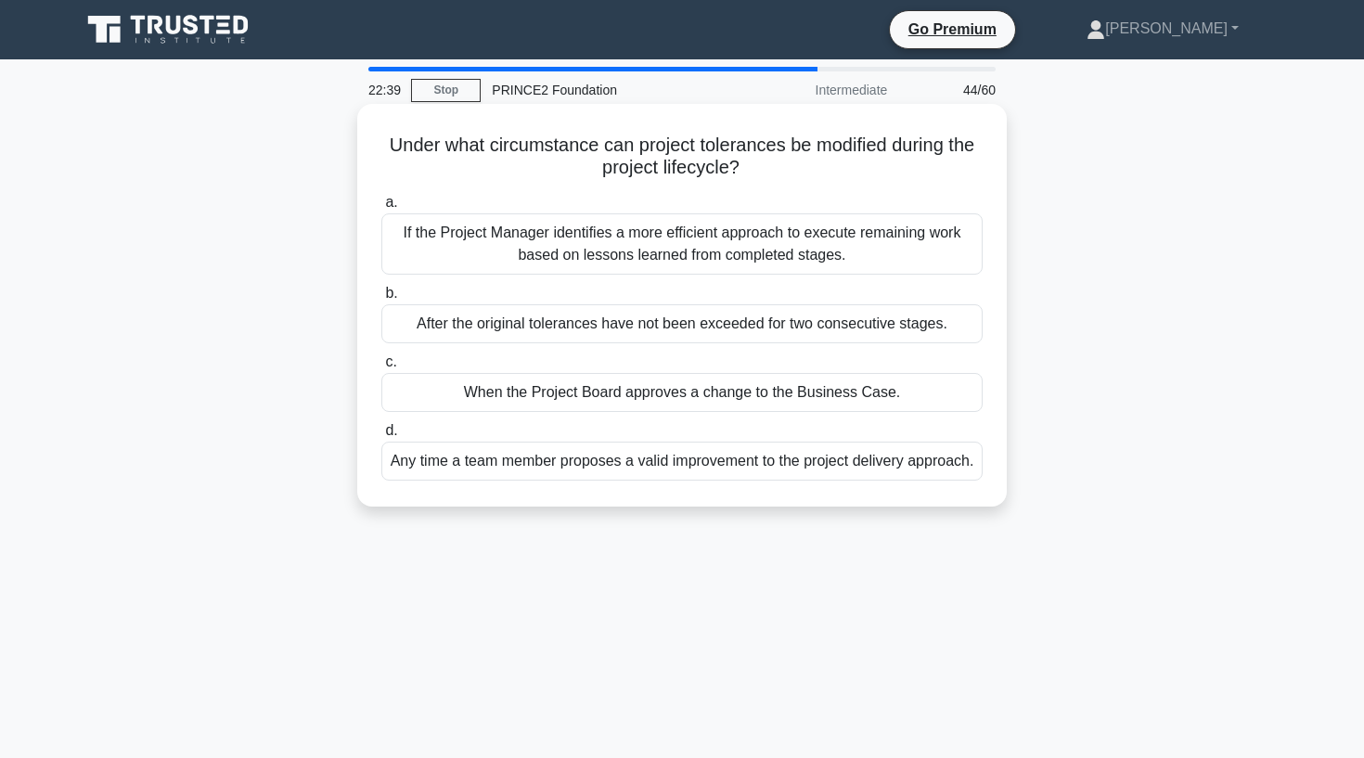
click at [467, 385] on div "When the Project Board approves a change to the Business Case." at bounding box center [681, 392] width 601 height 39
click at [381, 368] on input "c. When the Project Board approves a change to the Business Case." at bounding box center [381, 362] width 0 height 12
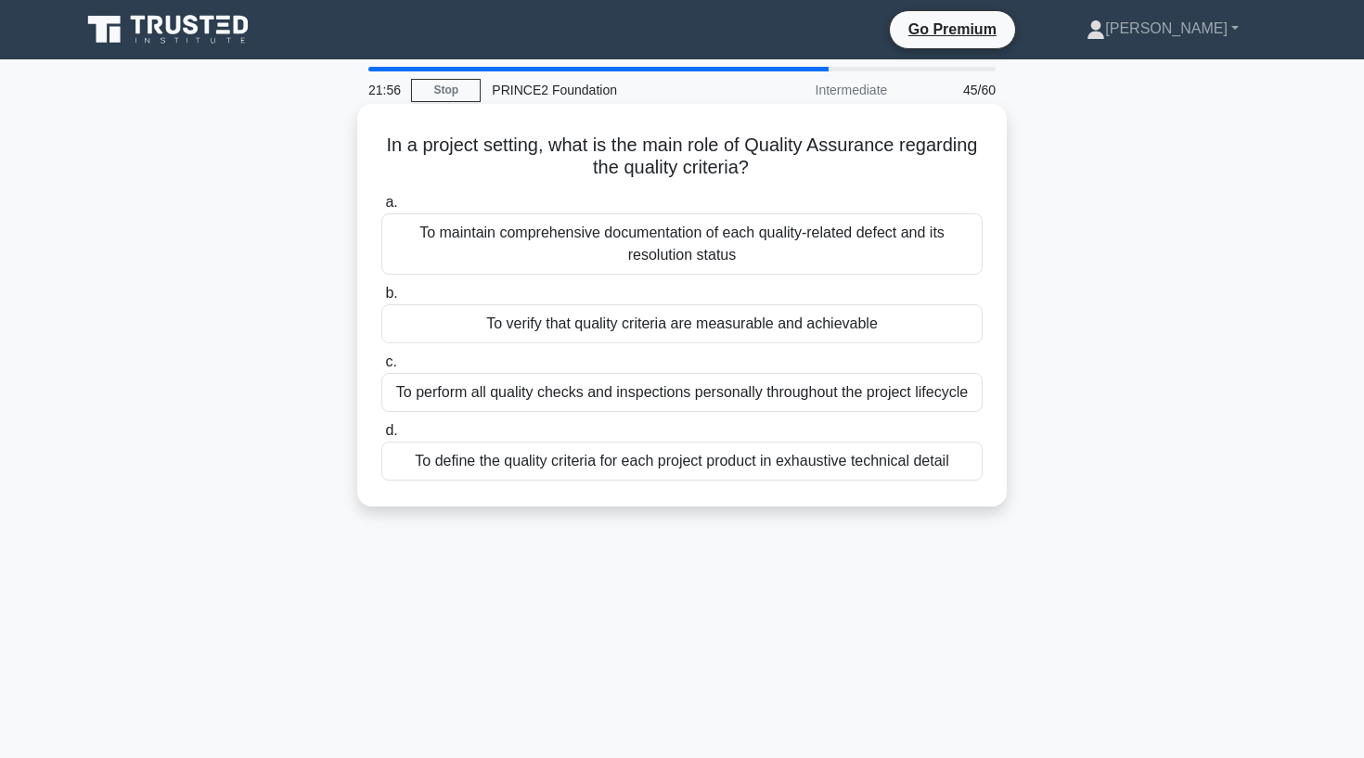
click at [486, 391] on div "To perform all quality checks and inspections personally throughout the project…" at bounding box center [681, 392] width 601 height 39
click at [381, 368] on input "c. To perform all quality checks and inspections personally throughout the proj…" at bounding box center [381, 362] width 0 height 12
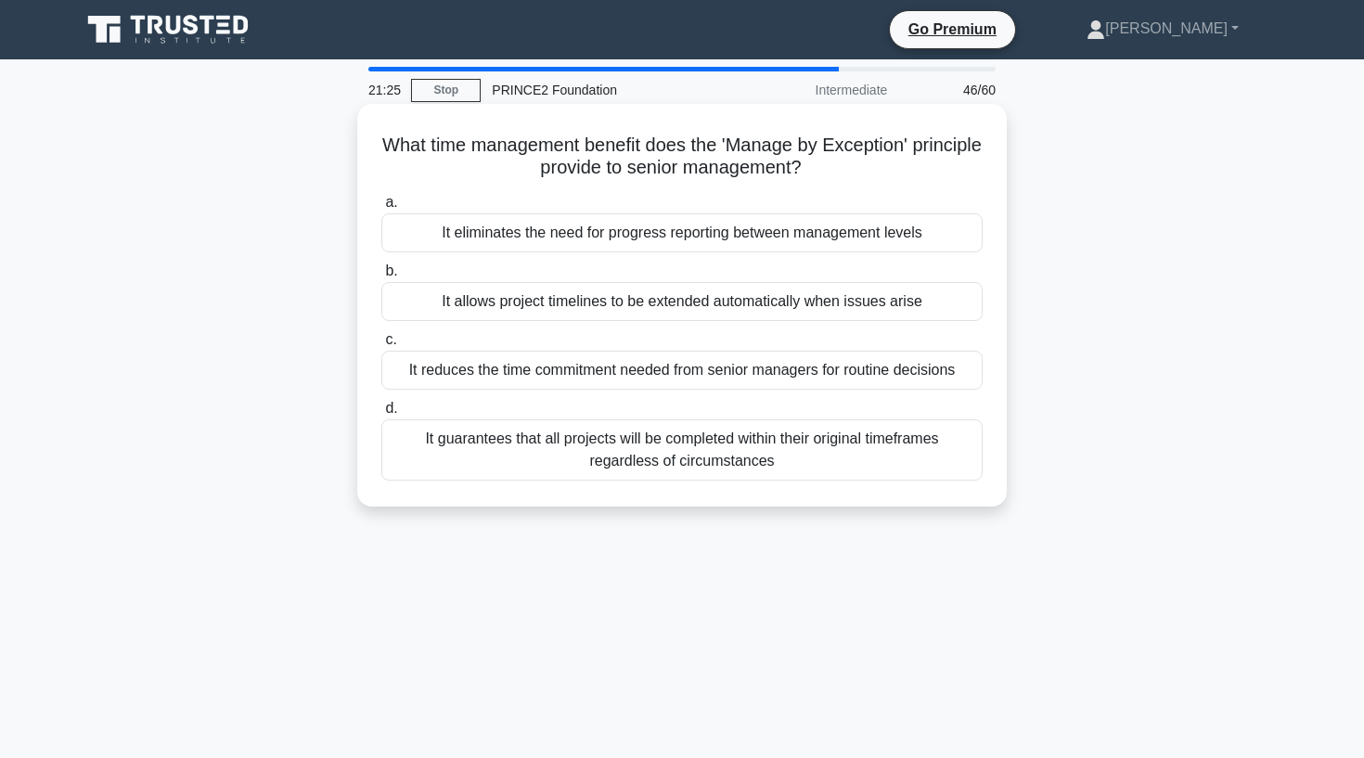
click at [511, 372] on div "It reduces the time commitment needed from senior managers for routine decisions" at bounding box center [681, 370] width 601 height 39
click at [381, 346] on input "c. It reduces the time commitment needed from senior managers for routine decis…" at bounding box center [381, 340] width 0 height 12
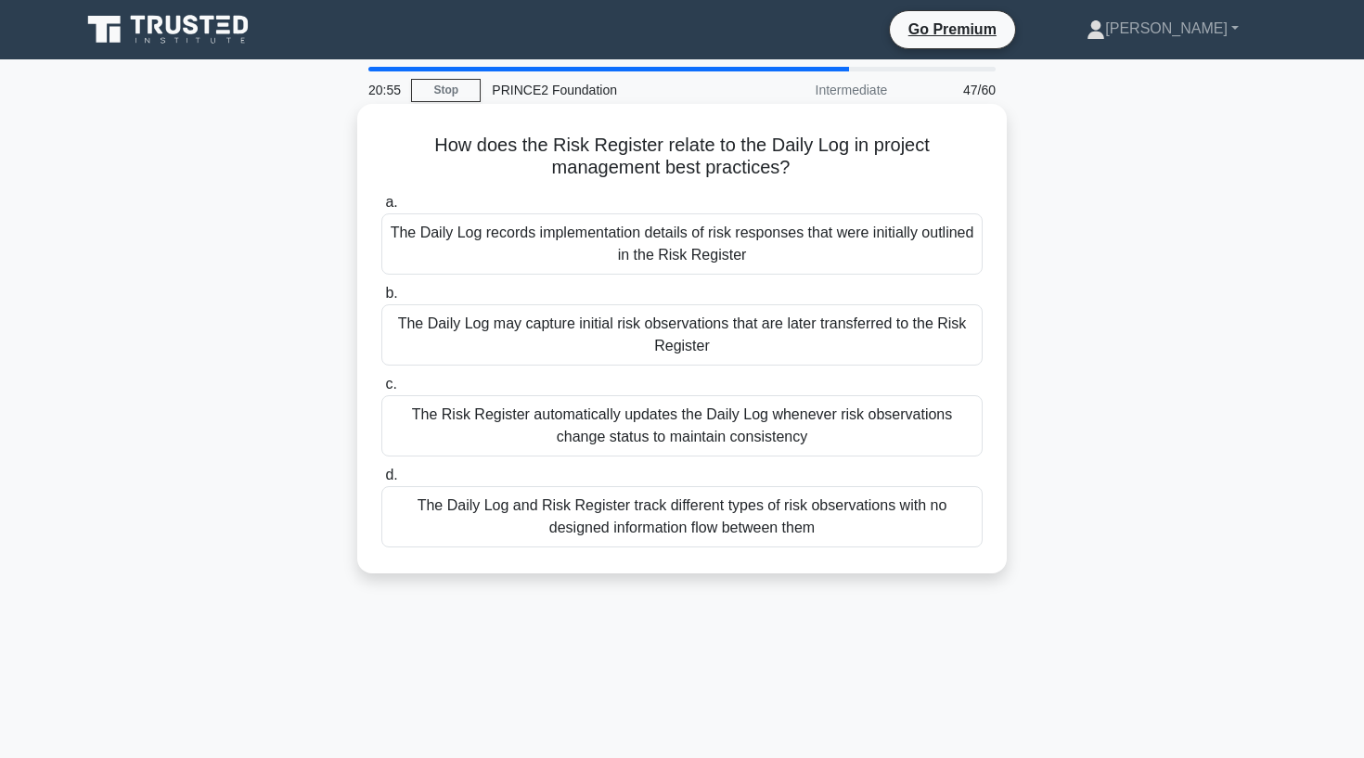
click at [512, 254] on div "The Daily Log records implementation details of risk responses that were initia…" at bounding box center [681, 243] width 601 height 61
click at [381, 209] on input "a. The Daily Log records implementation details of risk responses that were ini…" at bounding box center [381, 203] width 0 height 12
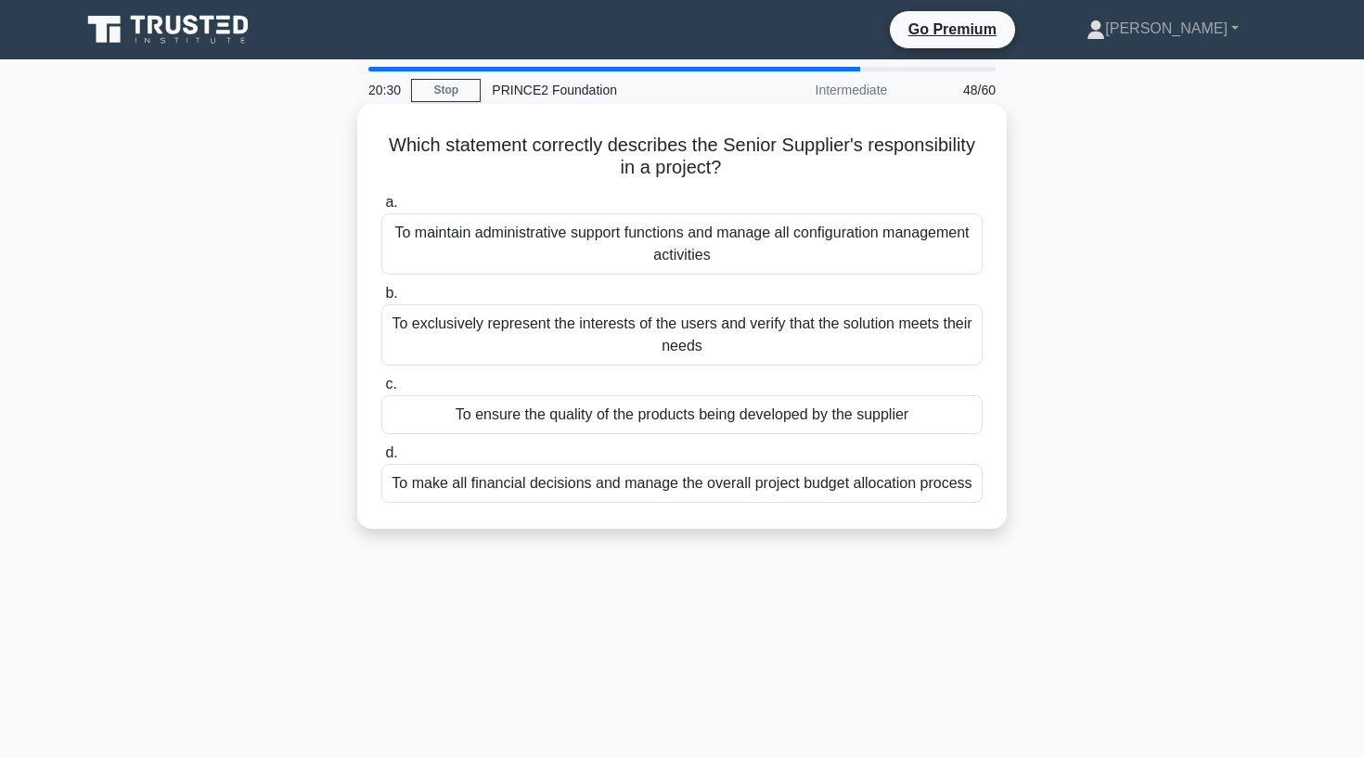
click at [523, 328] on div "To exclusively represent the interests of the users and verify that the solutio…" at bounding box center [681, 334] width 601 height 61
click at [381, 300] on input "b. To exclusively represent the interests of the users and verify that the solu…" at bounding box center [381, 294] width 0 height 12
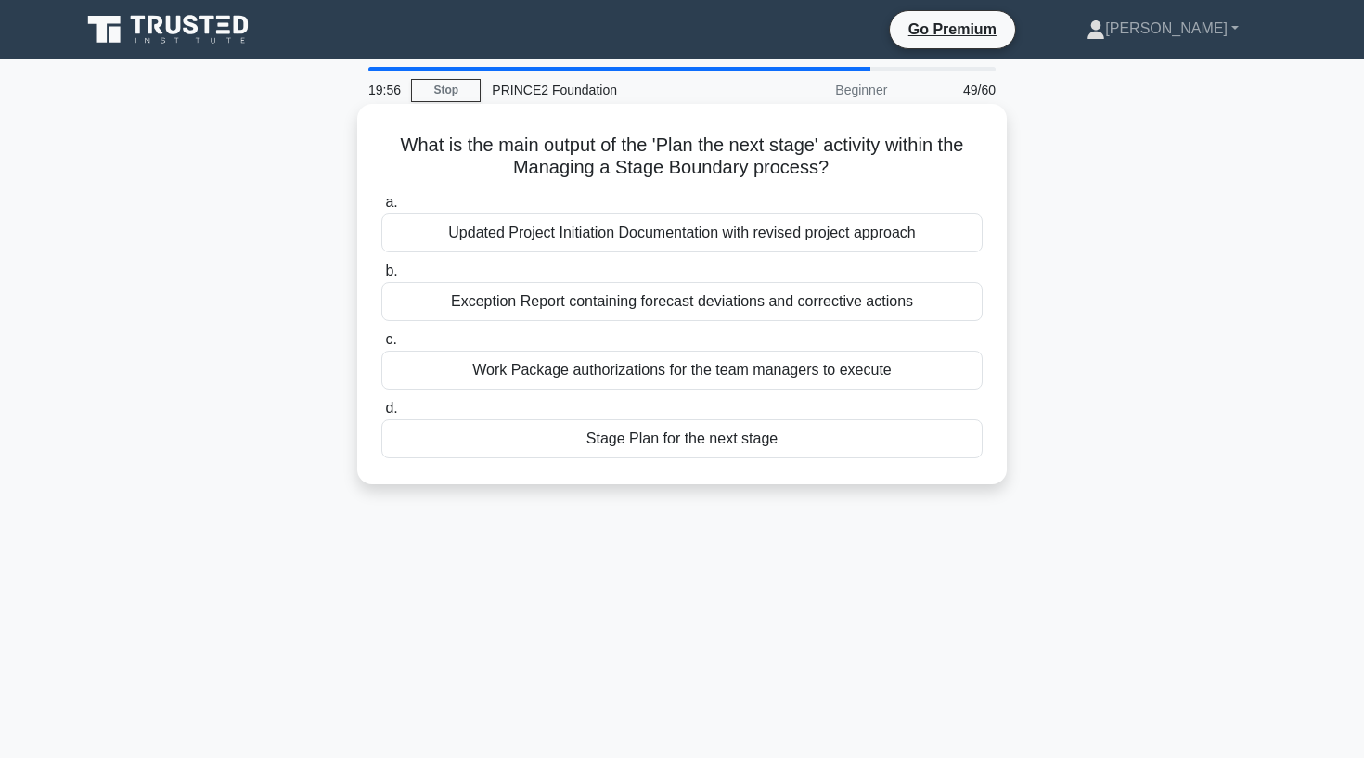
click at [678, 448] on div "Stage Plan for the next stage" at bounding box center [681, 439] width 601 height 39
click at [381, 415] on input "d. Stage Plan for the next stage" at bounding box center [381, 409] width 0 height 12
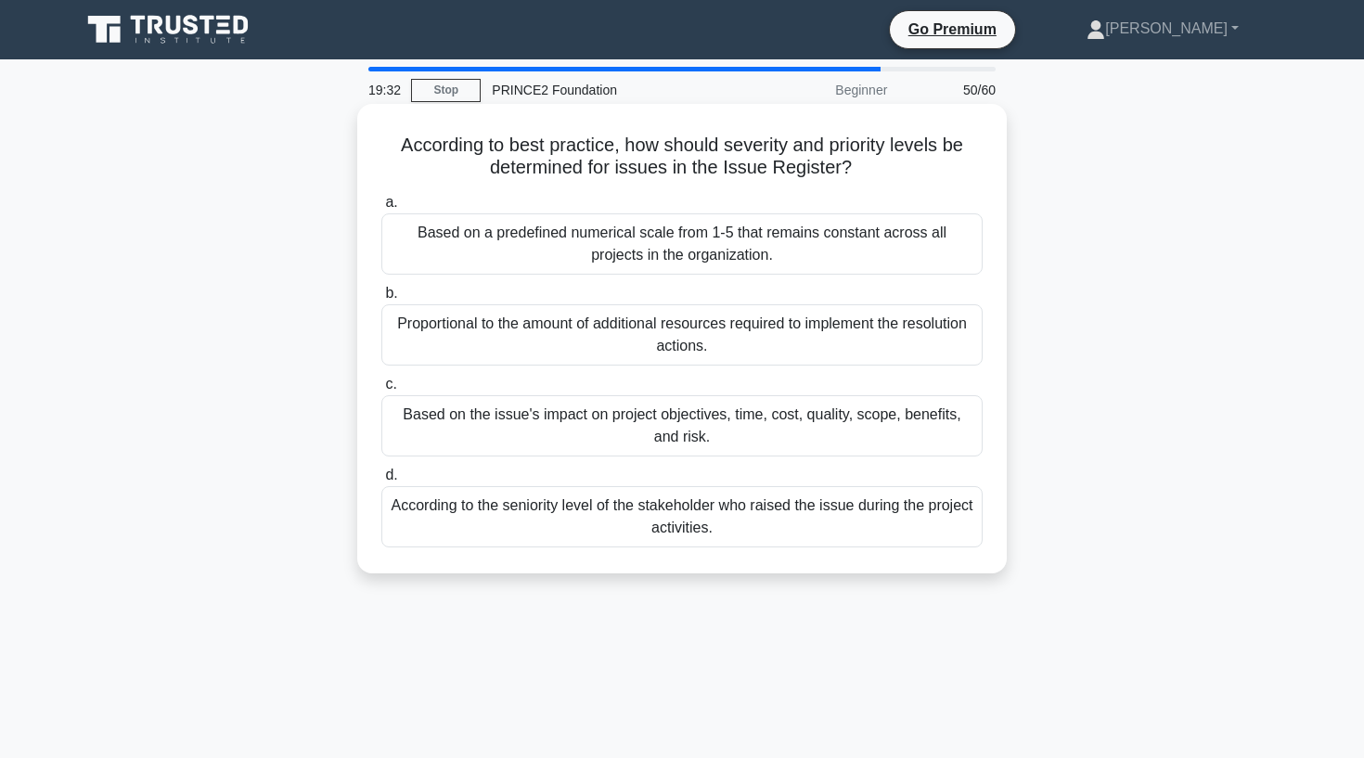
click at [686, 432] on div "Based on the issue's impact on project objectives, time, cost, quality, scope, …" at bounding box center [681, 425] width 601 height 61
click at [381, 391] on input "c. Based on the issue's impact on project objectives, time, cost, quality, scop…" at bounding box center [381, 385] width 0 height 12
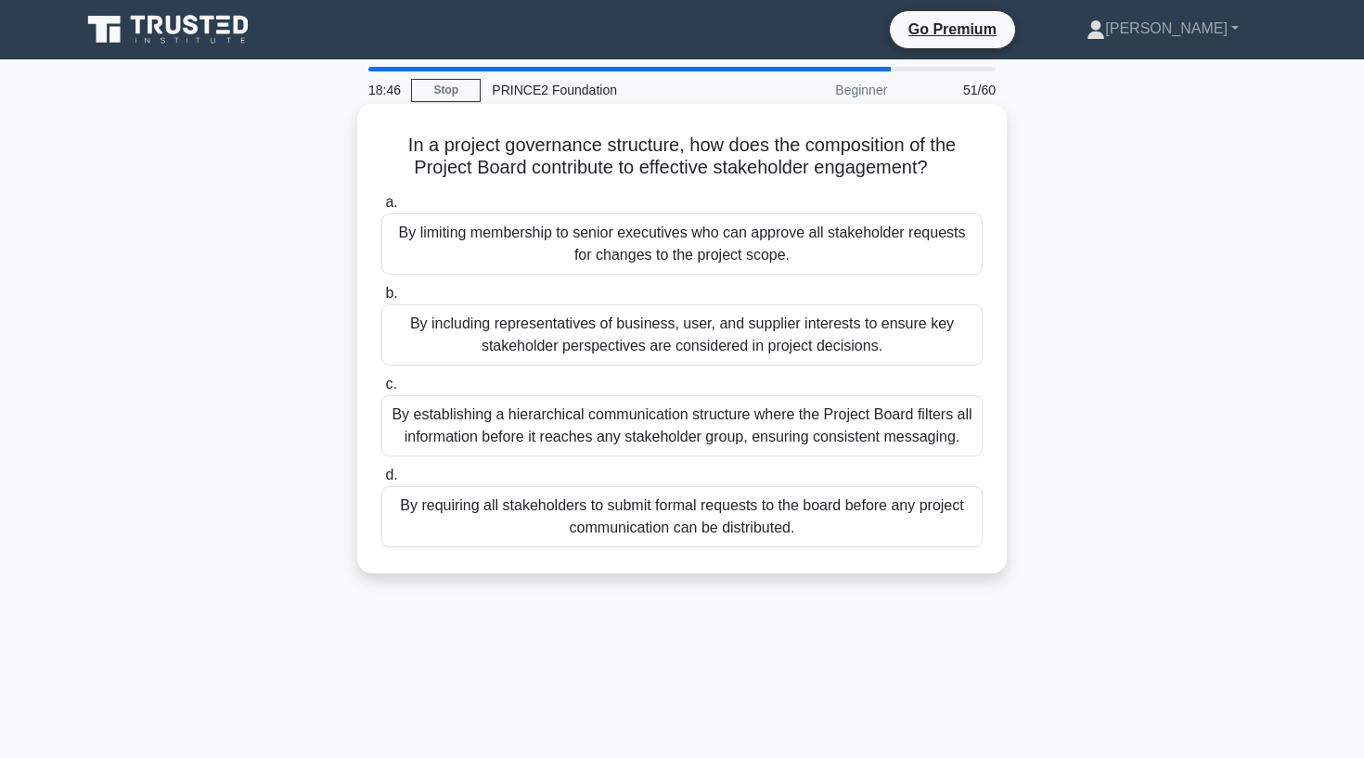
click at [935, 340] on div "By including representatives of business, user, and supplier interests to ensur…" at bounding box center [681, 334] width 601 height 61
click at [381, 300] on input "b. By including representatives of business, user, and supplier interests to en…" at bounding box center [381, 294] width 0 height 12
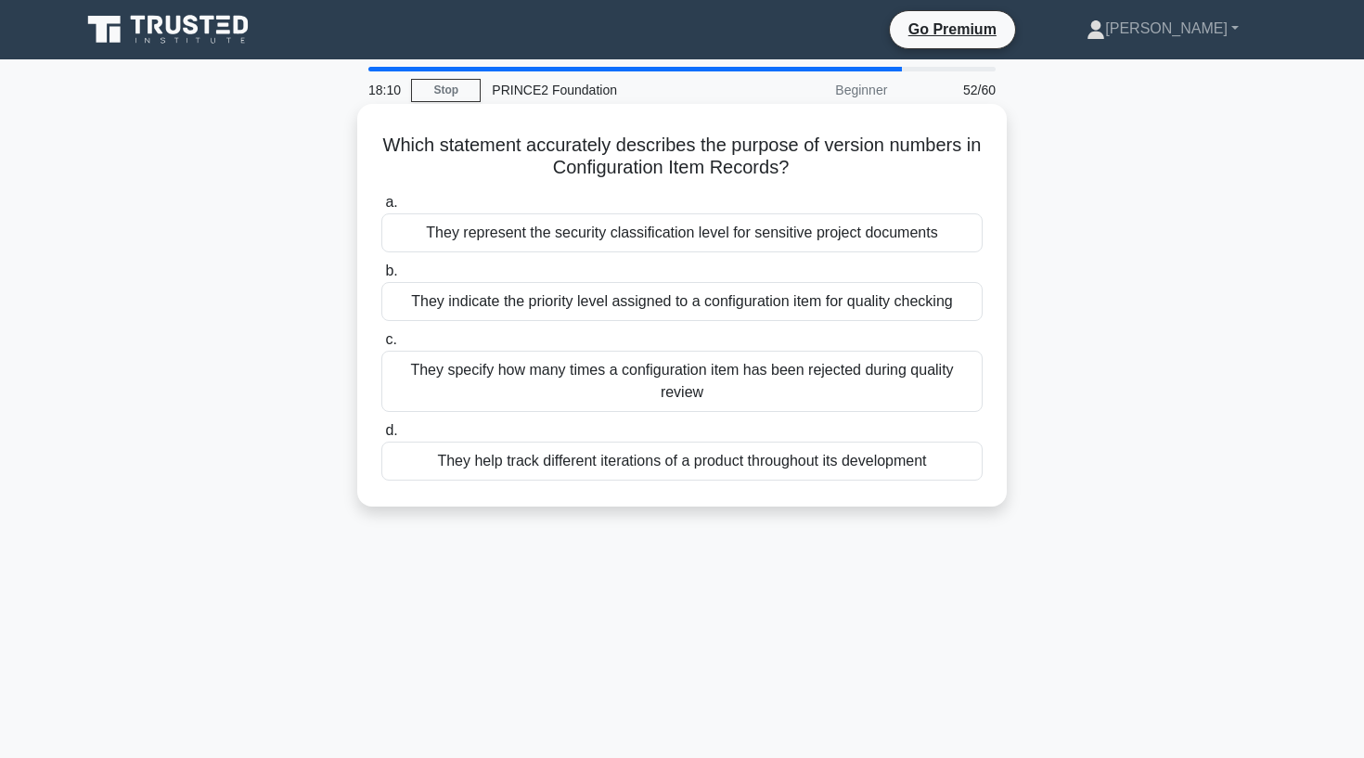
click at [659, 375] on div "They specify how many times a configuration item has been rejected during quali…" at bounding box center [681, 381] width 601 height 61
click at [381, 346] on input "c. They specify how many times a configuration item has been rejected during qu…" at bounding box center [381, 340] width 0 height 12
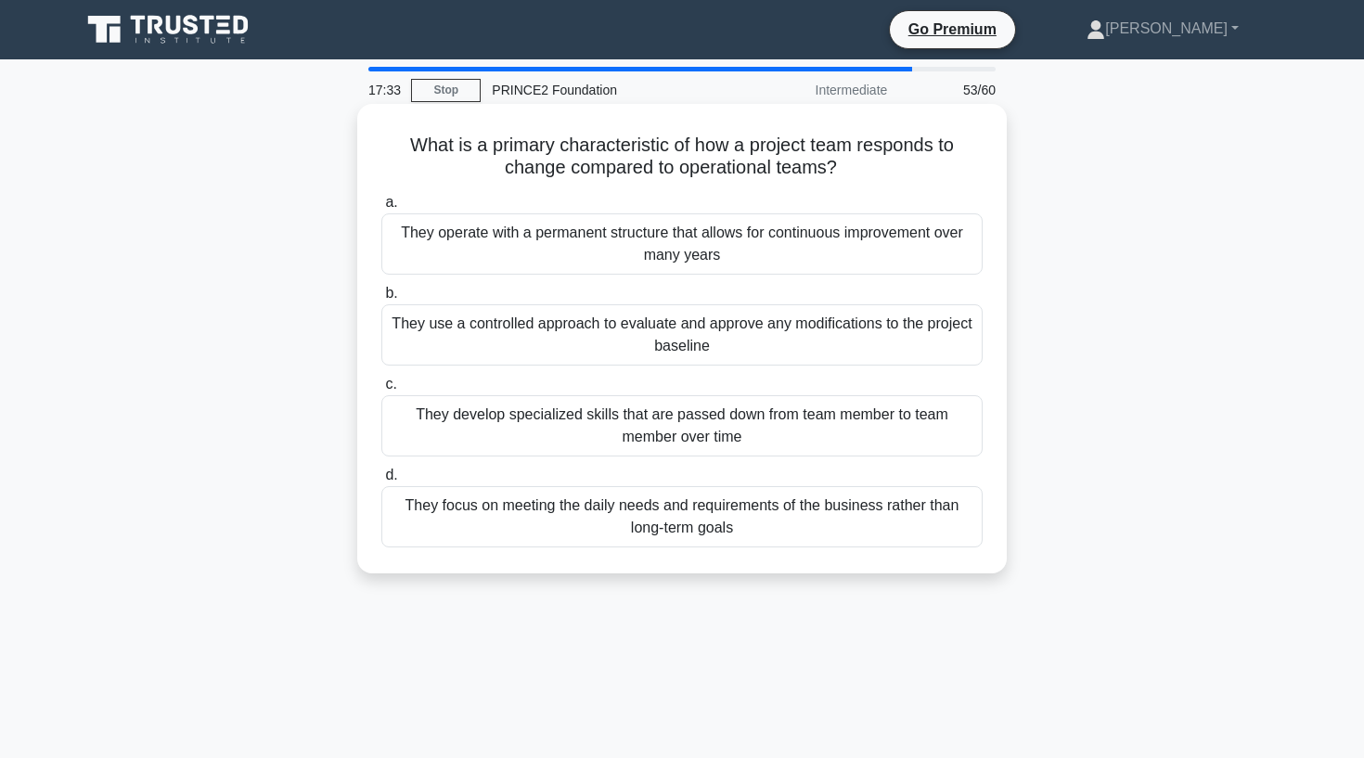
click at [678, 350] on div "They use a controlled approach to evaluate and approve any modifications to the…" at bounding box center [681, 334] width 601 height 61
click at [381, 300] on input "b. They use a controlled approach to evaluate and approve any modifications to …" at bounding box center [381, 294] width 0 height 12
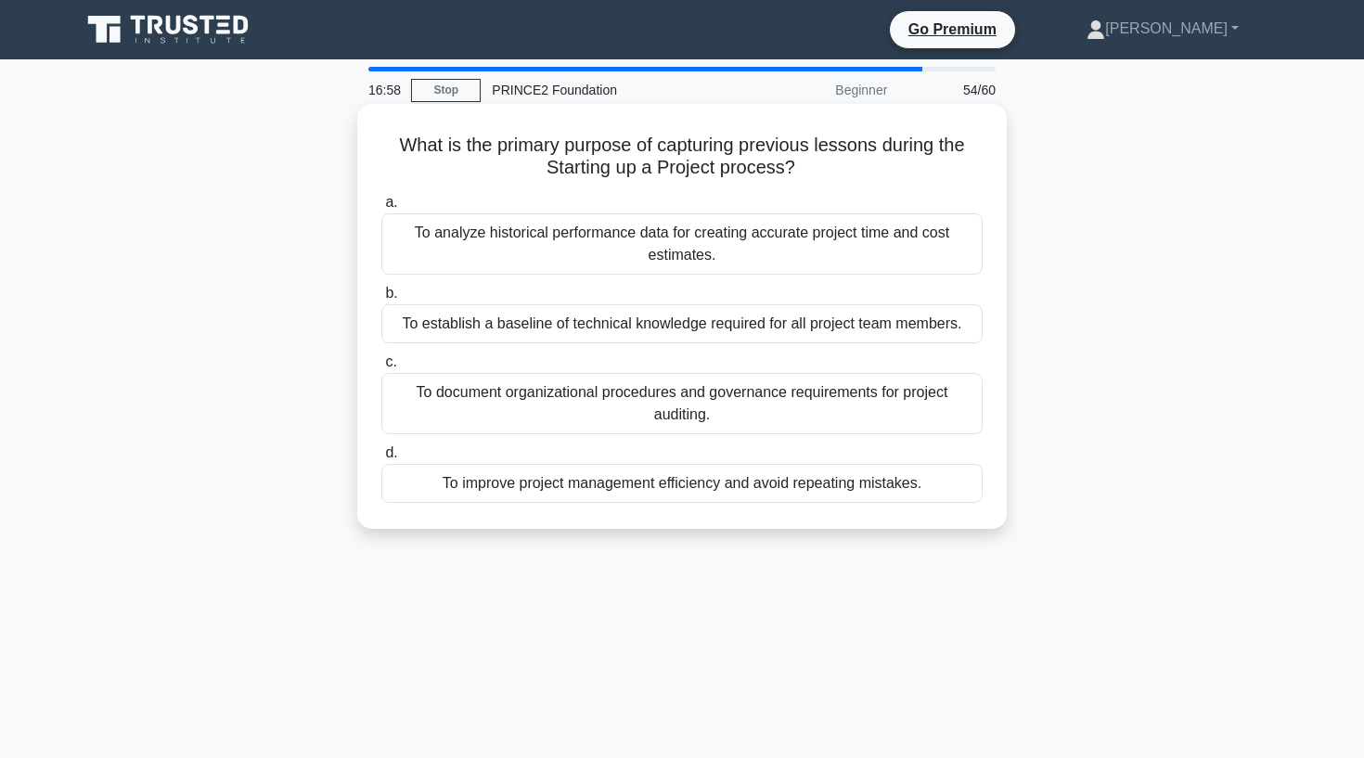
click at [562, 493] on div "To improve project management efficiency and avoid repeating mistakes." at bounding box center [681, 483] width 601 height 39
click at [381, 459] on input "d. To improve project management efficiency and avoid repeating mistakes." at bounding box center [381, 453] width 0 height 12
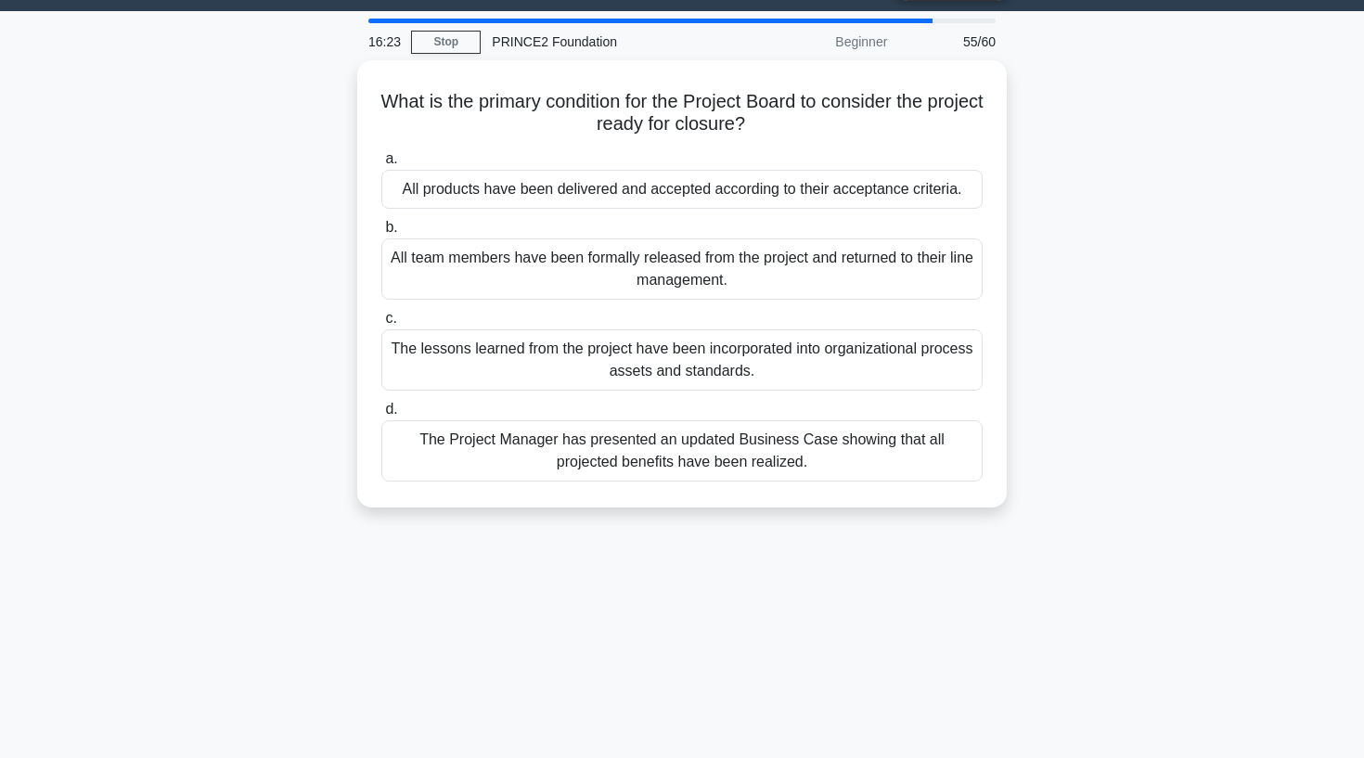
scroll to position [49, 0]
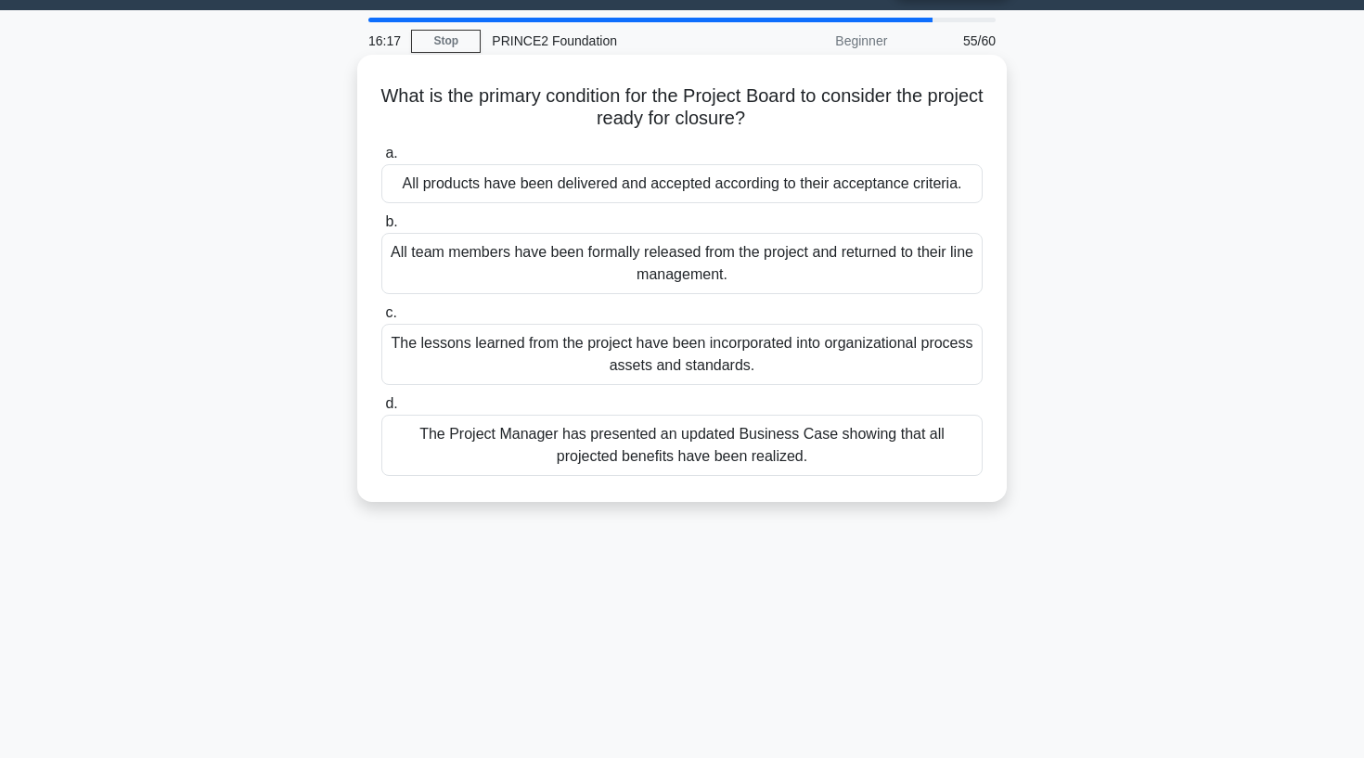
click at [492, 183] on div "All products have been delivered and accepted according to their acceptance cri…" at bounding box center [681, 183] width 601 height 39
click at [381, 160] on input "a. All products have been delivered and accepted according to their acceptance …" at bounding box center [381, 154] width 0 height 12
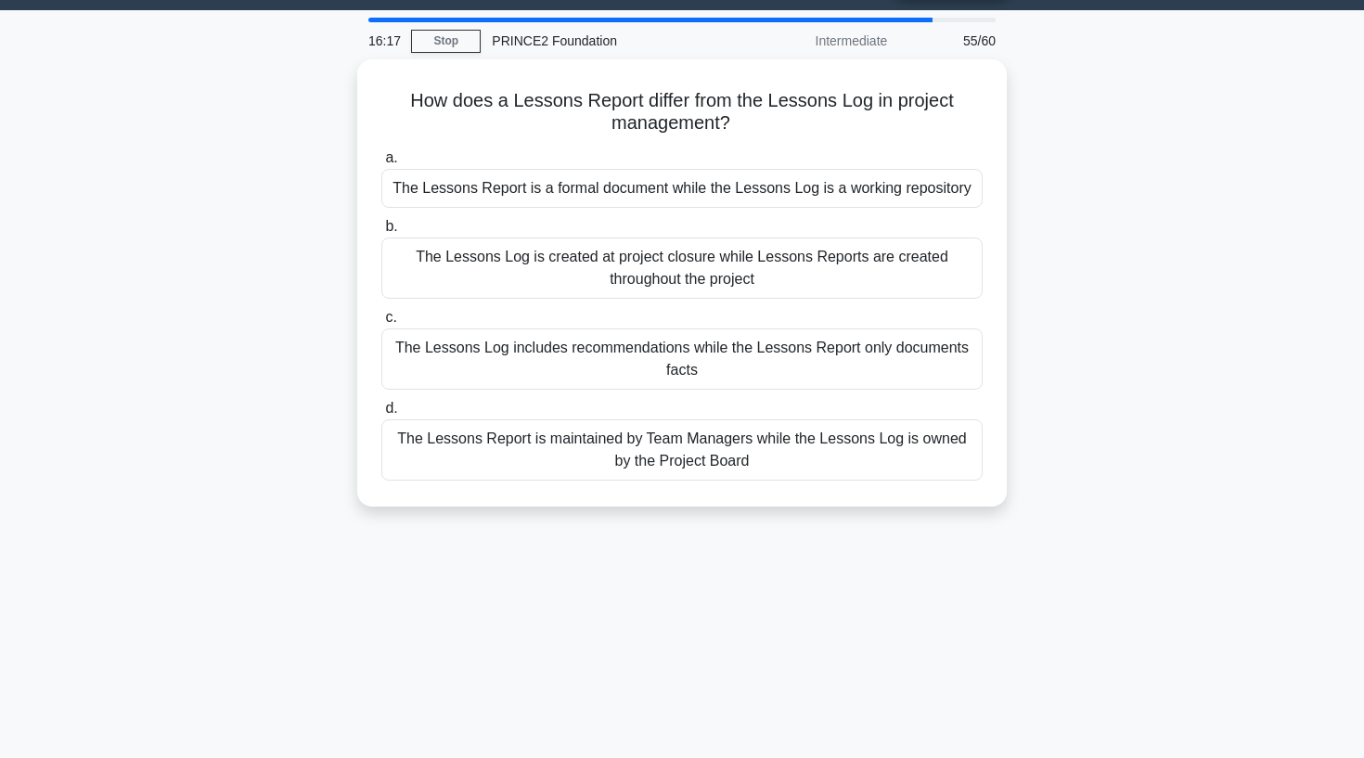
scroll to position [0, 0]
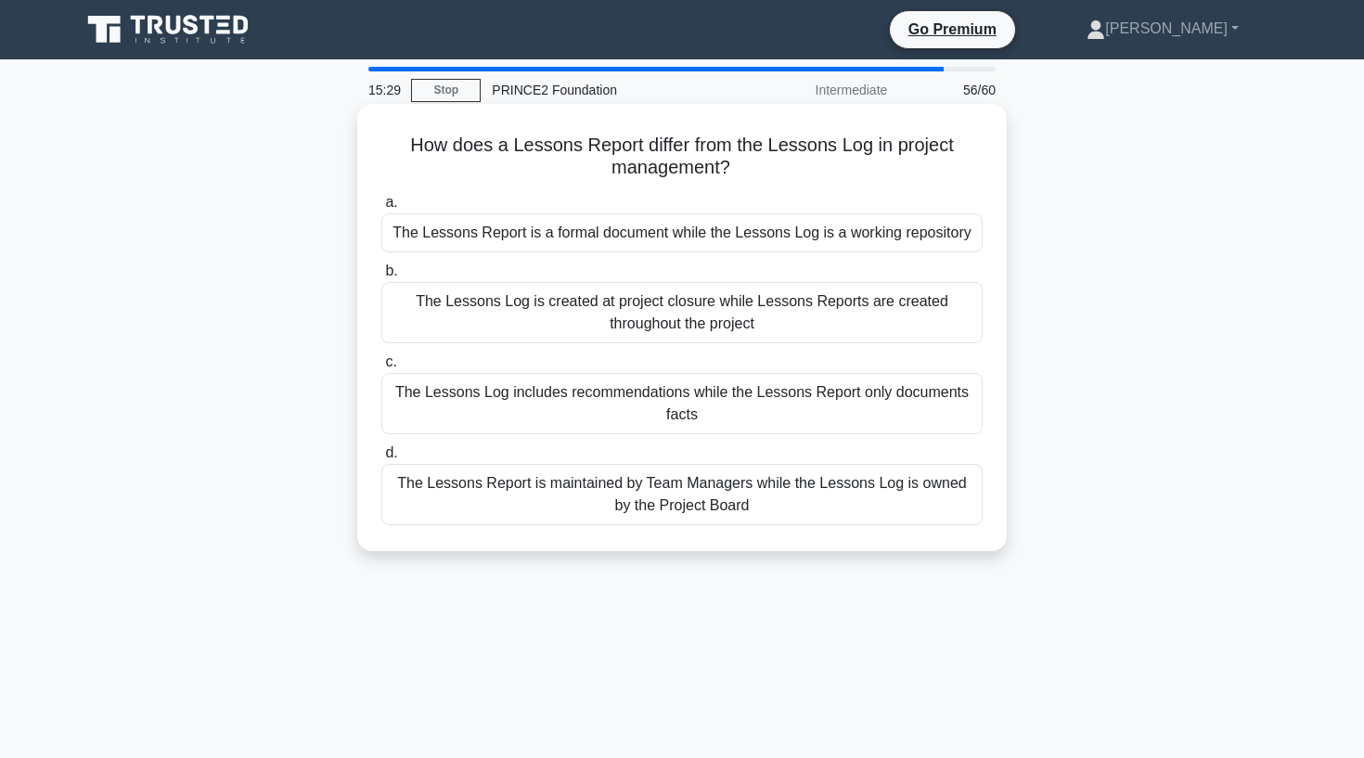
click at [587, 240] on div "The Lessons Report is a formal document while the Lessons Log is a working repo…" at bounding box center [681, 232] width 601 height 39
click at [381, 209] on input "a. The Lessons Report is a formal document while the Lessons Log is a working r…" at bounding box center [381, 203] width 0 height 12
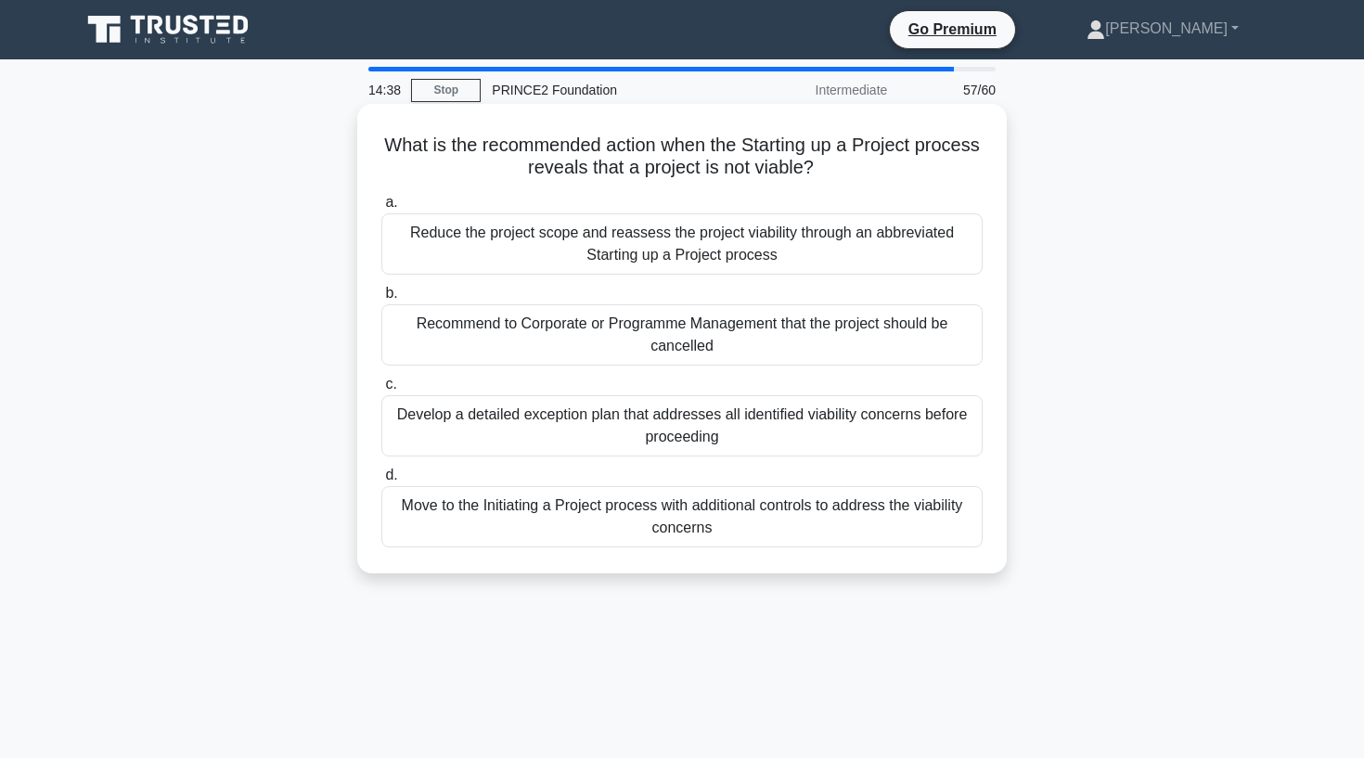
click at [555, 249] on div "Reduce the project scope and reassess the project viability through an abbrevia…" at bounding box center [681, 243] width 601 height 61
click at [381, 209] on input "a. Reduce the project scope and reassess the project viability through an abbre…" at bounding box center [381, 203] width 0 height 12
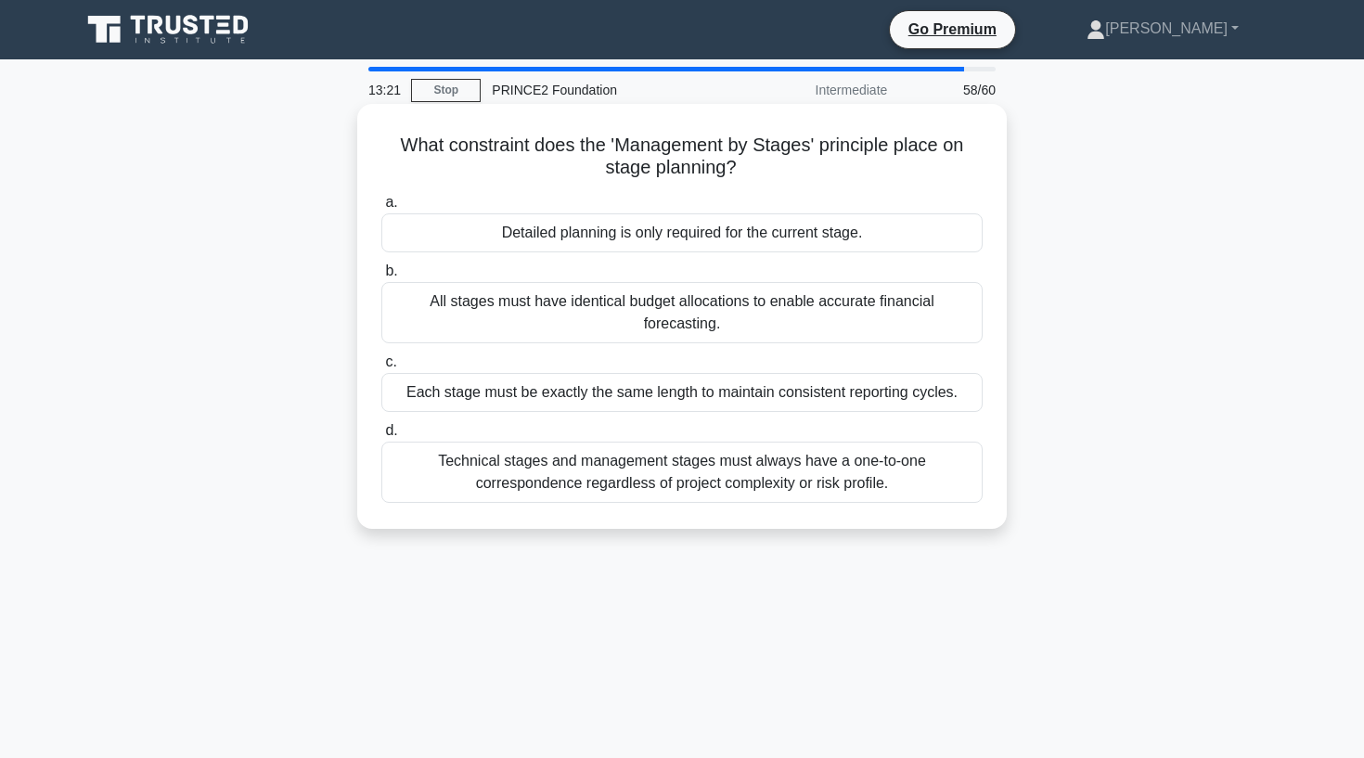
click at [542, 445] on div "Technical stages and management stages must always have a one-to-one correspond…" at bounding box center [681, 472] width 601 height 61
click at [381, 437] on input "d. Technical stages and management stages must always have a one-to-one corresp…" at bounding box center [381, 431] width 0 height 12
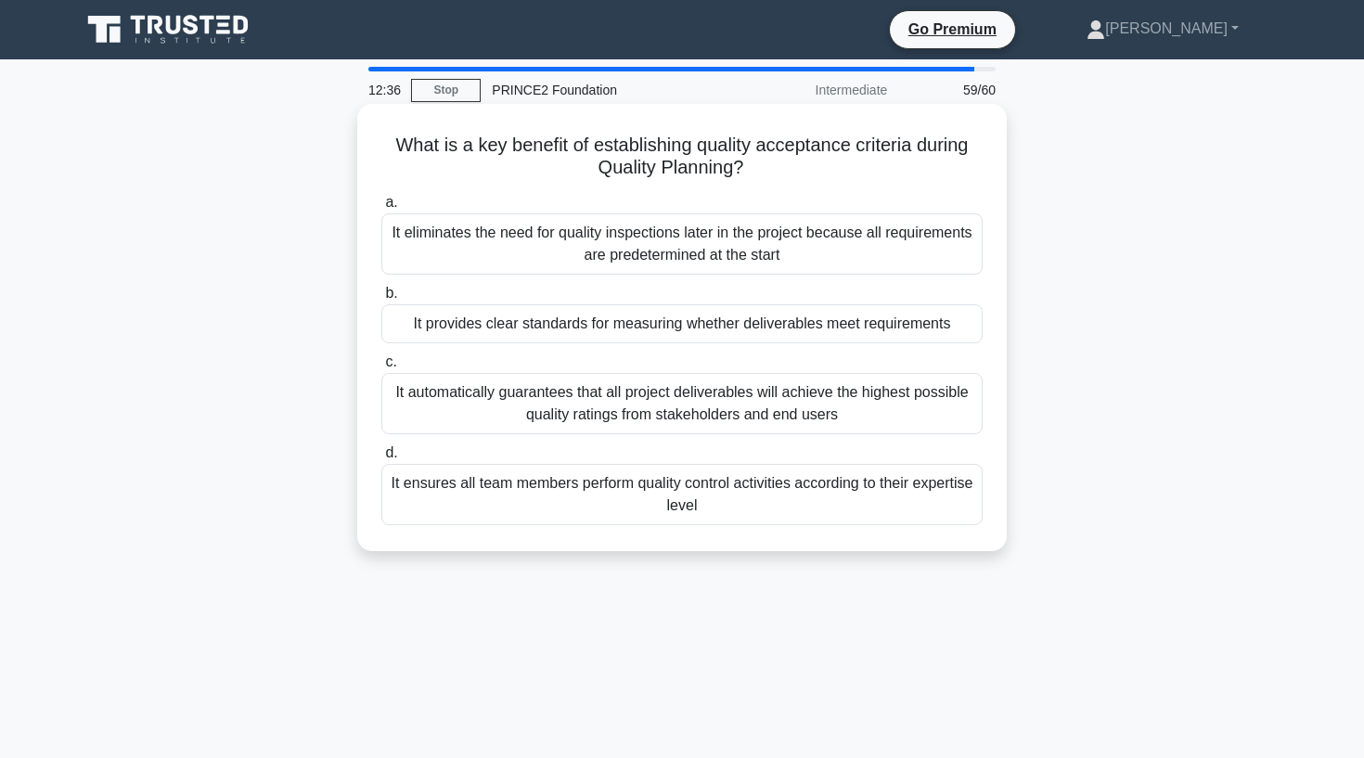
click at [825, 325] on div "It provides clear standards for measuring whether deliverables meet requirements" at bounding box center [681, 323] width 601 height 39
click at [381, 300] on input "b. It provides clear standards for measuring whether deliverables meet requirem…" at bounding box center [381, 294] width 0 height 12
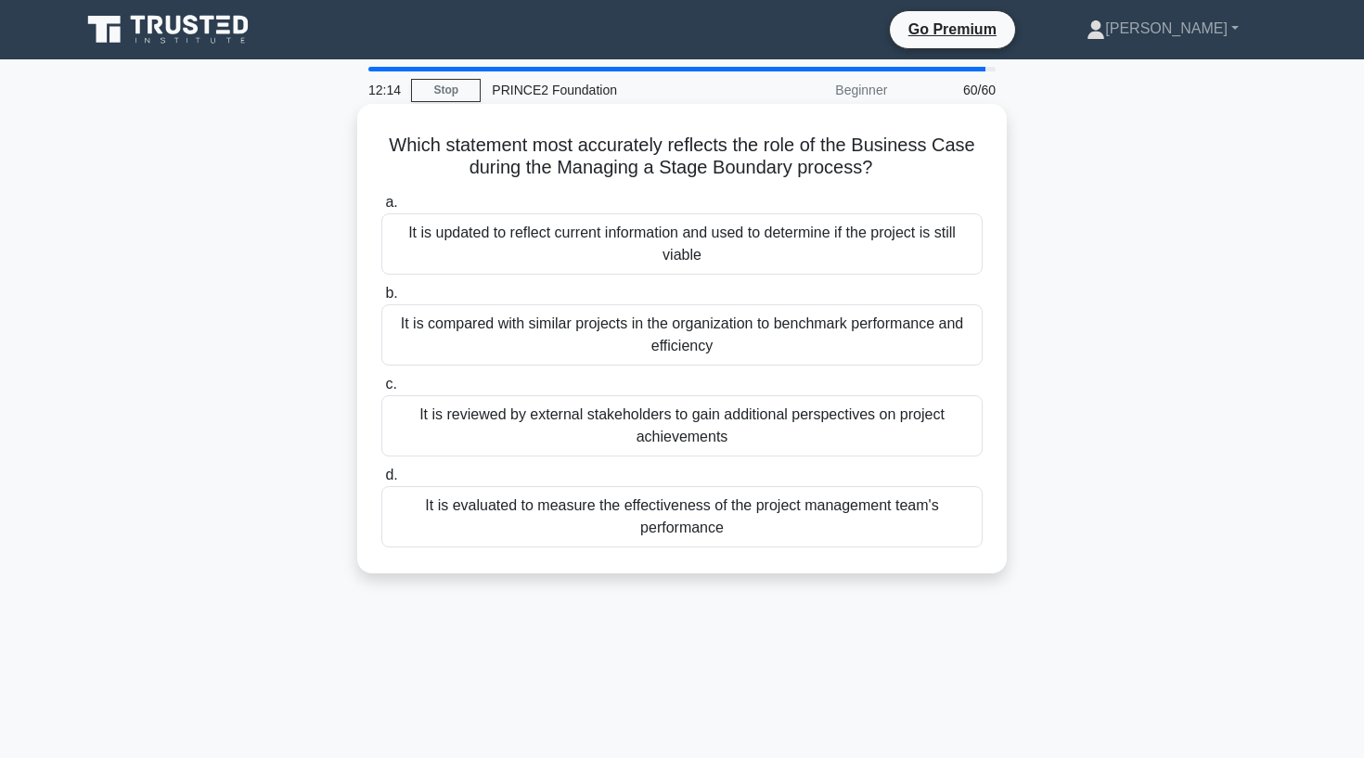
click at [910, 238] on div "It is updated to reflect current information and used to determine if the proje…" at bounding box center [681, 243] width 601 height 61
click at [381, 209] on input "a. It is updated to reflect current information and used to determine if the pr…" at bounding box center [381, 203] width 0 height 12
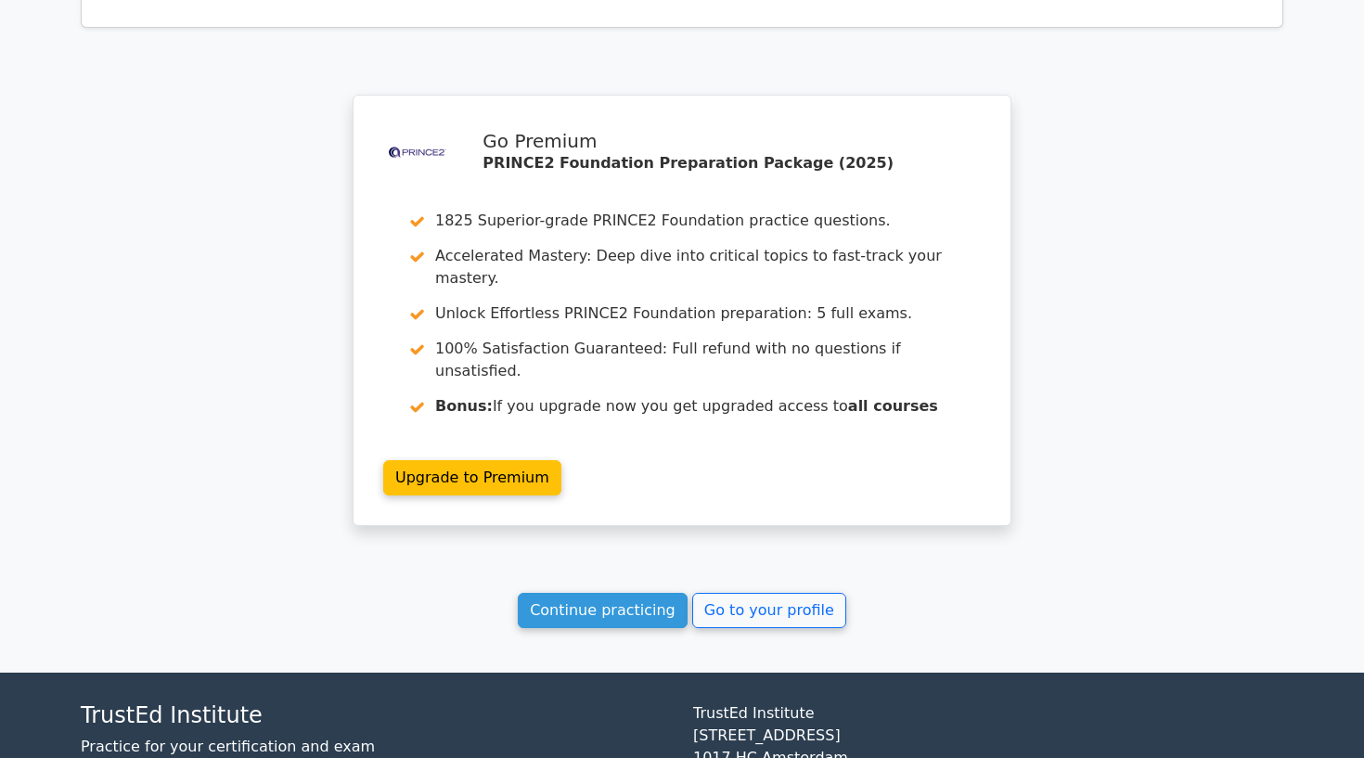
scroll to position [5833, 0]
